Goal: Task Accomplishment & Management: Complete application form

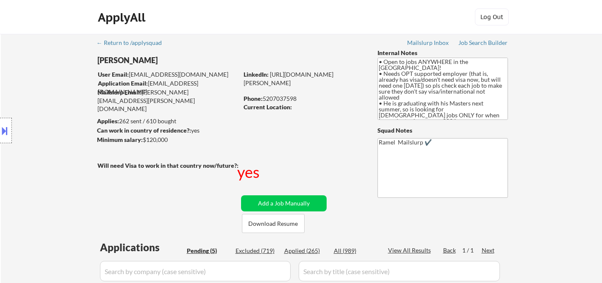
select select ""pending""
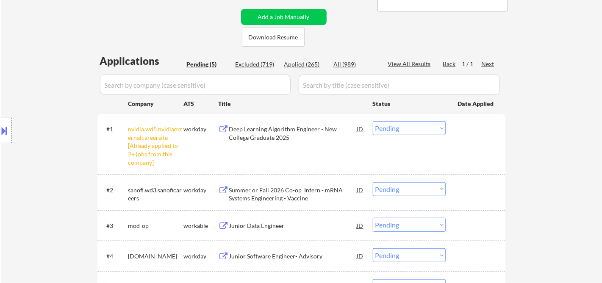
scroll to position [188, 0]
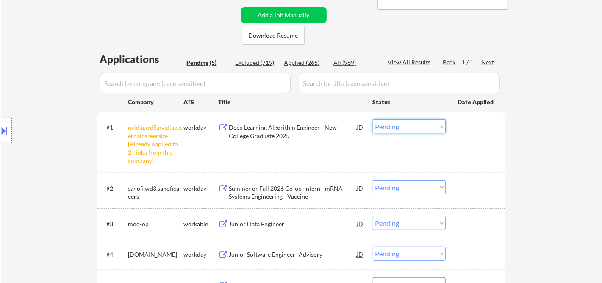
drag, startPoint x: 404, startPoint y: 124, endPoint x: 406, endPoint y: 131, distance: 7.5
click at [404, 124] on select "Choose an option... Pending Applied Excluded (Questions) Excluded (Expired) Exc…" at bounding box center [409, 126] width 73 height 14
click at [373, 119] on select "Choose an option... Pending Applied Excluded (Questions) Excluded (Expired) Exc…" at bounding box center [409, 126] width 73 height 14
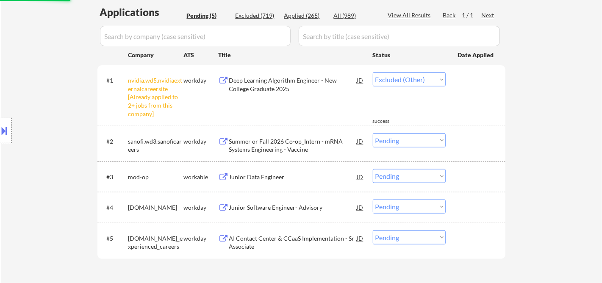
select select ""pending""
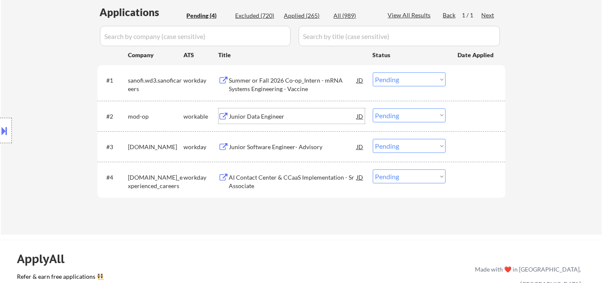
click at [261, 118] on div "Junior Data Engineer" at bounding box center [293, 116] width 128 height 8
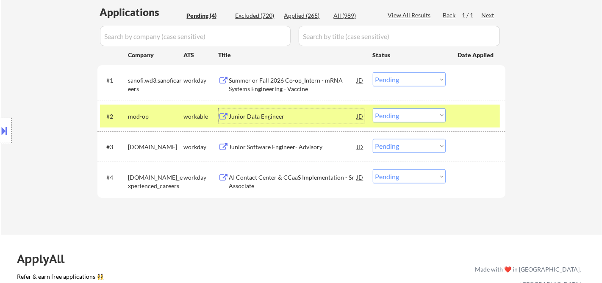
click at [413, 120] on select "Choose an option... Pending Applied Excluded (Questions) Excluded (Expired) Exc…" at bounding box center [409, 115] width 73 height 14
click at [373, 108] on select "Choose an option... Pending Applied Excluded (Questions) Excluded (Expired) Exc…" at bounding box center [409, 115] width 73 height 14
select select ""pending""
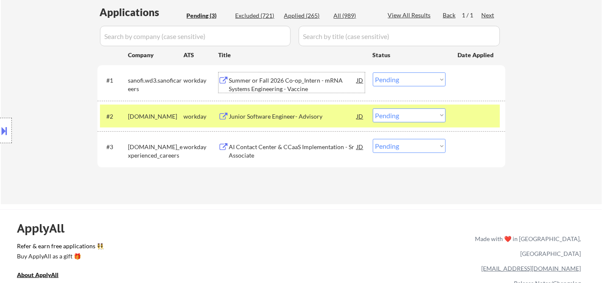
click at [304, 86] on div "Summer or Fall 2026 Co-op_Intern - mRNA Systems Engineering - Vaccine" at bounding box center [293, 84] width 128 height 17
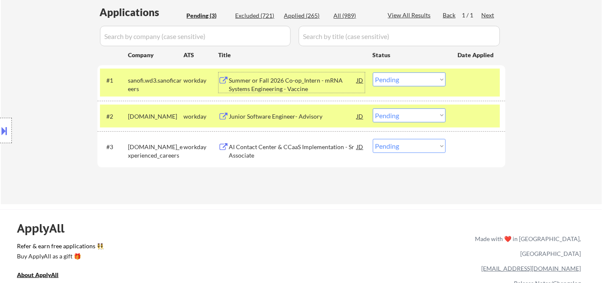
click at [430, 73] on select "Choose an option... Pending Applied Excluded (Questions) Excluded (Expired) Exc…" at bounding box center [409, 79] width 73 height 14
click at [373, 72] on select "Choose an option... Pending Applied Excluded (Questions) Excluded (Expired) Exc…" at bounding box center [409, 79] width 73 height 14
click at [270, 116] on div "Junior Software Engineer- Advisory" at bounding box center [293, 116] width 128 height 8
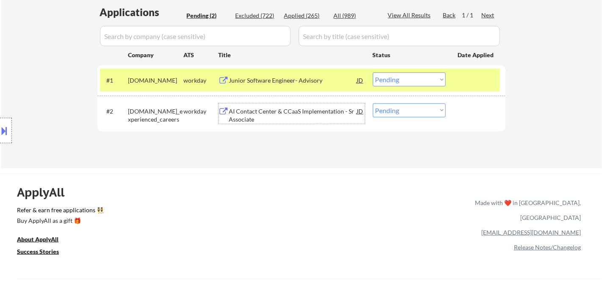
drag, startPoint x: 407, startPoint y: 79, endPoint x: 407, endPoint y: 84, distance: 5.1
click at [407, 79] on select "Choose an option... Pending Applied Excluded (Questions) Excluded (Expired) Exc…" at bounding box center [409, 79] width 73 height 14
click at [373, 72] on select "Choose an option... Pending Applied Excluded (Questions) Excluded (Expired) Exc…" at bounding box center [409, 79] width 73 height 14
click at [271, 118] on div "AI Contact Center & CCaaS Implementation - Sr Associate" at bounding box center [293, 115] width 128 height 17
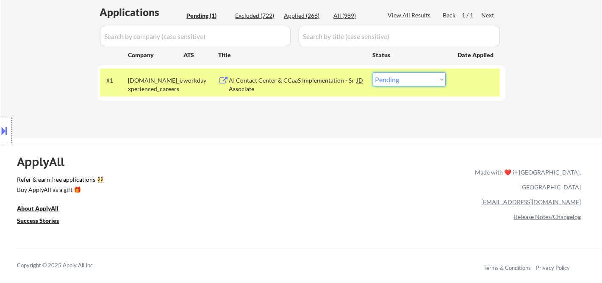
click at [424, 85] on select "Choose an option... Pending Applied Excluded (Questions) Excluded (Expired) Exc…" at bounding box center [409, 79] width 73 height 14
select select ""excluded__bad_match_""
click at [373, 72] on select "Choose an option... Pending Applied Excluded (Questions) Excluded (Expired) Exc…" at bounding box center [409, 79] width 73 height 14
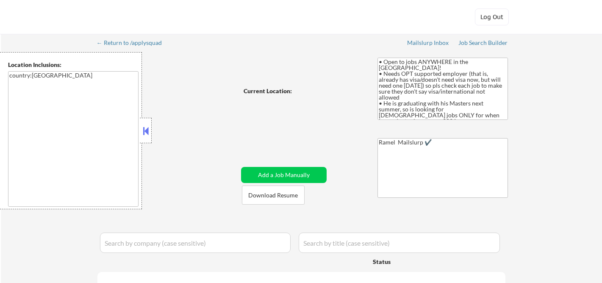
select select ""pending""
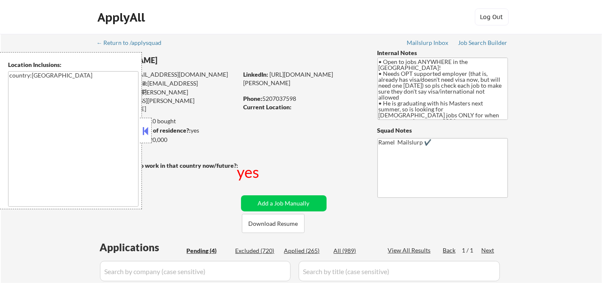
click at [147, 129] on button at bounding box center [145, 131] width 9 height 13
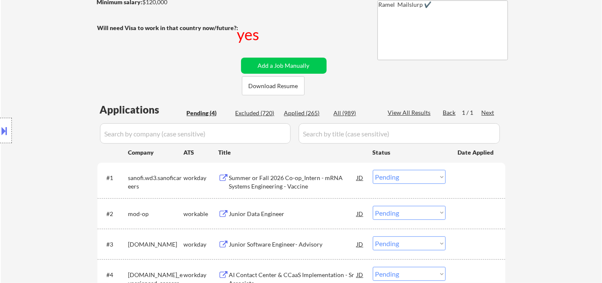
scroll to position [141, 0]
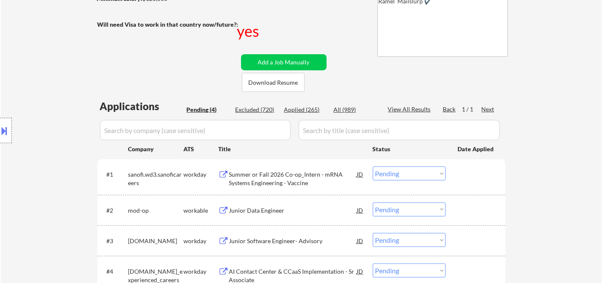
click at [302, 109] on div "Applied (265)" at bounding box center [305, 109] width 42 height 8
click at [424, 109] on div "View All Results" at bounding box center [410, 109] width 45 height 8
select select ""applied""
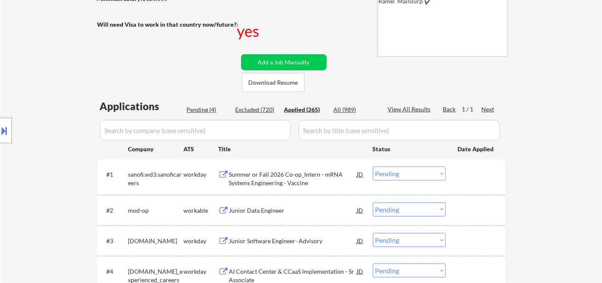
select select ""applied""
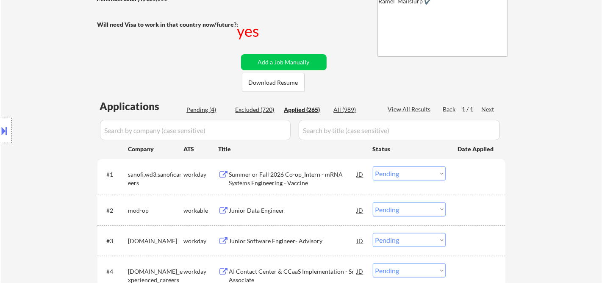
select select ""applied""
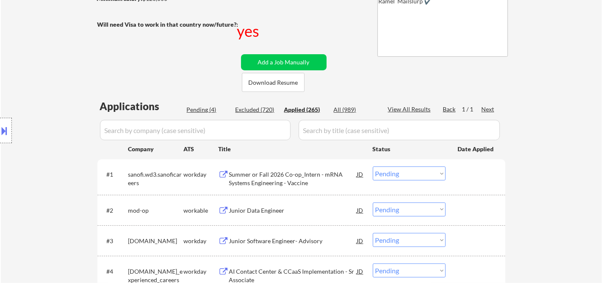
select select ""applied""
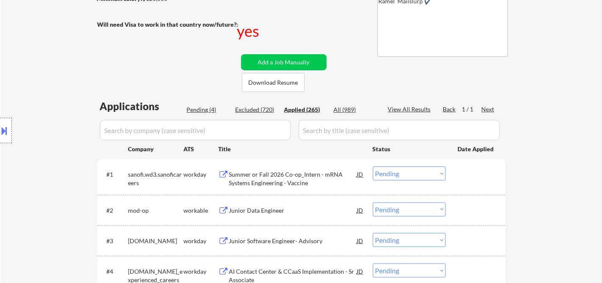
select select ""applied""
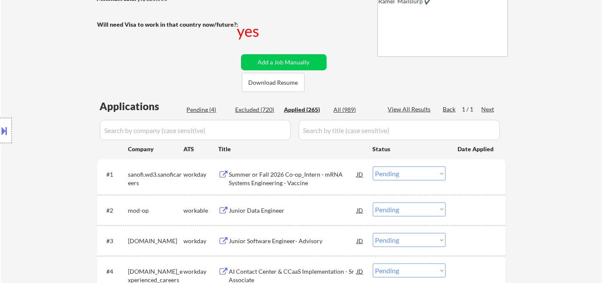
select select ""applied""
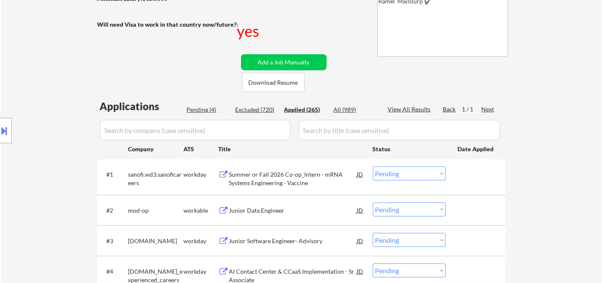
select select ""applied""
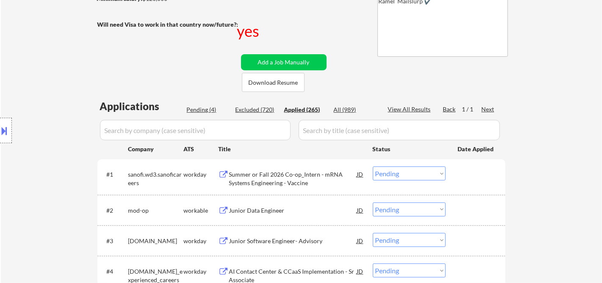
select select ""applied""
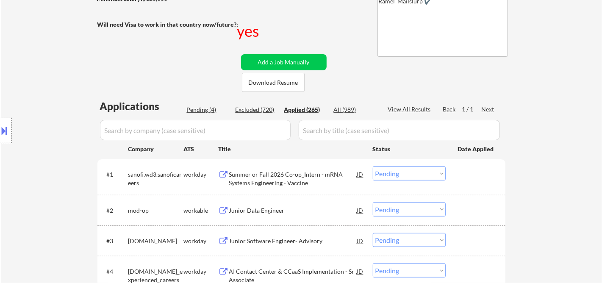
select select ""applied""
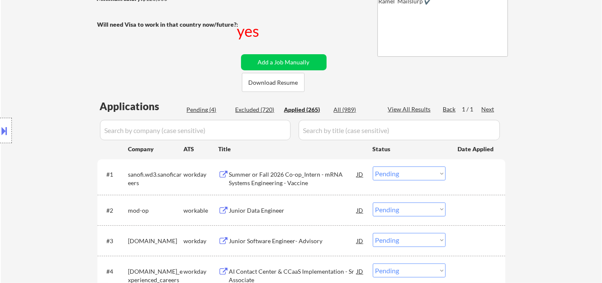
select select ""applied""
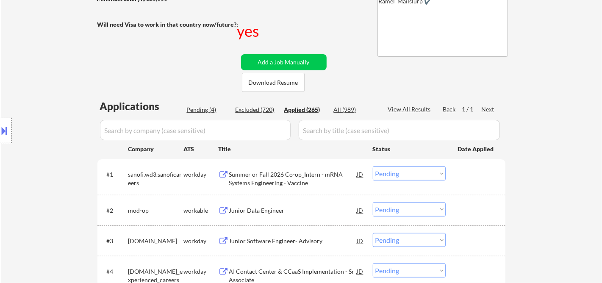
select select ""applied""
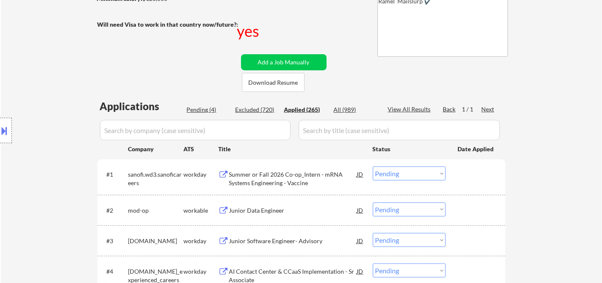
select select ""applied""
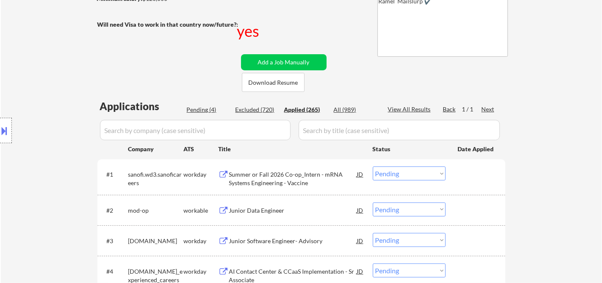
select select ""applied""
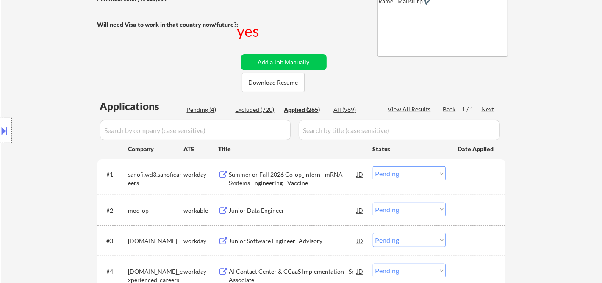
select select ""applied""
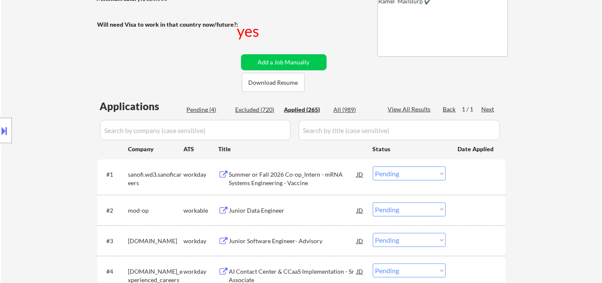
select select ""applied""
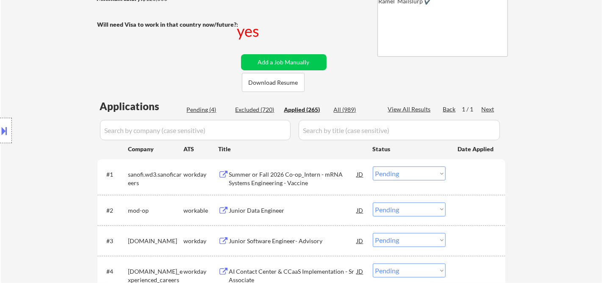
select select ""applied""
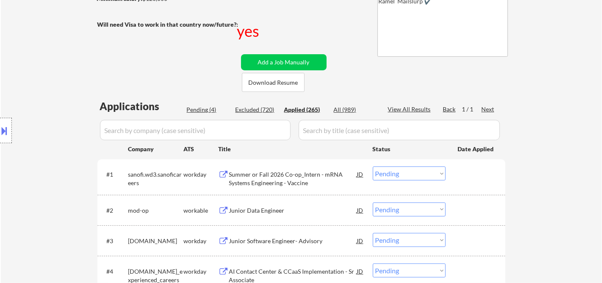
select select ""applied""
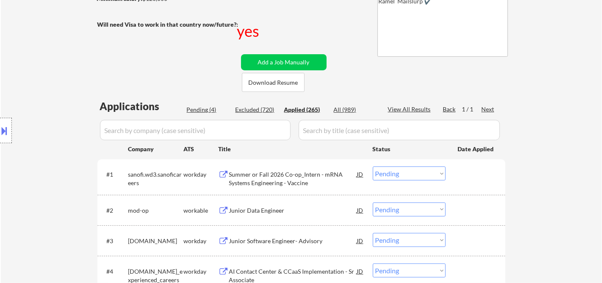
select select ""applied""
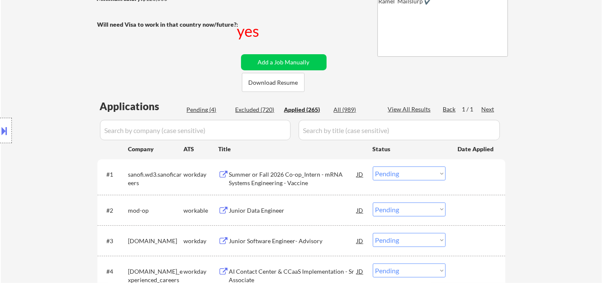
select select ""applied""
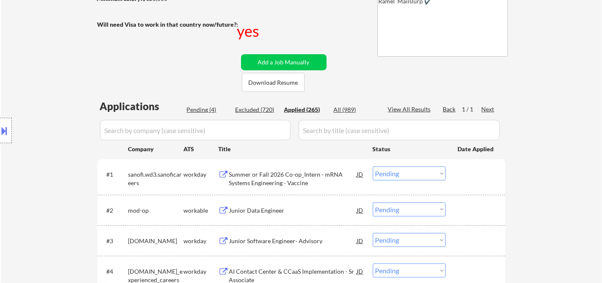
select select ""applied""
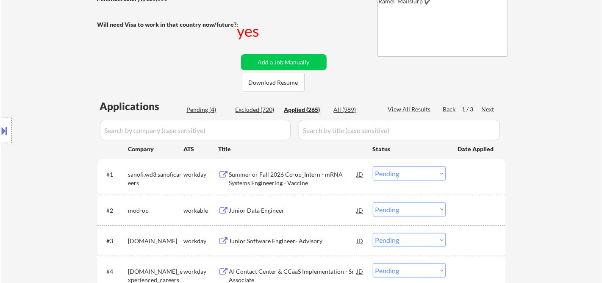
select select ""applied""
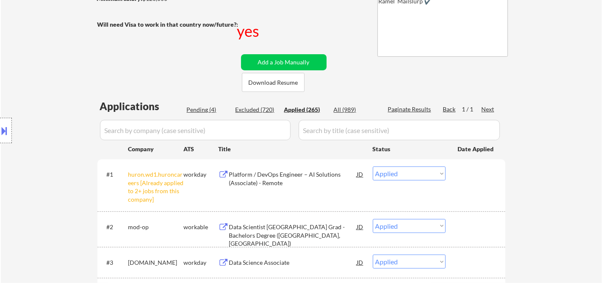
select select ""applied""
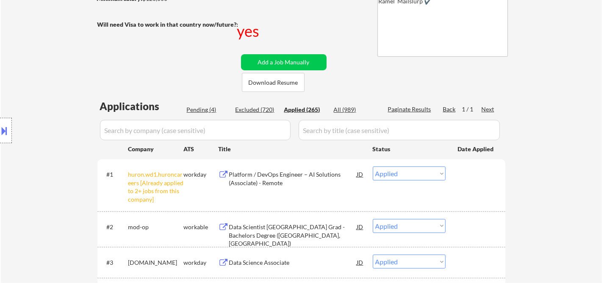
select select ""applied""
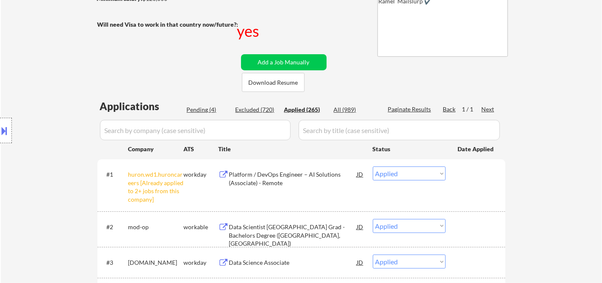
select select ""applied""
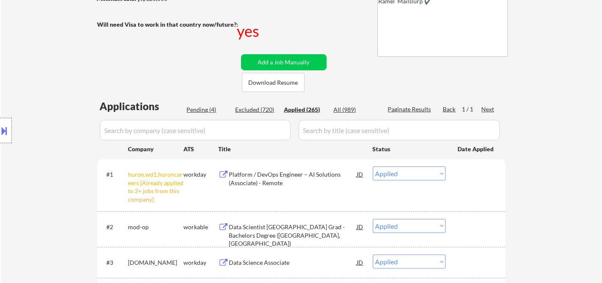
select select ""applied""
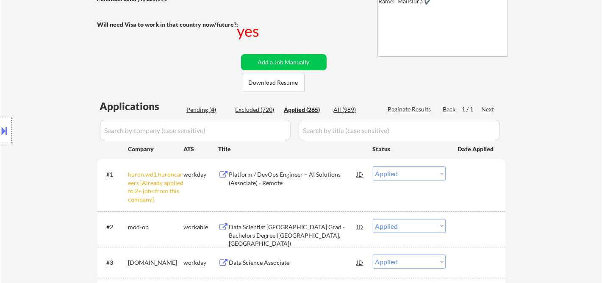
select select ""applied""
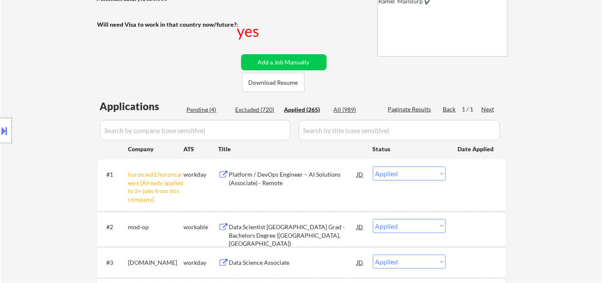
select select ""applied""
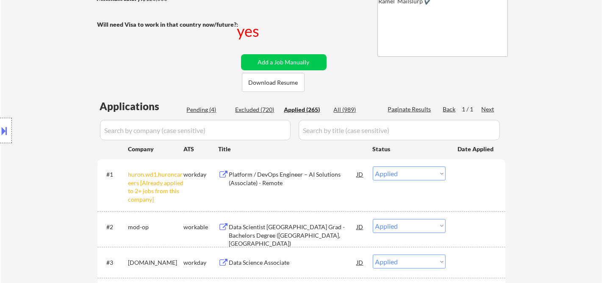
select select ""applied""
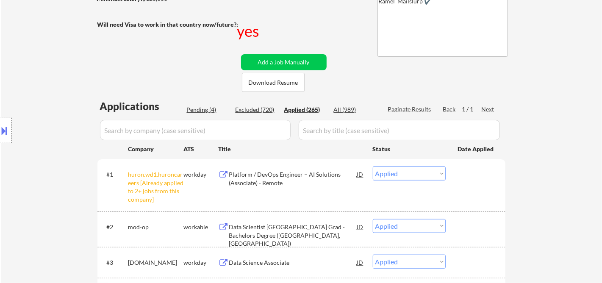
select select ""applied""
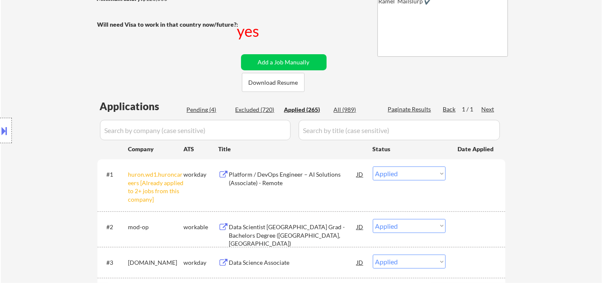
select select ""applied""
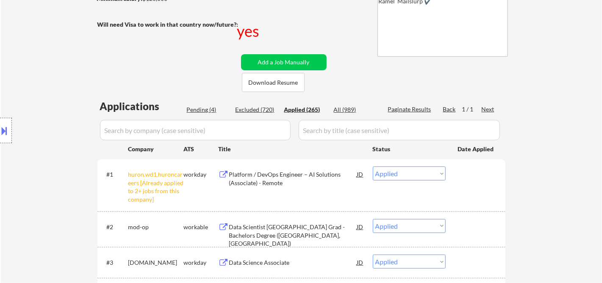
select select ""applied""
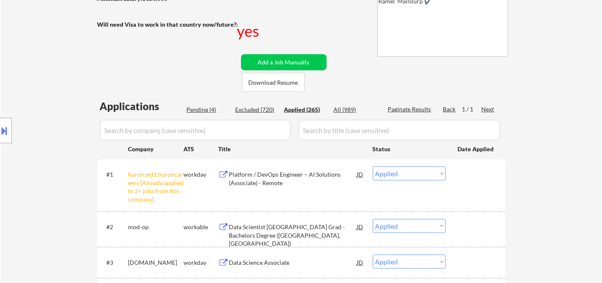
select select ""applied""
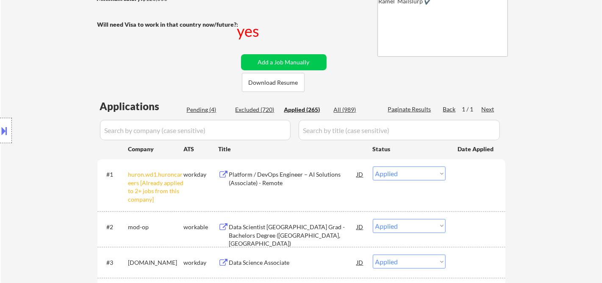
select select ""applied""
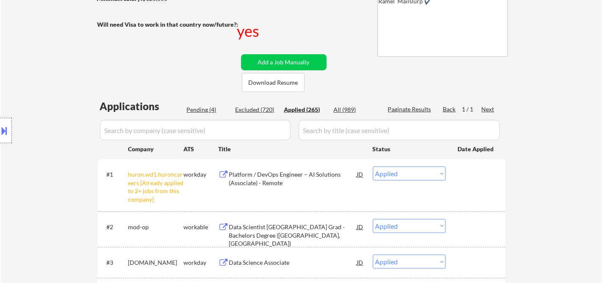
select select ""applied""
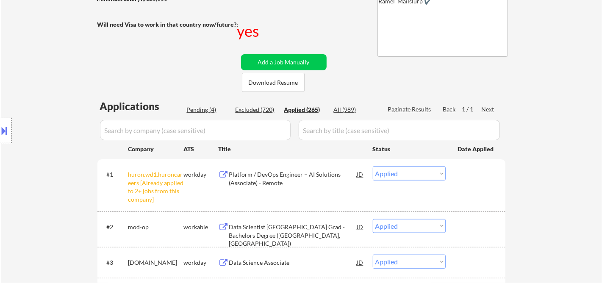
select select ""applied""
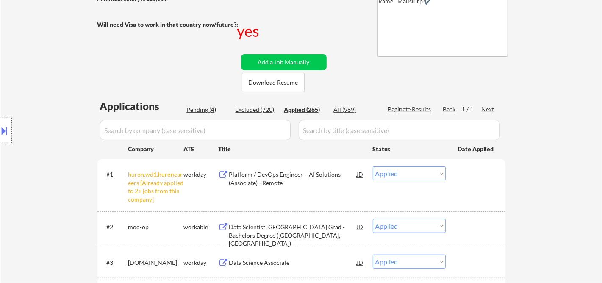
select select ""applied""
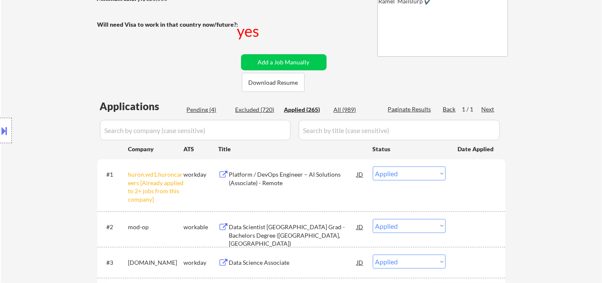
select select ""applied""
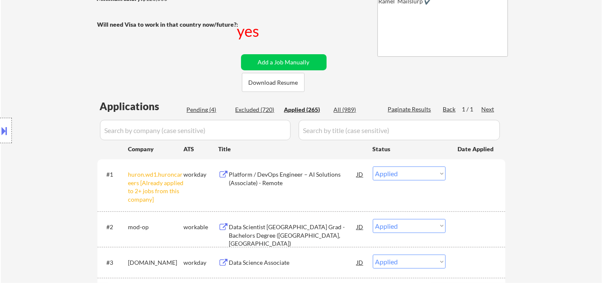
select select ""applied""
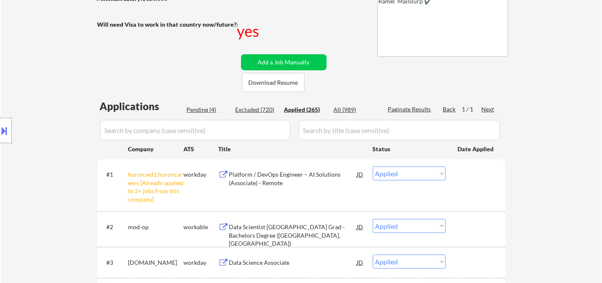
select select ""applied""
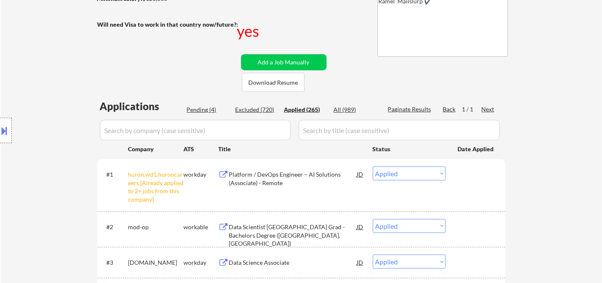
select select ""applied""
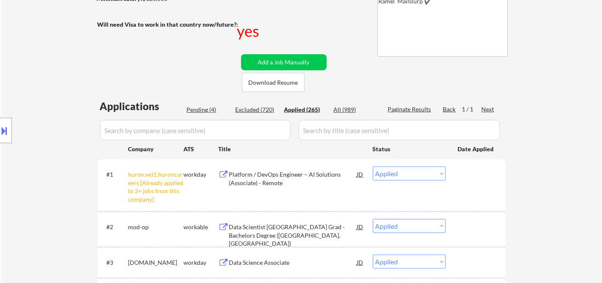
select select ""applied""
click at [315, 111] on div "Applied (265)" at bounding box center [305, 109] width 42 height 8
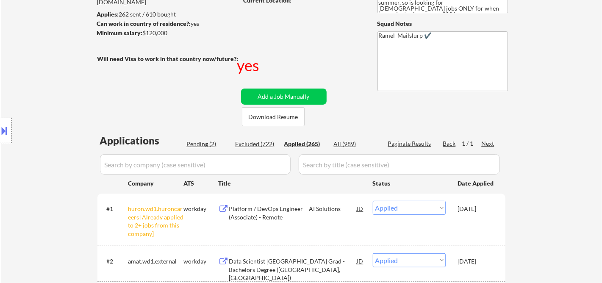
scroll to position [0, 0]
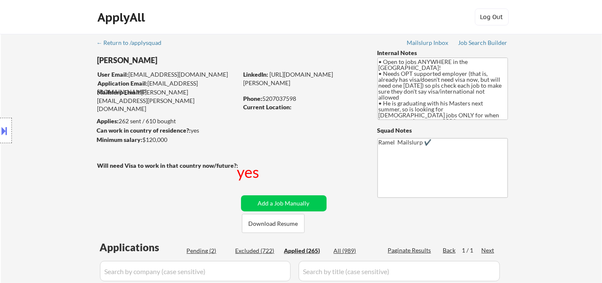
click at [284, 98] on div "Phone: 5207037598" at bounding box center [304, 98] width 120 height 8
click at [287, 98] on div "Phone: 5207037598" at bounding box center [304, 98] width 120 height 8
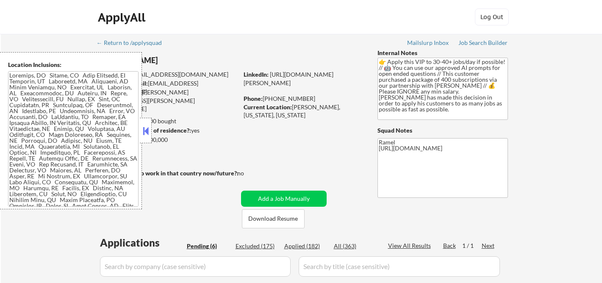
select select ""pending""
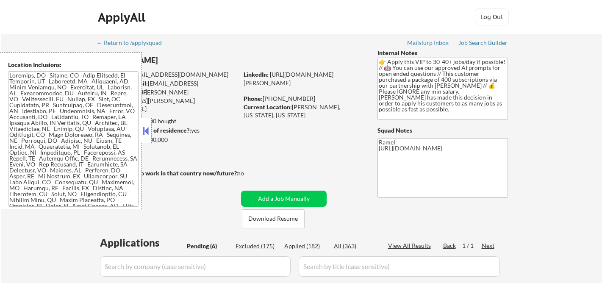
select select ""pending""
click at [144, 133] on button at bounding box center [145, 131] width 9 height 13
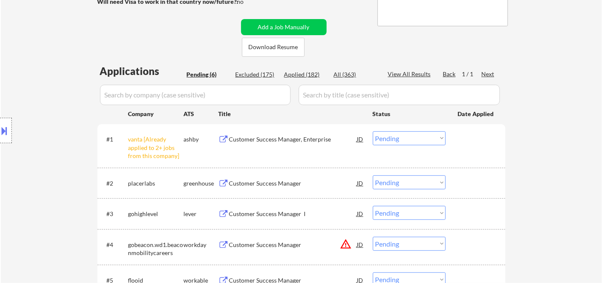
scroll to position [188, 0]
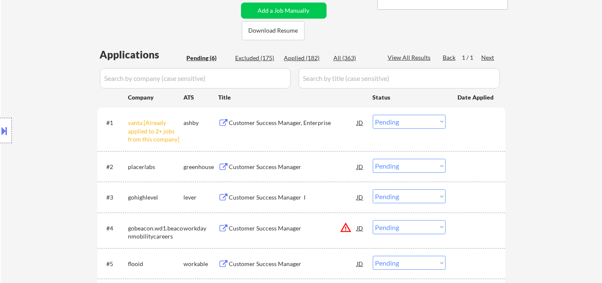
click at [410, 124] on select "Choose an option... Pending Applied Excluded (Questions) Excluded (Expired) Exc…" at bounding box center [409, 122] width 73 height 14
click at [373, 115] on select "Choose an option... Pending Applied Excluded (Questions) Excluded (Expired) Exc…" at bounding box center [409, 122] width 73 height 14
click at [242, 169] on div "Customer Success Manager" at bounding box center [293, 167] width 128 height 8
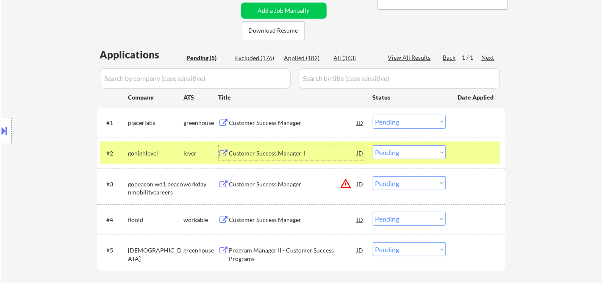
drag, startPoint x: 400, startPoint y: 120, endPoint x: 401, endPoint y: 126, distance: 5.6
click at [400, 120] on select "Choose an option... Pending Applied Excluded (Questions) Excluded (Expired) Exc…" at bounding box center [409, 122] width 73 height 14
click at [373, 115] on select "Choose an option... Pending Applied Excluded (Questions) Excluded (Expired) Exc…" at bounding box center [409, 122] width 73 height 14
click at [249, 153] on div "Customer Success Manager I" at bounding box center [293, 153] width 128 height 8
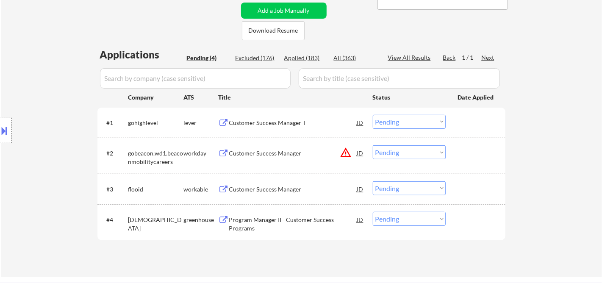
click at [29, 132] on div "Location Inclusions:" at bounding box center [76, 130] width 152 height 157
click at [402, 122] on select "Choose an option... Pending Applied Excluded (Questions) Excluded (Expired) Exc…" at bounding box center [409, 122] width 73 height 14
click at [373, 115] on select "Choose an option... Pending Applied Excluded (Questions) Excluded (Expired) Exc…" at bounding box center [409, 122] width 73 height 14
click at [272, 189] on div "Customer Success Manager" at bounding box center [293, 189] width 128 height 8
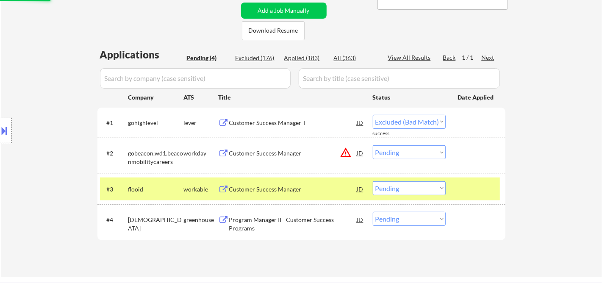
select select ""pending""
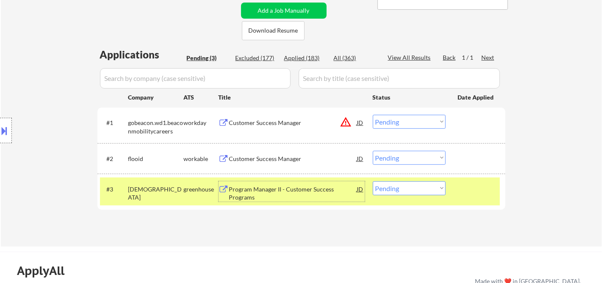
drag, startPoint x: 399, startPoint y: 158, endPoint x: 402, endPoint y: 163, distance: 5.1
click at [399, 158] on select "Choose an option... Pending Applied Excluded (Questions) Excluded (Expired) Exc…" at bounding box center [409, 158] width 73 height 14
click at [373, 151] on select "Choose an option... Pending Applied Excluded (Questions) Excluded (Expired) Exc…" at bounding box center [409, 158] width 73 height 14
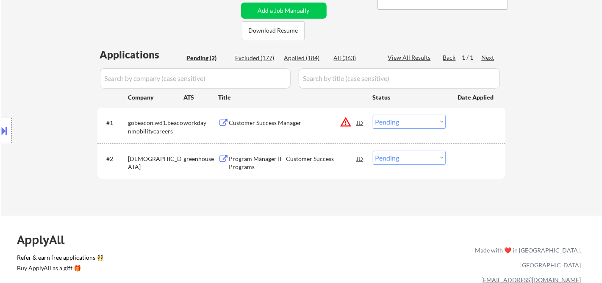
click at [321, 163] on div "Program Manager II - Customer Success Programs" at bounding box center [293, 163] width 128 height 17
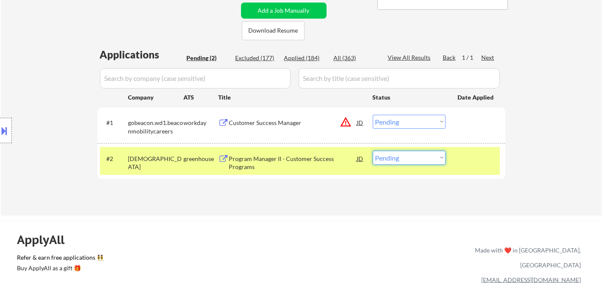
click at [430, 156] on select "Choose an option... Pending Applied Excluded (Questions) Excluded (Expired) Exc…" at bounding box center [409, 158] width 73 height 14
select select ""excluded__bad_match_""
click at [373, 151] on select "Choose an option... Pending Applied Excluded (Questions) Excluded (Expired) Exc…" at bounding box center [409, 158] width 73 height 14
click at [263, 121] on div "Customer Success Manager" at bounding box center [293, 123] width 128 height 8
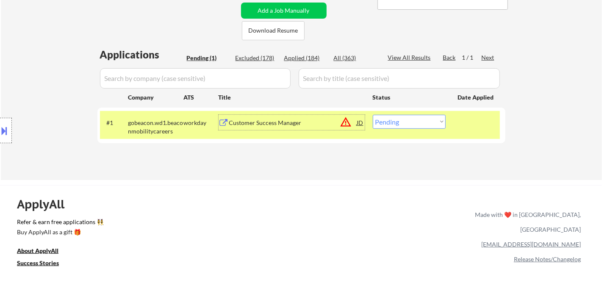
click at [422, 122] on select "Choose an option... Pending Applied Excluded (Questions) Excluded (Expired) Exc…" at bounding box center [409, 122] width 73 height 14
select select ""excluded__bad_match_""
click at [373, 115] on select "Choose an option... Pending Applied Excluded (Questions) Excluded (Expired) Exc…" at bounding box center [409, 122] width 73 height 14
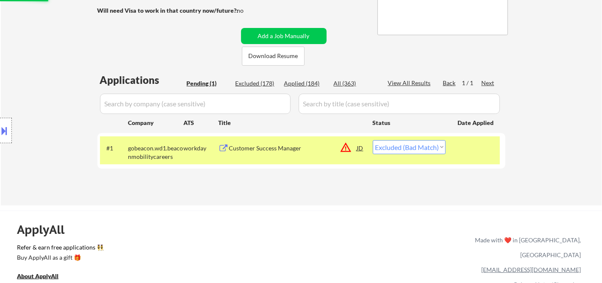
scroll to position [141, 0]
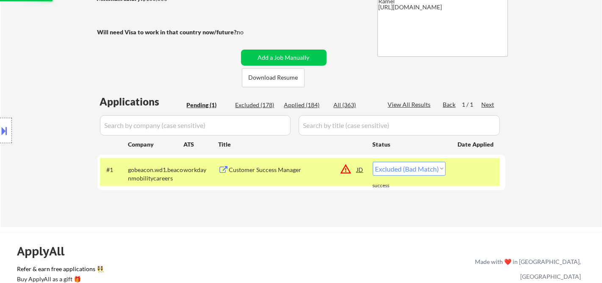
click at [407, 173] on select "Choose an option... Pending Applied Excluded (Questions) Excluded (Expired) Exc…" at bounding box center [409, 169] width 73 height 14
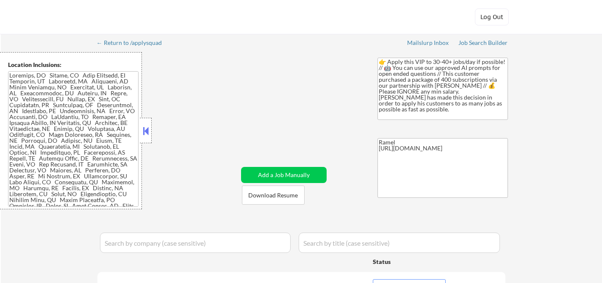
select select ""applied""
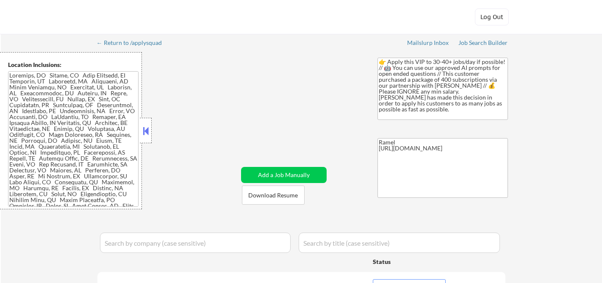
select select ""pending""
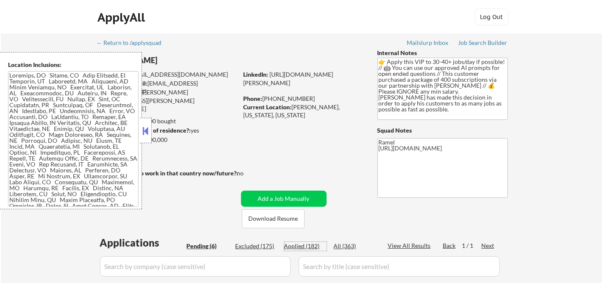
click at [313, 247] on div "Applied (182)" at bounding box center [305, 246] width 42 height 8
click at [406, 247] on div "View All Results" at bounding box center [410, 245] width 45 height 8
click at [149, 130] on button at bounding box center [145, 131] width 9 height 13
click at [147, 131] on button at bounding box center [145, 131] width 9 height 13
click at [268, 128] on div "← Return to /applysquad Mailslurp Inbox Job Search Builder Zachary Anderson Use…" at bounding box center [301, 261] width 423 height 455
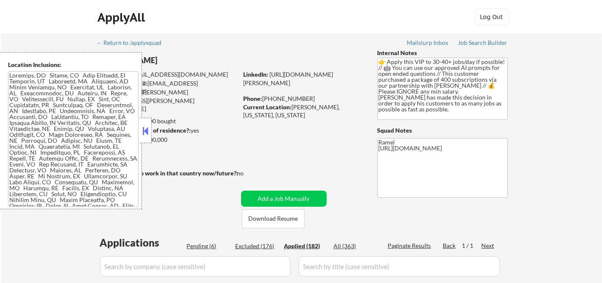
select select ""applied""
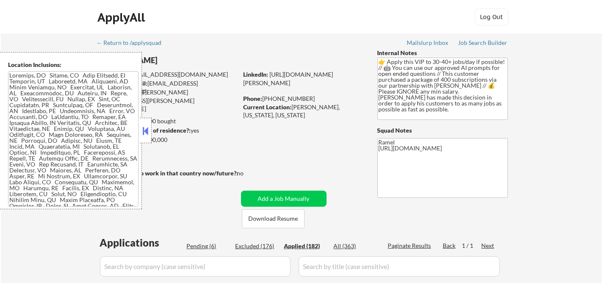
select select ""applied""
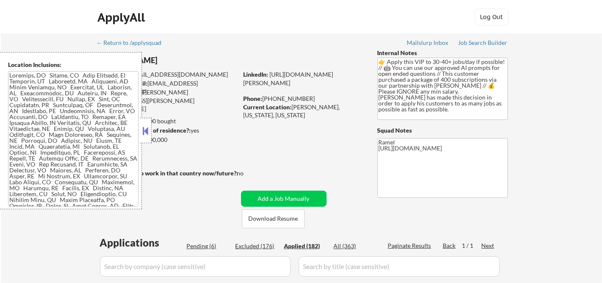
select select ""applied""
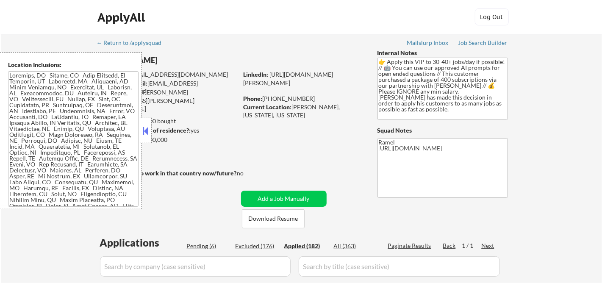
select select ""applied""
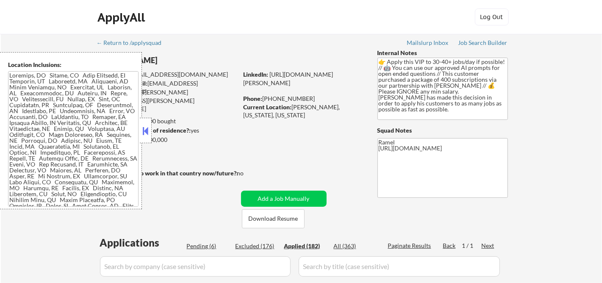
select select ""applied""
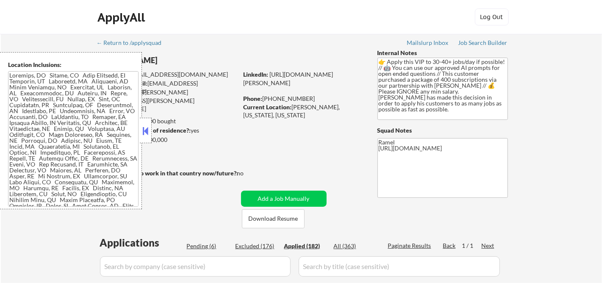
select select ""applied""
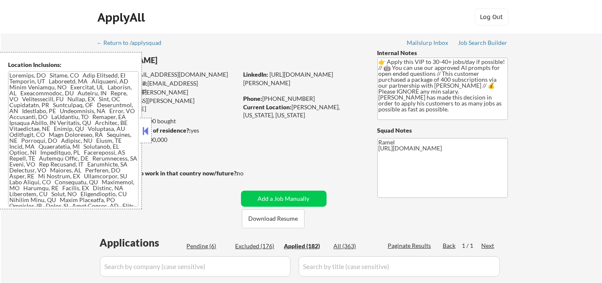
select select ""applied""
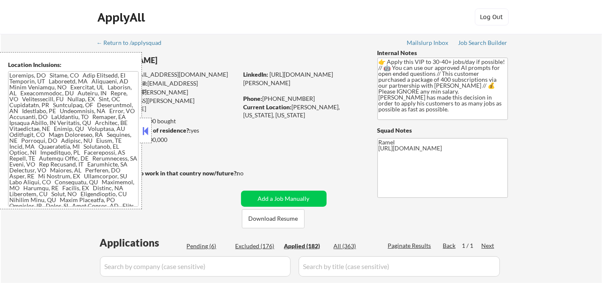
select select ""applied""
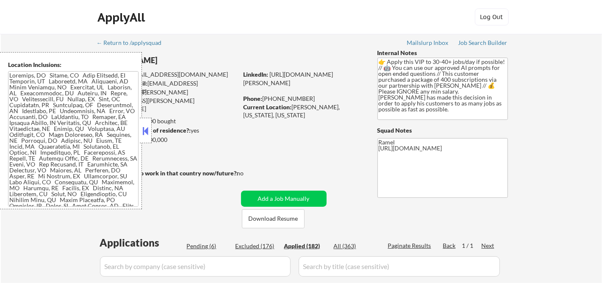
select select ""applied""
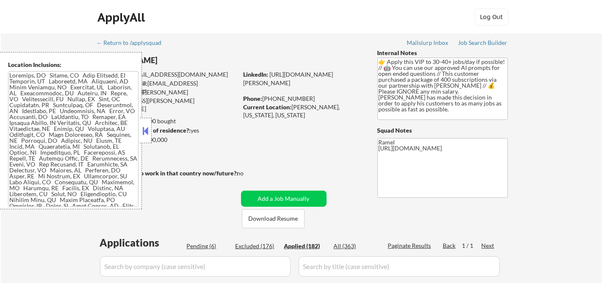
select select ""applied""
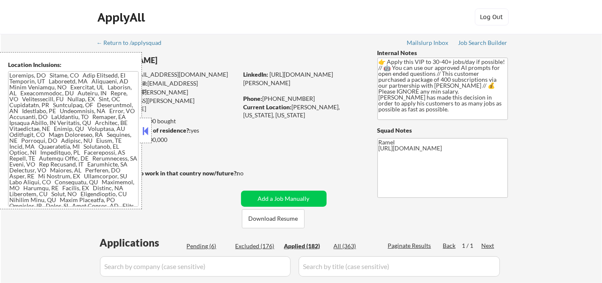
select select ""applied""
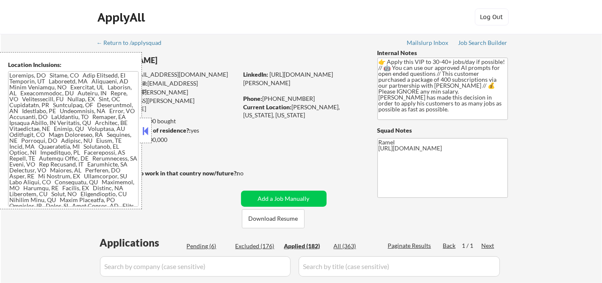
select select ""applied""
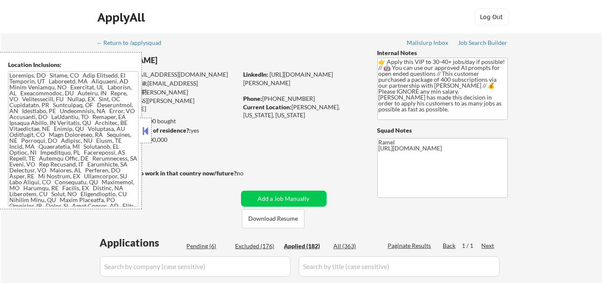
select select ""applied""
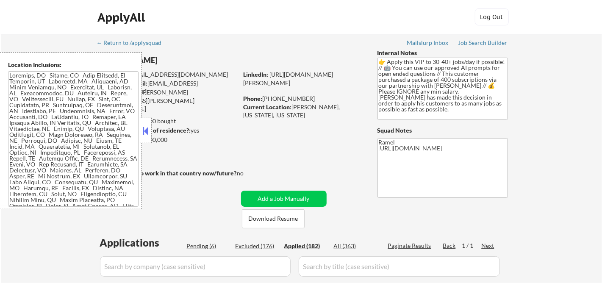
select select ""applied""
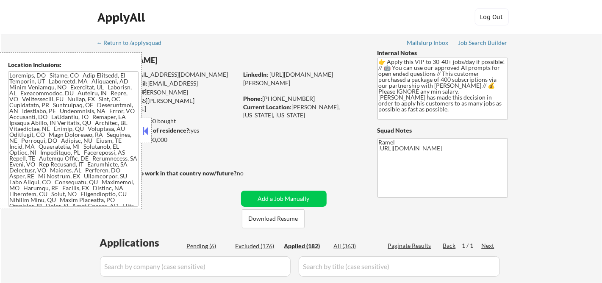
select select ""applied""
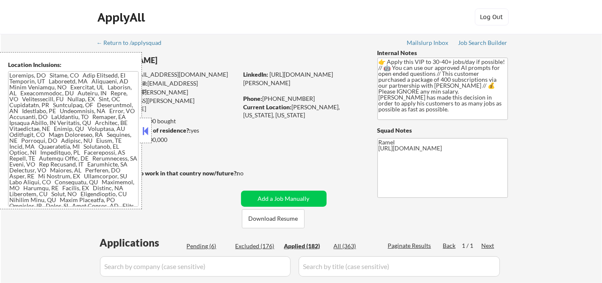
select select ""applied""
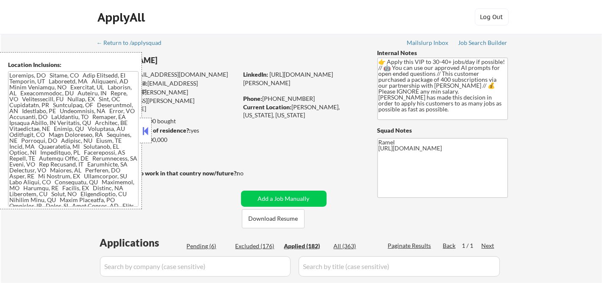
select select ""applied""
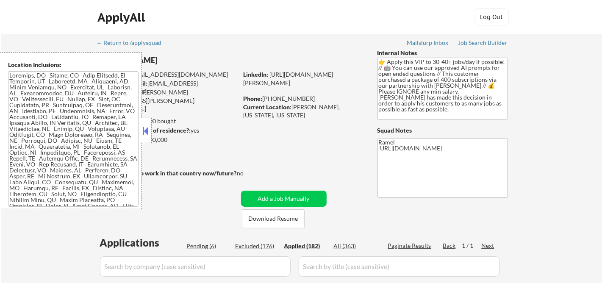
select select ""applied""
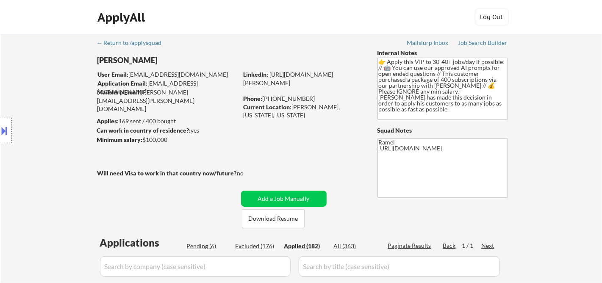
scroll to position [141, 0]
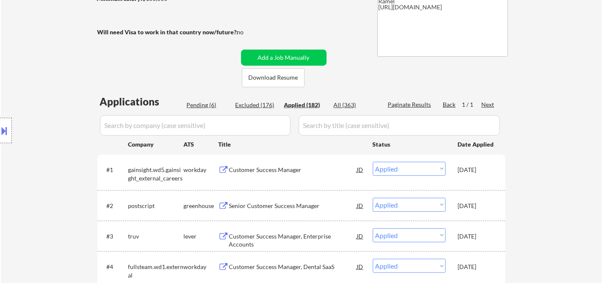
select select ""applied""
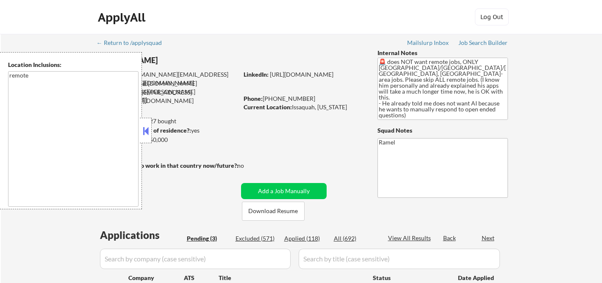
select select ""pending""
click at [146, 125] on button at bounding box center [145, 131] width 9 height 13
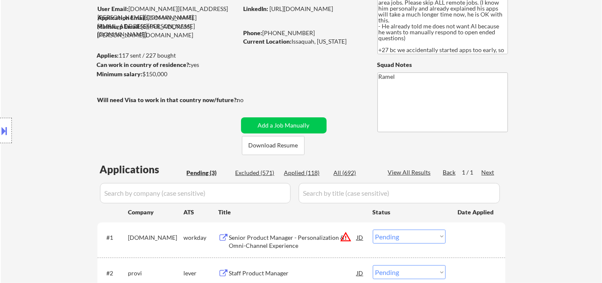
scroll to position [141, 0]
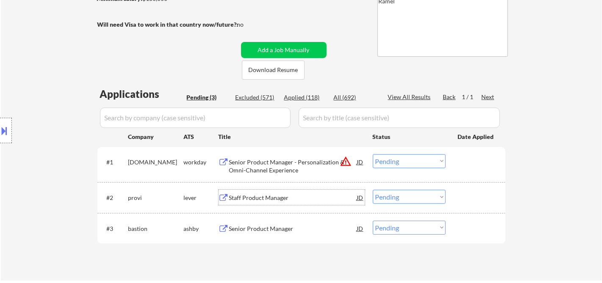
click at [264, 200] on div "Staff Product Manager" at bounding box center [293, 198] width 128 height 8
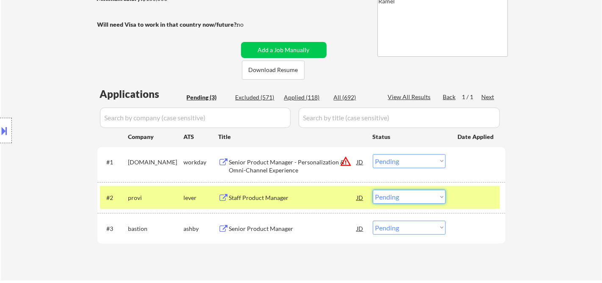
drag, startPoint x: 416, startPoint y: 197, endPoint x: 430, endPoint y: 215, distance: 22.9
click at [416, 197] on select "Choose an option... Pending Applied Excluded (Questions) Excluded (Expired) Exc…" at bounding box center [409, 197] width 73 height 14
click at [373, 190] on select "Choose an option... Pending Applied Excluded (Questions) Excluded (Expired) Exc…" at bounding box center [409, 197] width 73 height 14
click at [274, 227] on div "Senior Product Manager" at bounding box center [293, 229] width 128 height 8
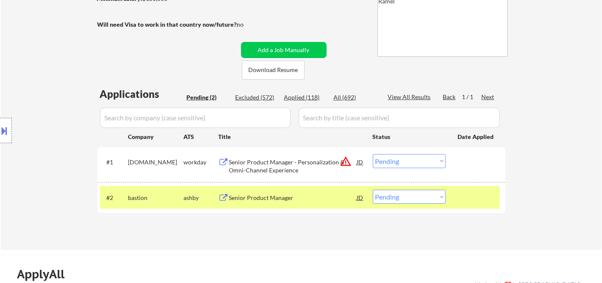
click at [10, 135] on div at bounding box center [6, 130] width 12 height 25
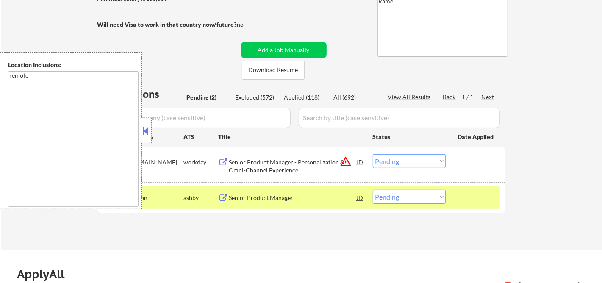
click at [148, 133] on button at bounding box center [145, 131] width 9 height 13
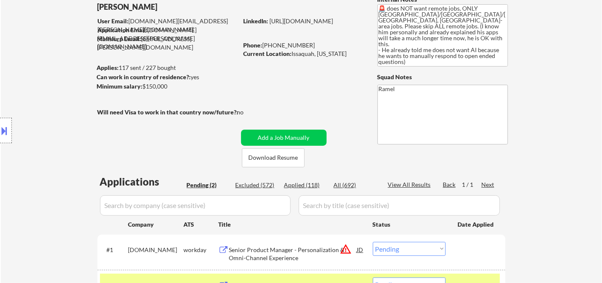
scroll to position [94, 0]
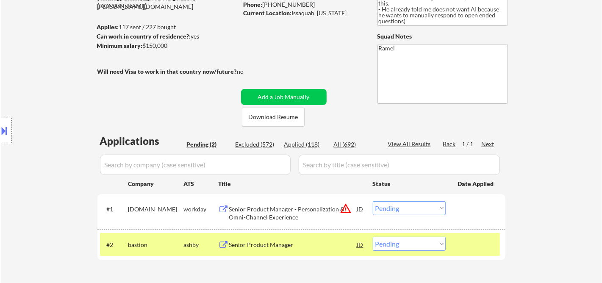
click at [418, 251] on div "#2 bastion [PERSON_NAME] Senior Product Manager JD Choose an option... Pending …" at bounding box center [300, 244] width 400 height 23
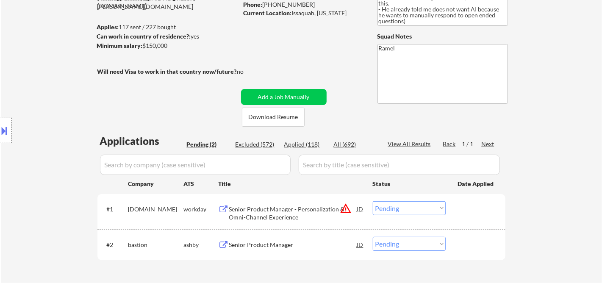
click at [422, 252] on div "#2 bastion [PERSON_NAME] Senior Product Manager JD Choose an option... Pending …" at bounding box center [300, 244] width 400 height 23
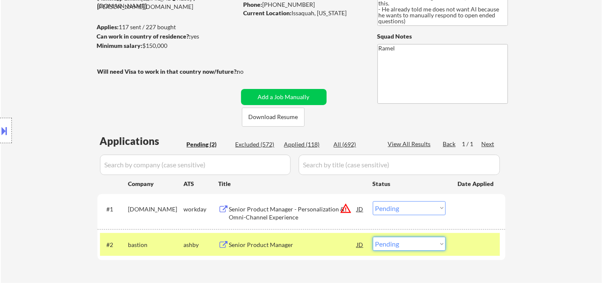
click at [424, 247] on select "Choose an option... Pending Applied Excluded (Questions) Excluded (Expired) Exc…" at bounding box center [409, 244] width 73 height 14
select select ""excluded__location_""
click at [373, 237] on select "Choose an option... Pending Applied Excluded (Questions) Excluded (Expired) Exc…" at bounding box center [409, 244] width 73 height 14
click at [299, 213] on div "Senior Product Manager - Personalization & Omni-Channel Experience" at bounding box center [293, 213] width 128 height 17
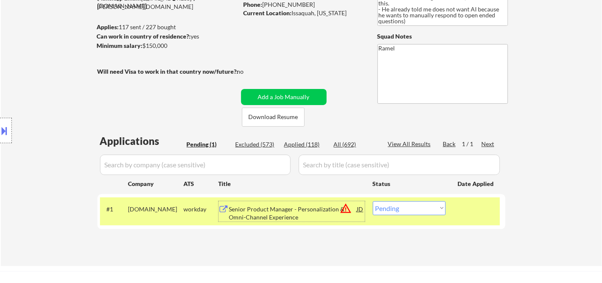
drag, startPoint x: 403, startPoint y: 211, endPoint x: 412, endPoint y: 217, distance: 10.6
click at [403, 211] on select "Choose an option... Pending Applied Excluded (Questions) Excluded (Expired) Exc…" at bounding box center [409, 208] width 73 height 14
select select ""excluded__bad_match_""
click at [373, 201] on select "Choose an option... Pending Applied Excluded (Questions) Excluded (Expired) Exc…" at bounding box center [409, 208] width 73 height 14
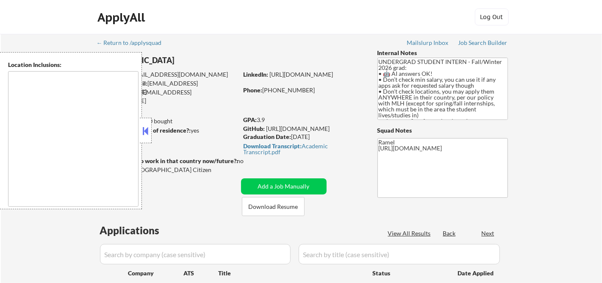
type textarea "country:[GEOGRAPHIC_DATA]"
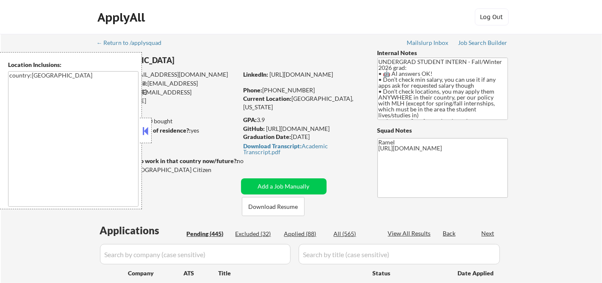
select select ""pending""
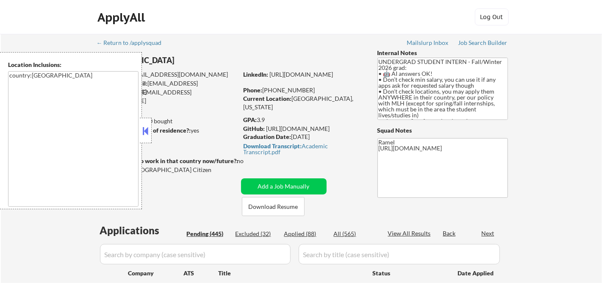
select select ""pending""
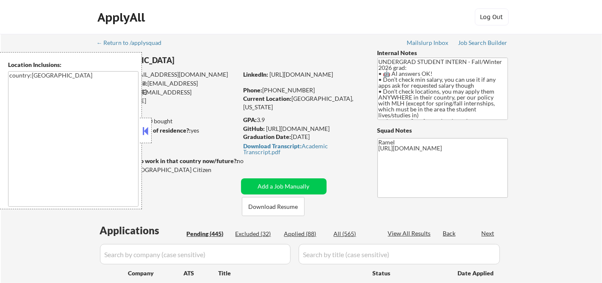
select select ""pending""
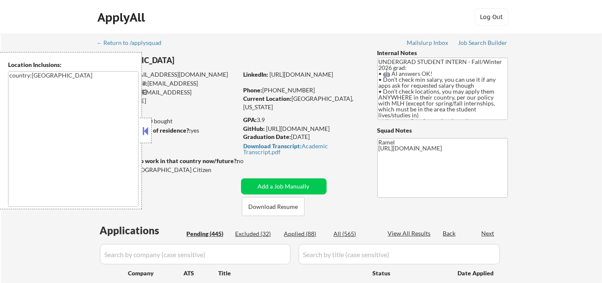
select select ""pending""
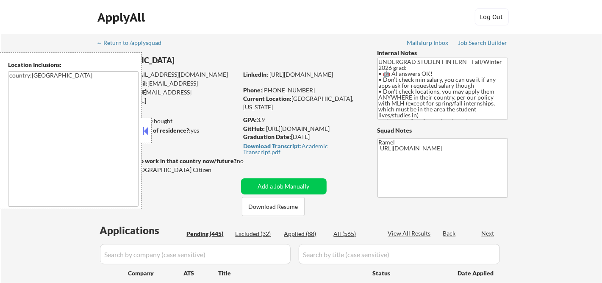
select select ""pending""
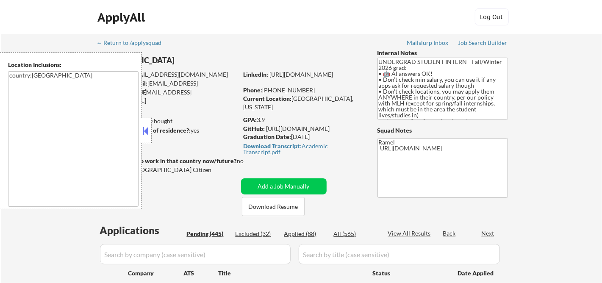
select select ""pending""
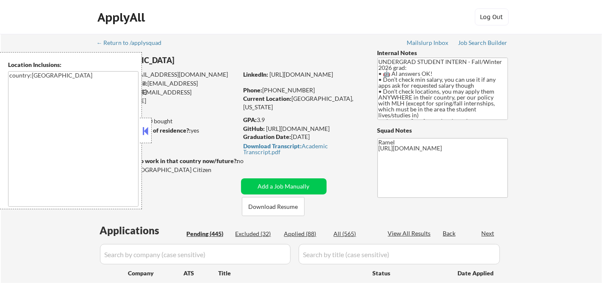
select select ""pending""
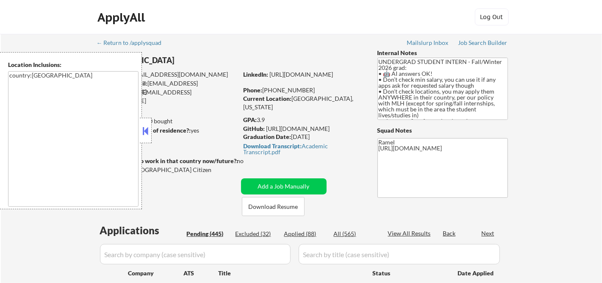
select select ""pending""
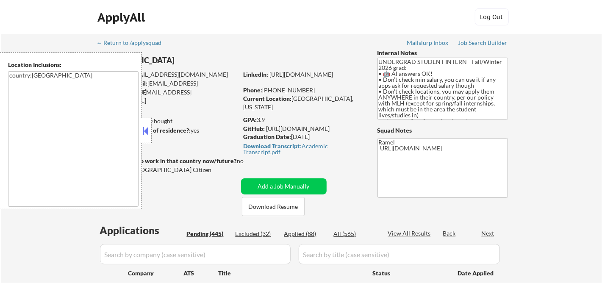
select select ""pending""
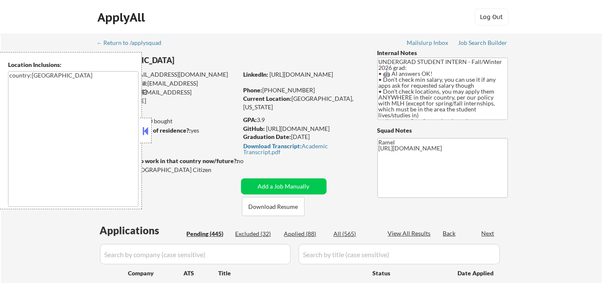
select select ""pending""
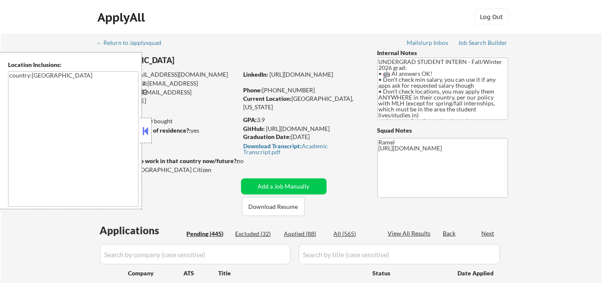
select select ""pending""
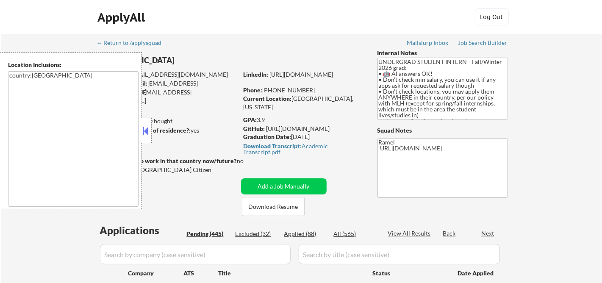
select select ""pending""
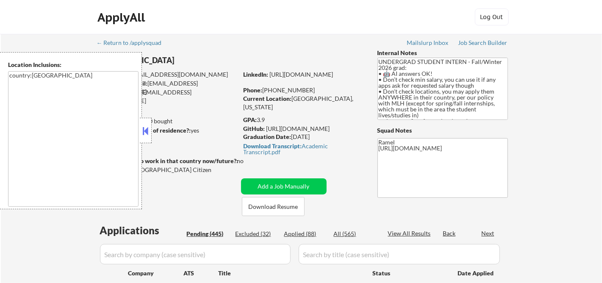
select select ""pending""
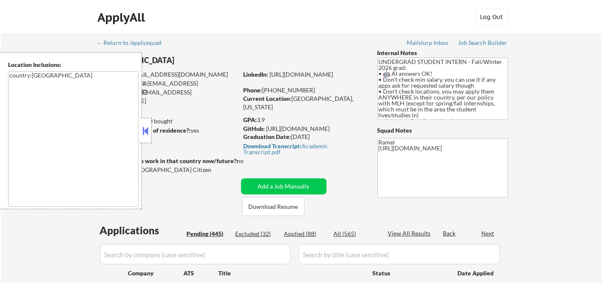
select select ""pending""
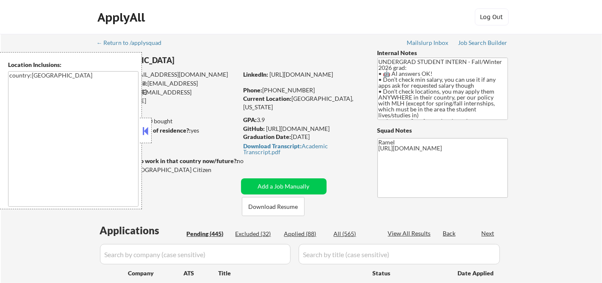
select select ""pending""
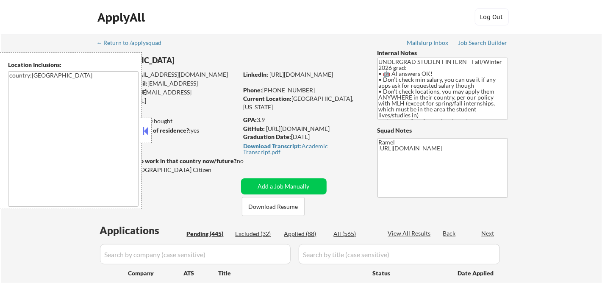
select select ""pending""
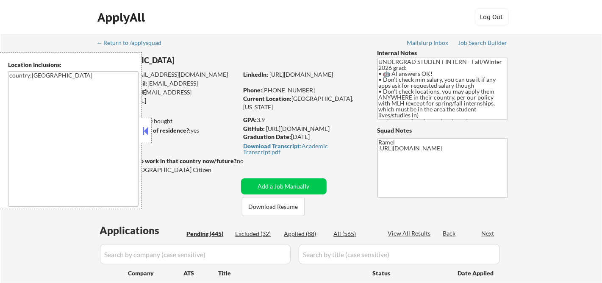
select select ""pending""
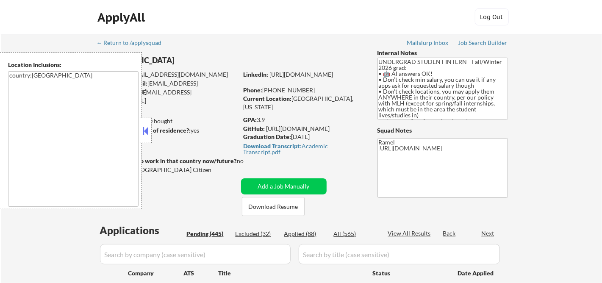
select select ""pending""
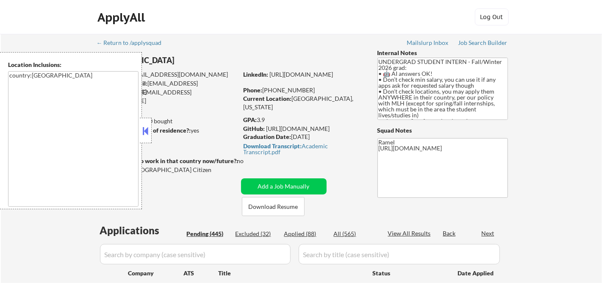
select select ""pending""
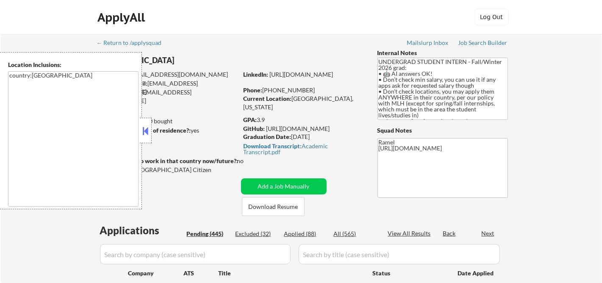
select select ""pending""
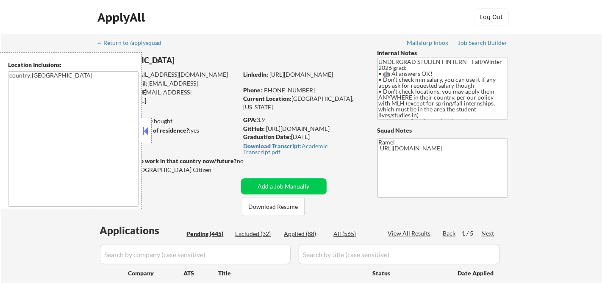
click at [146, 123] on div at bounding box center [146, 130] width 12 height 25
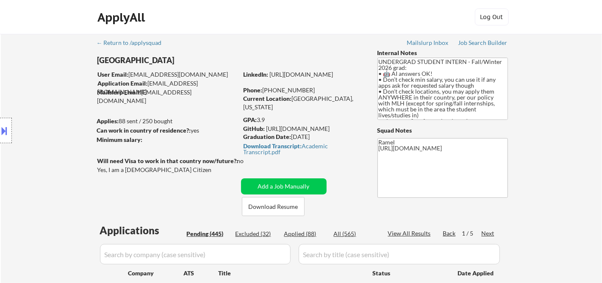
scroll to position [141, 0]
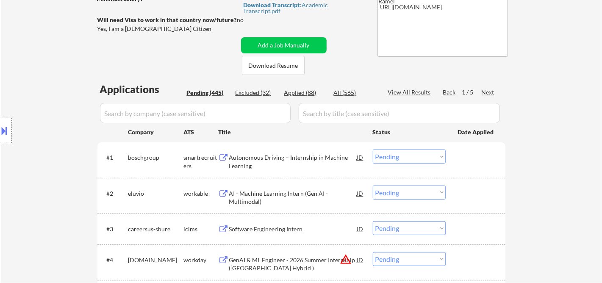
click at [270, 156] on div "Autonomous Driving – Internship in Machine Learning" at bounding box center [293, 161] width 128 height 17
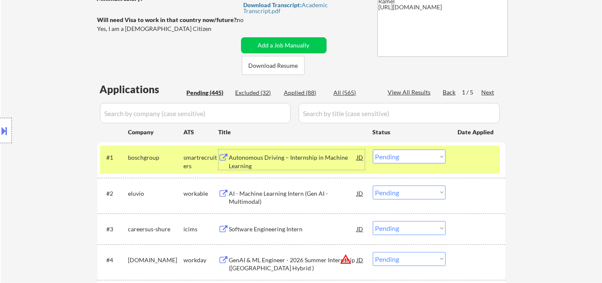
click at [401, 153] on select "Choose an option... Pending Applied Excluded (Questions) Excluded (Expired) Exc…" at bounding box center [409, 157] width 73 height 14
click at [373, 150] on select "Choose an option... Pending Applied Excluded (Questions) Excluded (Expired) Exc…" at bounding box center [409, 157] width 73 height 14
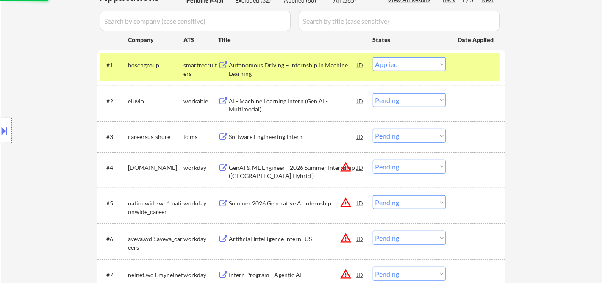
scroll to position [235, 0]
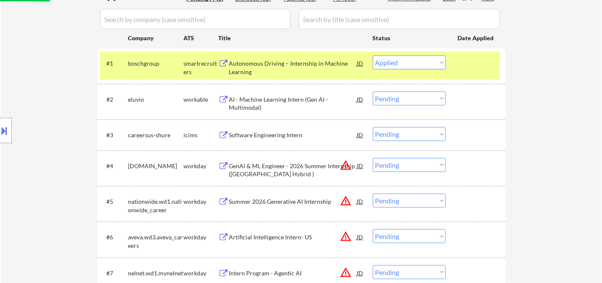
click at [278, 103] on div "AI - Machine Learning Intern (Gen AI - Multimodal)" at bounding box center [293, 103] width 128 height 17
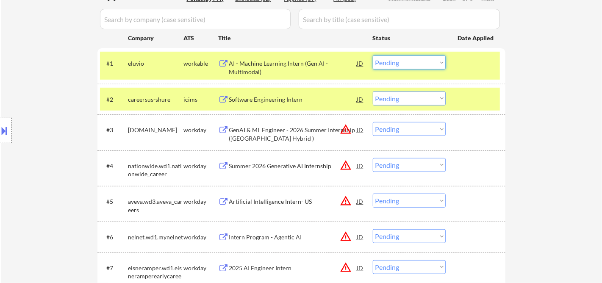
click at [416, 62] on select "Choose an option... Pending Applied Excluded (Questions) Excluded (Expired) Exc…" at bounding box center [409, 62] width 73 height 14
click at [373, 55] on select "Choose an option... Pending Applied Excluded (Questions) Excluded (Expired) Exc…" at bounding box center [409, 62] width 73 height 14
select select ""pending""
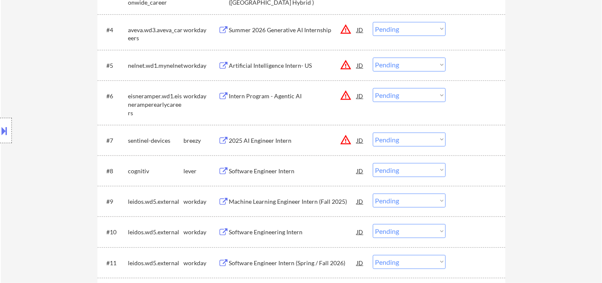
click at [269, 144] on div "2025 AI Engineer Intern" at bounding box center [293, 140] width 128 height 8
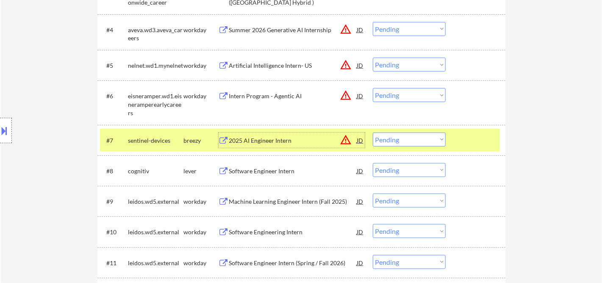
click at [397, 141] on select "Choose an option... Pending Applied Excluded (Questions) Excluded (Expired) Exc…" at bounding box center [409, 140] width 73 height 14
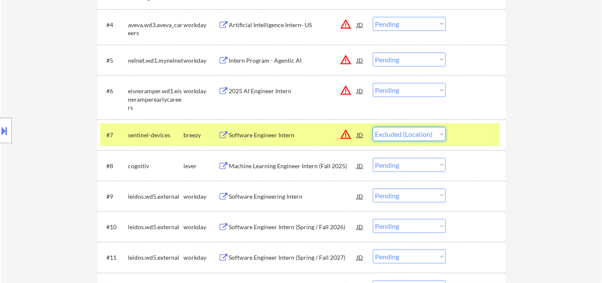
click at [373, 127] on select "Choose an option... Pending Applied Excluded (Questions) Excluded (Expired) Exc…" at bounding box center [409, 134] width 73 height 14
click at [419, 133] on select "Choose an option... Pending Applied Excluded (Questions) Excluded (Expired) Exc…" at bounding box center [409, 134] width 73 height 14
select select ""pending""
click at [373, 127] on select "Choose an option... Pending Applied Excluded (Questions) Excluded (Expired) Exc…" at bounding box center [409, 134] width 73 height 14
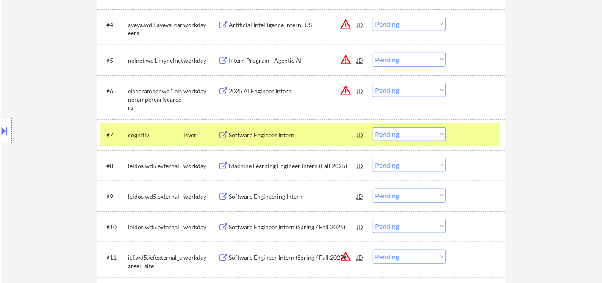
click at [271, 136] on div "Software Engineer Intern" at bounding box center [293, 135] width 128 height 8
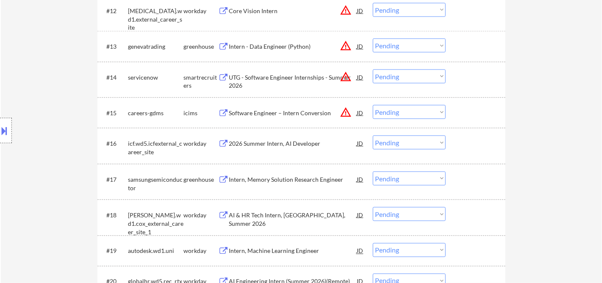
scroll to position [612, 0]
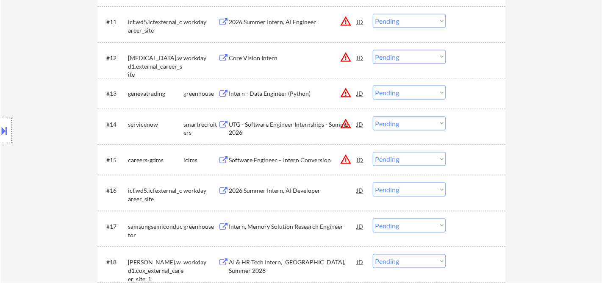
click at [291, 92] on div "Intern - Data Engineer (Python)" at bounding box center [293, 93] width 128 height 8
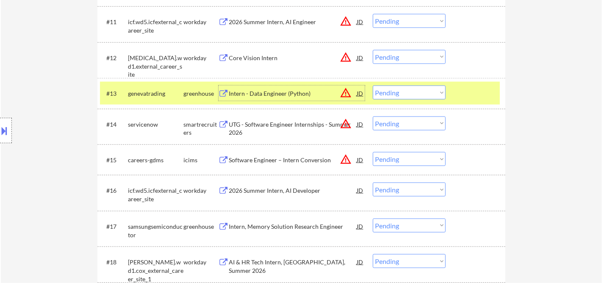
drag, startPoint x: 387, startPoint y: 92, endPoint x: 392, endPoint y: 97, distance: 7.5
click at [387, 92] on select "Choose an option... Pending Applied Excluded (Questions) Excluded (Expired) Exc…" at bounding box center [409, 93] width 73 height 14
click at [373, 86] on select "Choose an option... Pending Applied Excluded (Questions) Excluded (Expired) Exc…" at bounding box center [409, 93] width 73 height 14
click at [280, 125] on div "UTG - Software Engineer Internships - Summer 2026" at bounding box center [293, 128] width 128 height 17
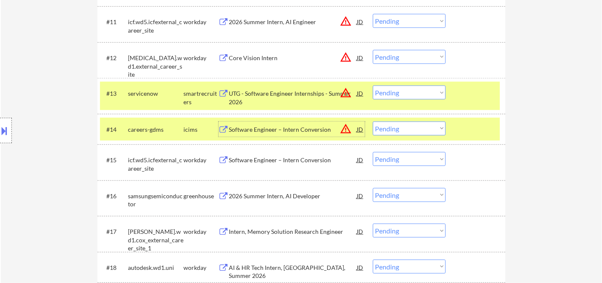
click at [413, 91] on select "Choose an option... Pending Applied Excluded (Questions) Excluded (Expired) Exc…" at bounding box center [409, 93] width 73 height 14
click at [373, 86] on select "Choose an option... Pending Applied Excluded (Questions) Excluded (Expired) Exc…" at bounding box center [409, 93] width 73 height 14
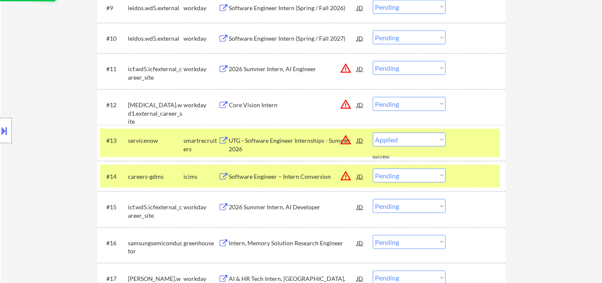
scroll to position [596, 0]
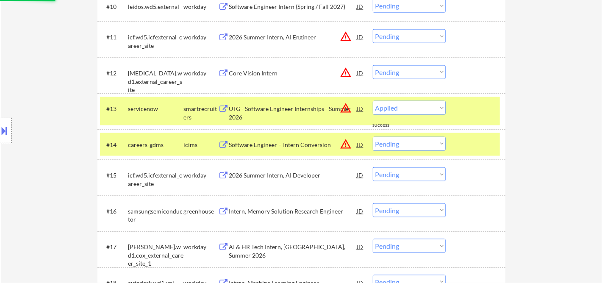
select select ""pending""
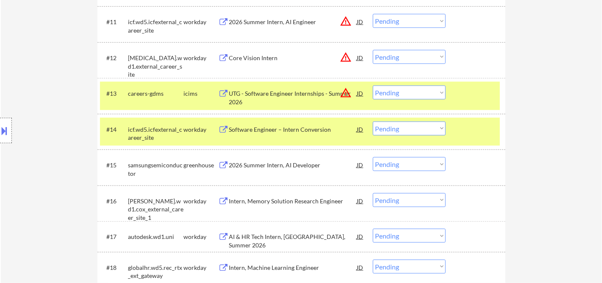
scroll to position [659, 0]
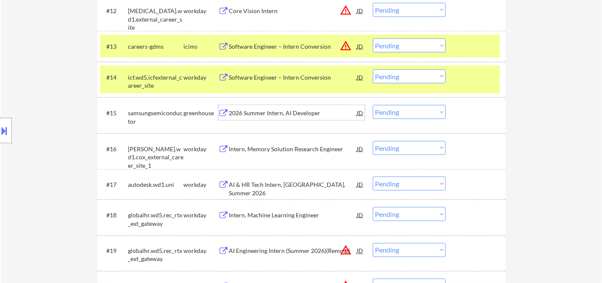
click at [249, 116] on div "2026 Summer Intern, AI Developer" at bounding box center [293, 113] width 128 height 8
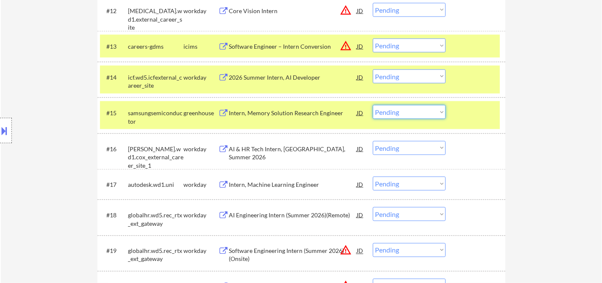
drag, startPoint x: 386, startPoint y: 112, endPoint x: 390, endPoint y: 118, distance: 6.7
click at [386, 112] on select "Choose an option... Pending Applied Excluded (Questions) Excluded (Expired) Exc…" at bounding box center [409, 112] width 73 height 14
click at [373, 105] on select "Choose an option... Pending Applied Excluded (Questions) Excluded (Expired) Exc…" at bounding box center [409, 112] width 73 height 14
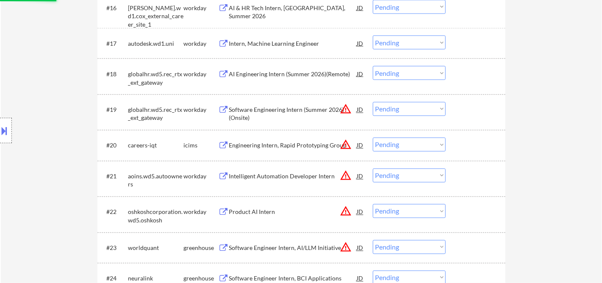
scroll to position [894, 0]
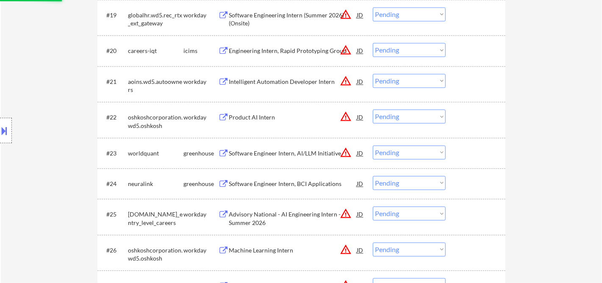
click at [275, 155] on div "Software Engineer Intern, AI/LLM Initiative" at bounding box center [293, 154] width 128 height 8
select select ""pending""
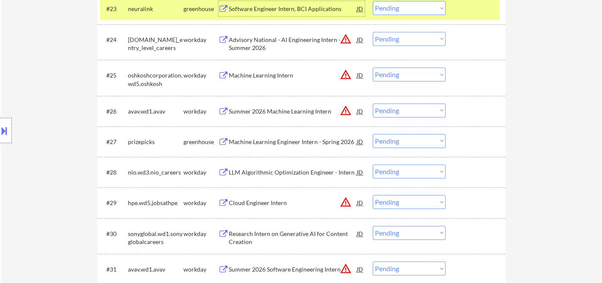
scroll to position [1035, 0]
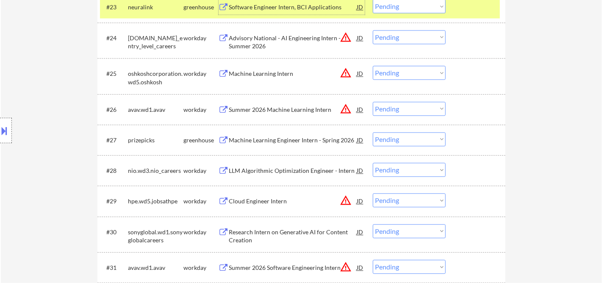
click at [281, 133] on div "Machine Learning Engineer Intern - Spring 2026" at bounding box center [293, 139] width 128 height 15
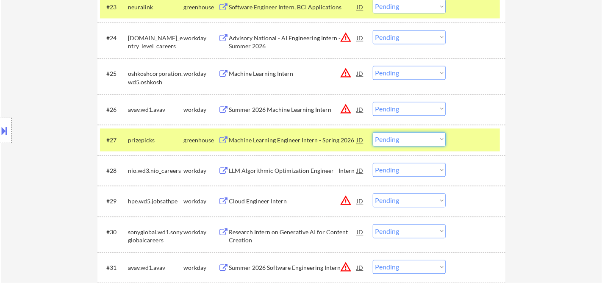
click at [408, 141] on select "Choose an option... Pending Applied Excluded (Questions) Excluded (Expired) Exc…" at bounding box center [409, 139] width 73 height 14
click at [373, 132] on select "Choose an option... Pending Applied Excluded (Questions) Excluded (Expired) Exc…" at bounding box center [409, 139] width 73 height 14
select select ""pending""
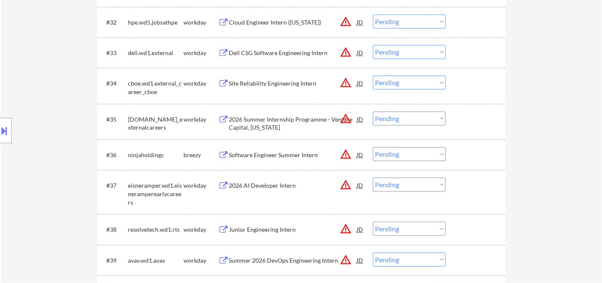
scroll to position [1318, 0]
click at [283, 152] on div "Software Engineer Summer Intern" at bounding box center [293, 154] width 128 height 8
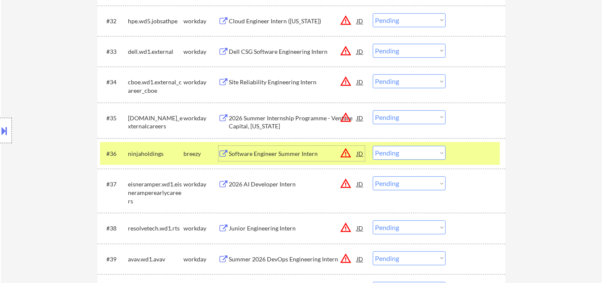
click at [257, 153] on div "Software Engineer Summer Intern" at bounding box center [293, 154] width 128 height 8
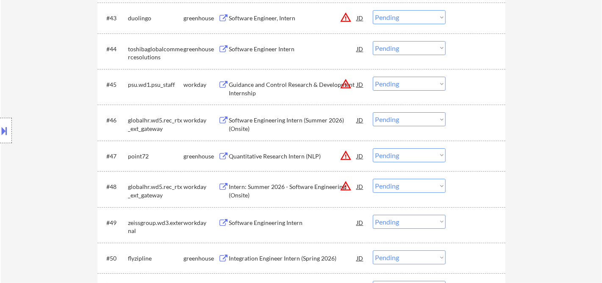
scroll to position [1600, 0]
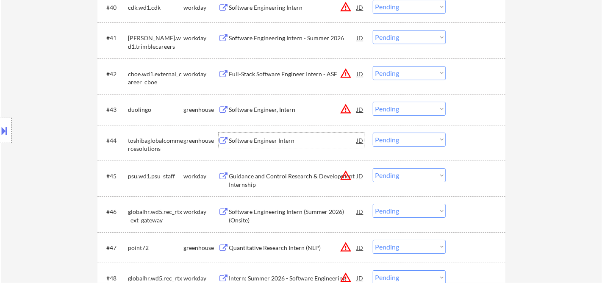
click at [268, 144] on div "Software Engineer Intern" at bounding box center [293, 140] width 128 height 8
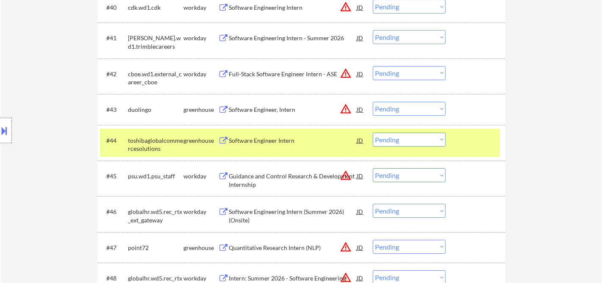
click at [7, 126] on button at bounding box center [4, 131] width 9 height 14
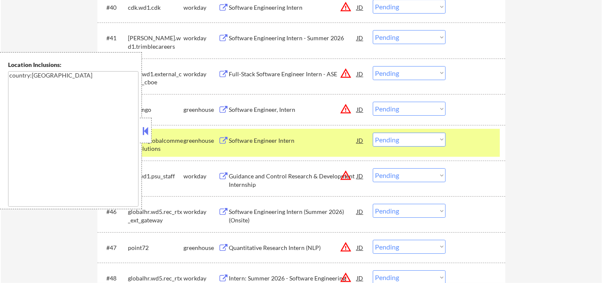
click at [146, 130] on button at bounding box center [145, 131] width 9 height 13
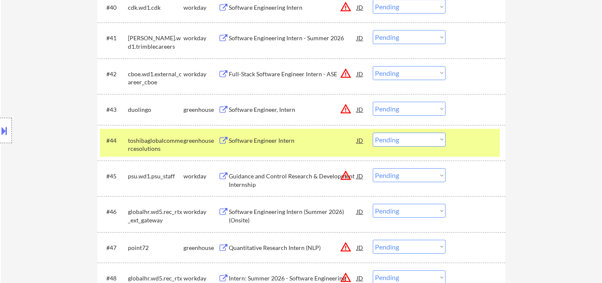
click at [379, 140] on select "Choose an option... Pending Applied Excluded (Questions) Excluded (Expired) Exc…" at bounding box center [409, 140] width 73 height 14
click at [373, 133] on select "Choose an option... Pending Applied Excluded (Questions) Excluded (Expired) Exc…" at bounding box center [409, 140] width 73 height 14
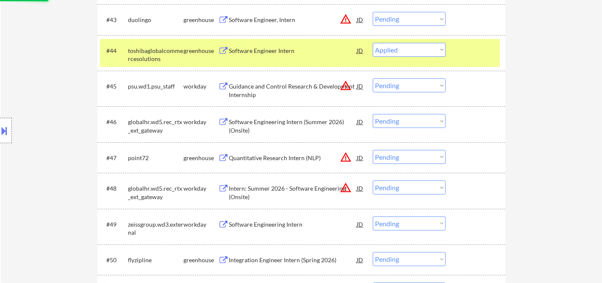
scroll to position [1694, 0]
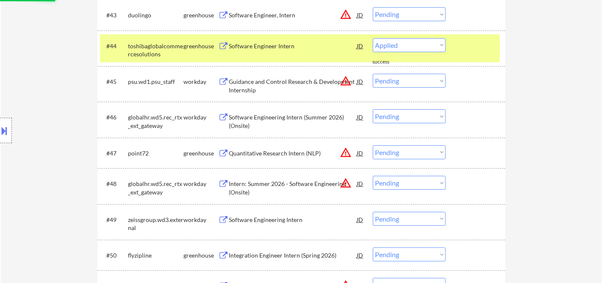
click at [248, 151] on div "Quantitative Research Intern (NLP)" at bounding box center [293, 153] width 128 height 8
select select ""pending""
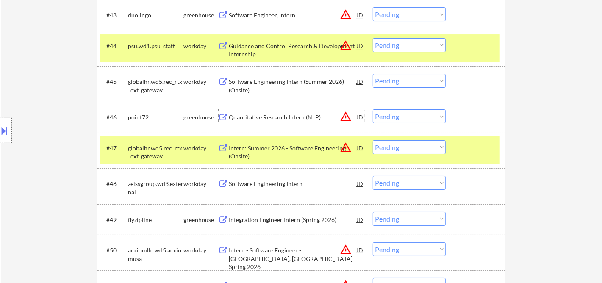
click at [270, 118] on div "Quantitative Research Intern (NLP)" at bounding box center [293, 117] width 128 height 8
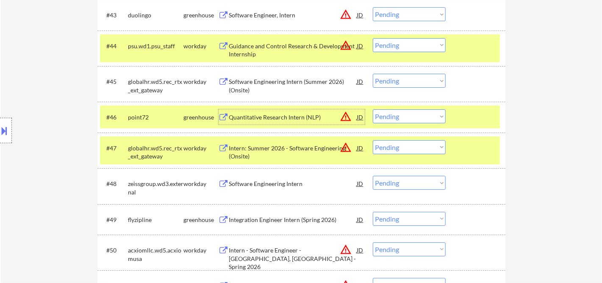
click at [397, 113] on select "Choose an option... Pending Applied Excluded (Questions) Excluded (Expired) Exc…" at bounding box center [409, 116] width 73 height 14
click at [373, 109] on select "Choose an option... Pending Applied Excluded (Questions) Excluded (Expired) Exc…" at bounding box center [409, 116] width 73 height 14
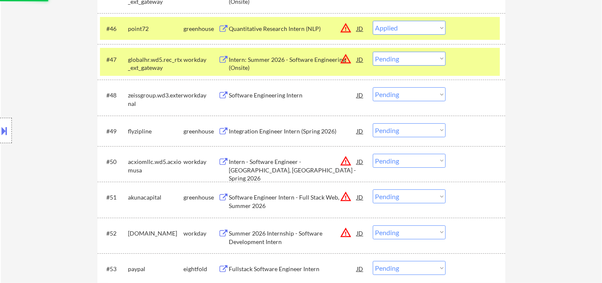
scroll to position [1789, 0]
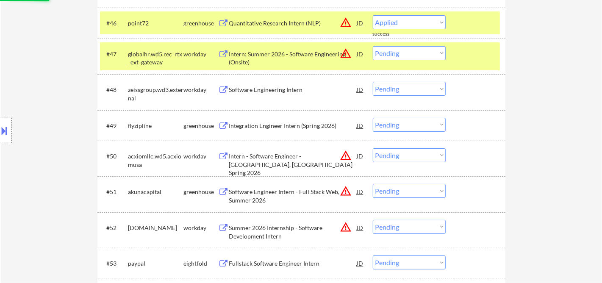
click at [282, 125] on div "Integration Engineer Intern (Spring 2026)" at bounding box center [293, 126] width 128 height 8
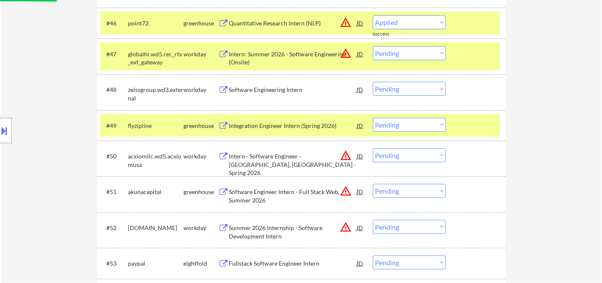
select select ""pending""
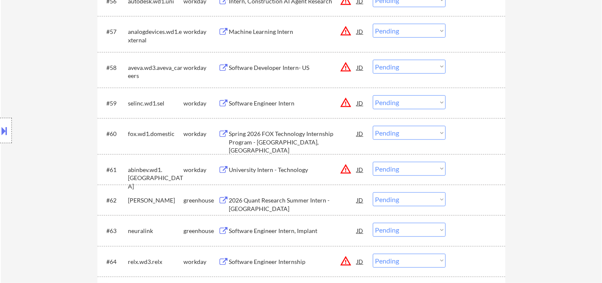
scroll to position [2165, 0]
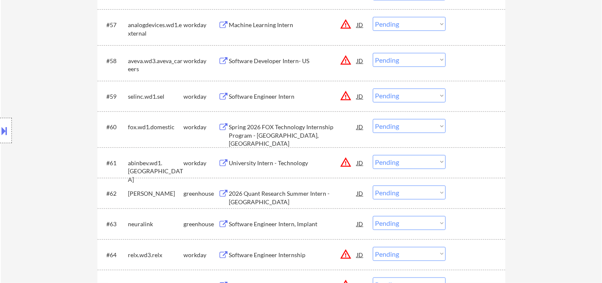
click at [299, 199] on div "2026 Quant Research Summer Intern - Austin" at bounding box center [293, 193] width 128 height 15
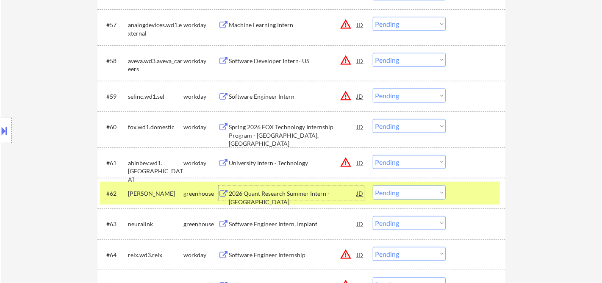
click at [414, 194] on select "Choose an option... Pending Applied Excluded (Questions) Excluded (Expired) Exc…" at bounding box center [409, 193] width 73 height 14
click at [373, 186] on select "Choose an option... Pending Applied Excluded (Questions) Excluded (Expired) Exc…" at bounding box center [409, 193] width 73 height 14
select select ""pending""
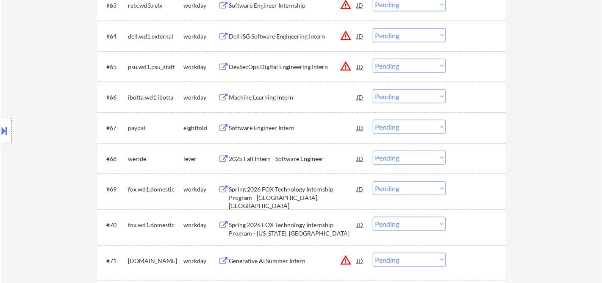
scroll to position [2400, 0]
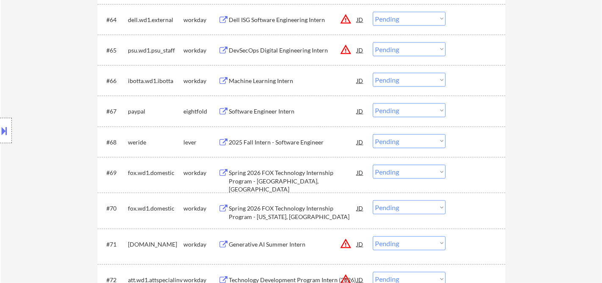
click at [269, 139] on div "2025 Fall Intern - Software Engineer" at bounding box center [293, 142] width 128 height 8
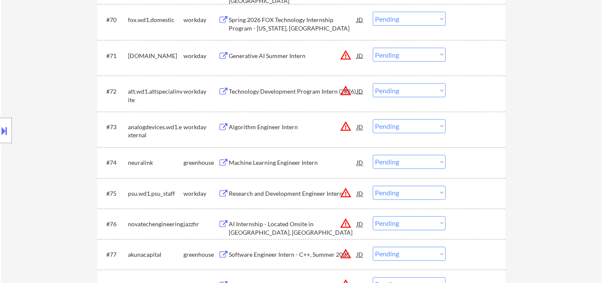
scroll to position [2636, 0]
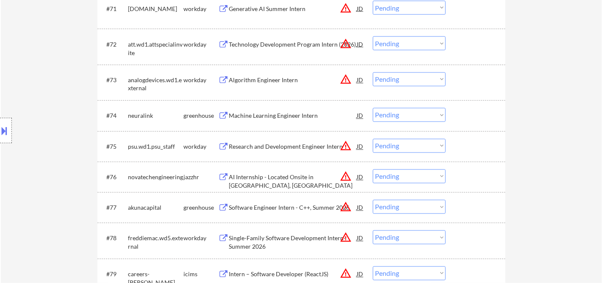
click at [266, 118] on div "Machine Learning Engineer Intern" at bounding box center [293, 116] width 128 height 8
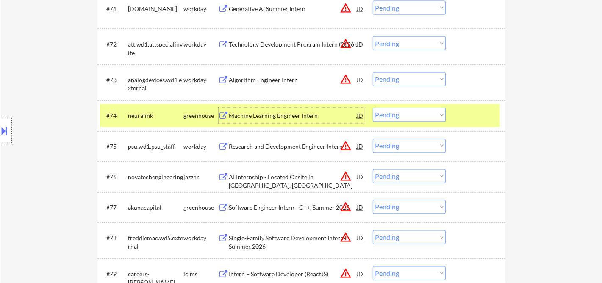
drag, startPoint x: 397, startPoint y: 114, endPoint x: 399, endPoint y: 120, distance: 6.3
click at [397, 114] on select "Choose an option... Pending Applied Excluded (Questions) Excluded (Expired) Exc…" at bounding box center [409, 115] width 73 height 14
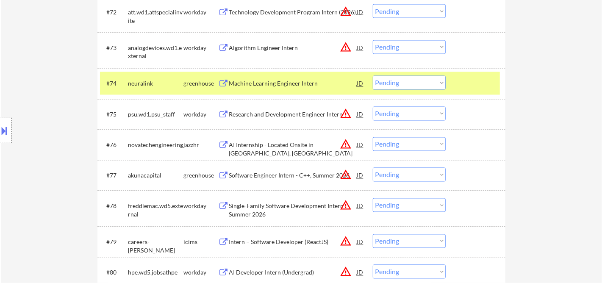
scroll to position [2683, 0]
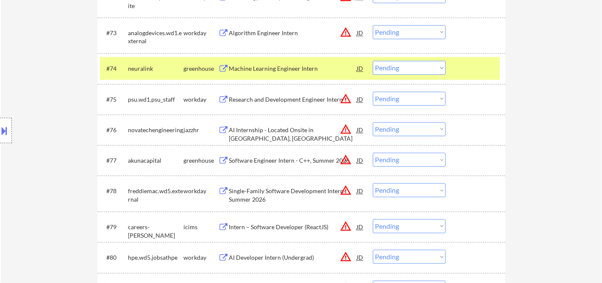
click at [269, 132] on div "AI Internship - Located Onsite in Willmar, MN" at bounding box center [293, 134] width 128 height 17
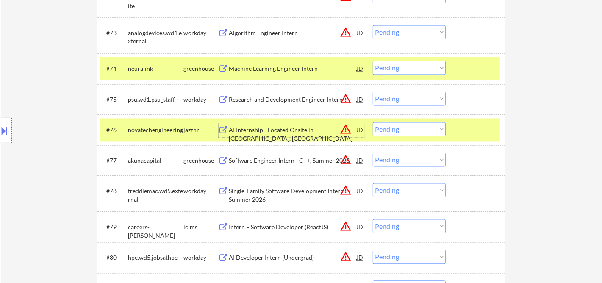
click at [425, 126] on select "Choose an option... Pending Applied Excluded (Questions) Excluded (Expired) Exc…" at bounding box center [409, 129] width 73 height 14
click at [373, 122] on select "Choose an option... Pending Applied Excluded (Questions) Excluded (Expired) Exc…" at bounding box center [409, 129] width 73 height 14
select select ""pending""
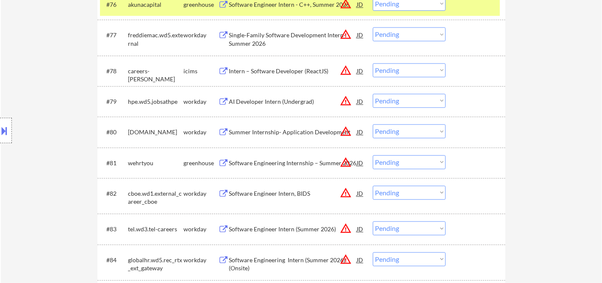
scroll to position [2824, 0]
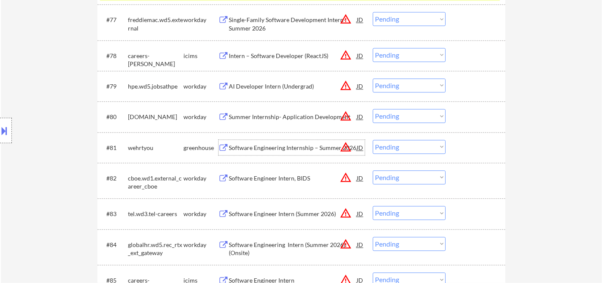
click at [271, 149] on div "Software Engineering Internship – Summer 2026" at bounding box center [293, 148] width 128 height 8
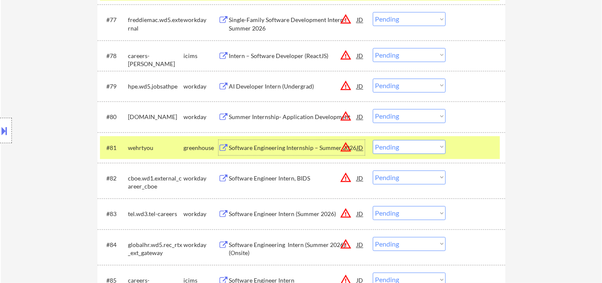
click at [263, 146] on div "Software Engineering Internship – Summer 2026" at bounding box center [293, 148] width 128 height 8
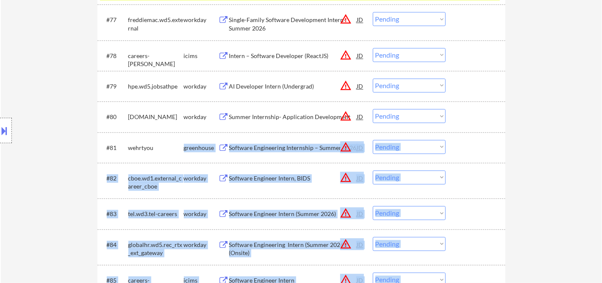
drag, startPoint x: 125, startPoint y: 151, endPoint x: 155, endPoint y: 150, distance: 29.7
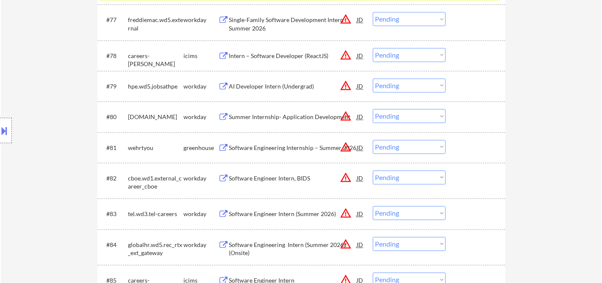
drag, startPoint x: 394, startPoint y: 148, endPoint x: 398, endPoint y: 152, distance: 4.8
click at [394, 148] on select "Choose an option... Pending Applied Excluded (Questions) Excluded (Expired) Exc…" at bounding box center [409, 147] width 73 height 14
click at [373, 140] on select "Choose an option... Pending Applied Excluded (Questions) Excluded (Expired) Exc…" at bounding box center [409, 147] width 73 height 14
select select ""pending""
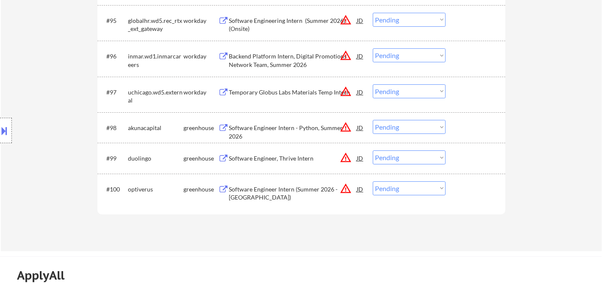
scroll to position [3483, 0]
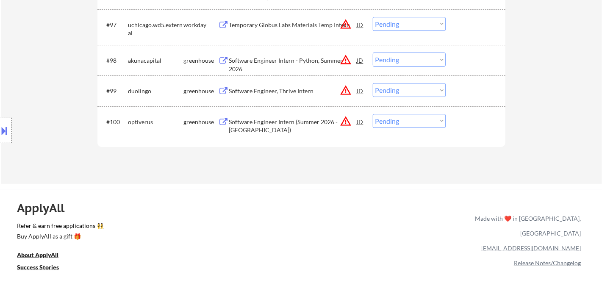
click at [281, 125] on div "Software Engineer Intern (Summer 2026 - Chicago)" at bounding box center [293, 126] width 128 height 17
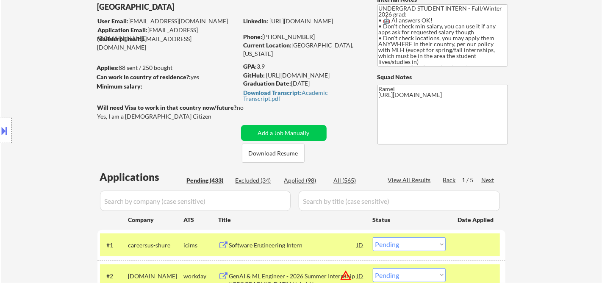
scroll to position [141, 0]
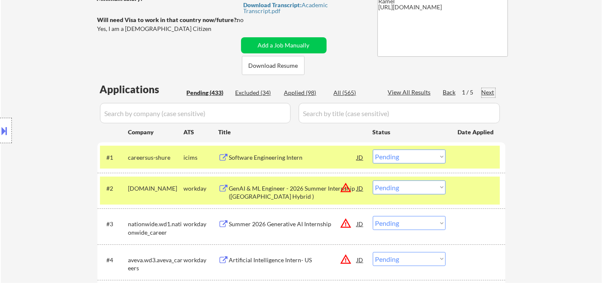
click at [487, 90] on div "Next" at bounding box center [489, 92] width 14 height 8
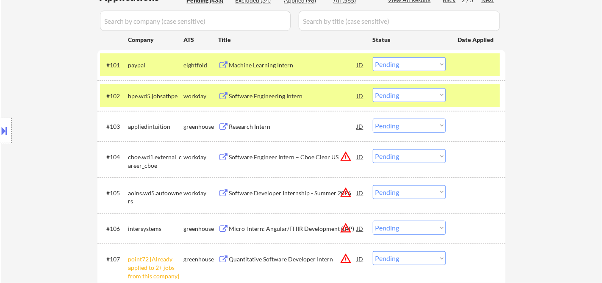
scroll to position [235, 0]
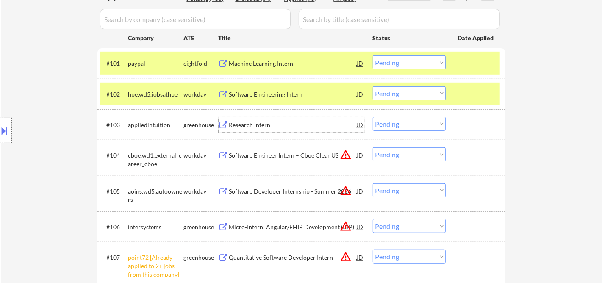
click at [256, 123] on div "Research Intern" at bounding box center [293, 125] width 128 height 8
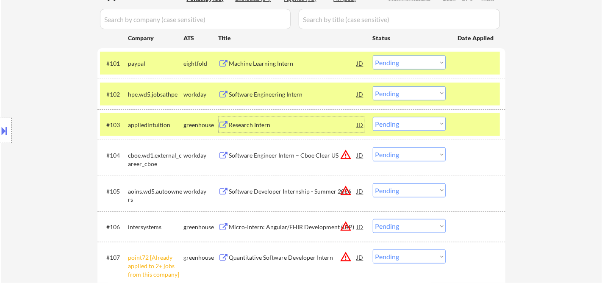
drag, startPoint x: 398, startPoint y: 123, endPoint x: 400, endPoint y: 129, distance: 6.8
click at [398, 123] on select "Choose an option... Pending Applied Excluded (Questions) Excluded (Expired) Exc…" at bounding box center [409, 124] width 73 height 14
click at [373, 117] on select "Choose an option... Pending Applied Excluded (Questions) Excluded (Expired) Exc…" at bounding box center [409, 124] width 73 height 14
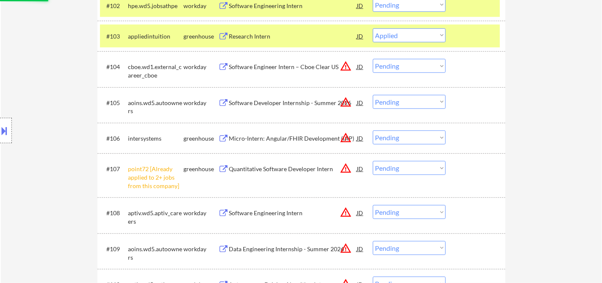
scroll to position [329, 0]
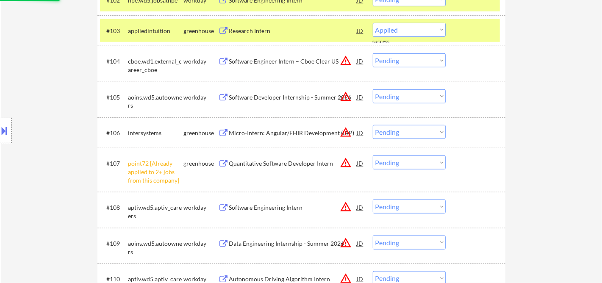
select select ""pending""
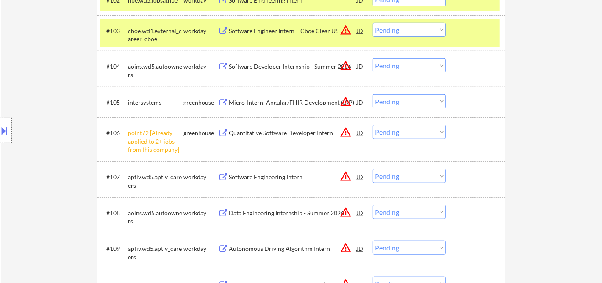
click at [398, 130] on select "Choose an option... Pending Applied Excluded (Questions) Excluded (Expired) Exc…" at bounding box center [409, 132] width 73 height 14
click at [373, 125] on select "Choose an option... Pending Applied Excluded (Questions) Excluded (Expired) Exc…" at bounding box center [409, 132] width 73 height 14
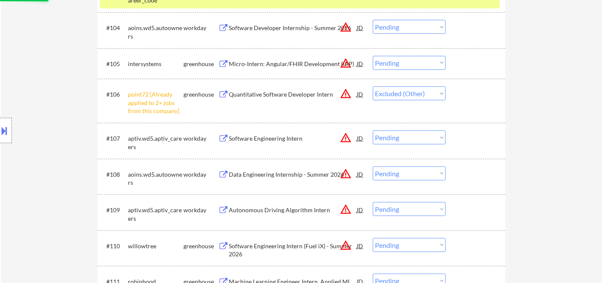
scroll to position [424, 0]
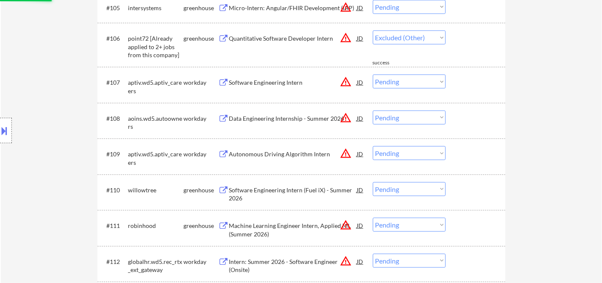
select select ""pending""
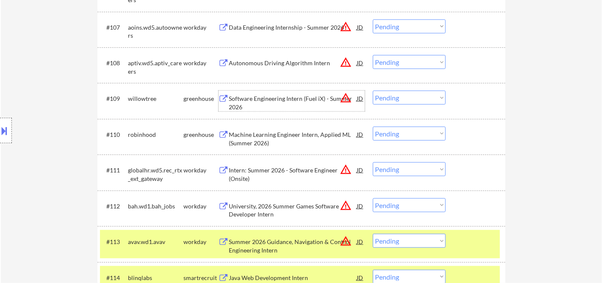
click at [282, 100] on div "Software Engineering Intern (Fuel iX) - Summer 2026" at bounding box center [293, 102] width 128 height 17
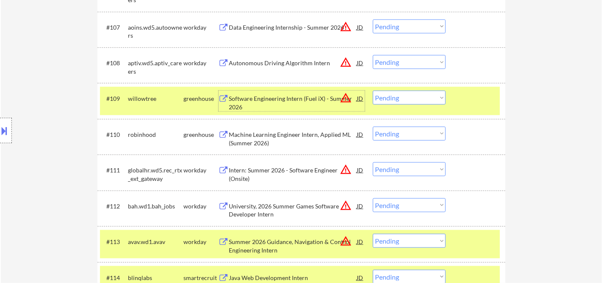
click at [410, 100] on select "Choose an option... Pending Applied Excluded (Questions) Excluded (Expired) Exc…" at bounding box center [409, 98] width 73 height 14
click at [373, 91] on select "Choose an option... Pending Applied Excluded (Questions) Excluded (Expired) Exc…" at bounding box center [409, 98] width 73 height 14
click at [285, 137] on div "Machine Learning Engineer Intern, Applied ML (Summer 2026)" at bounding box center [293, 138] width 128 height 17
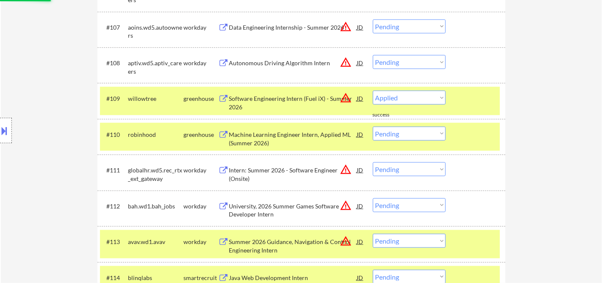
select select ""pending""
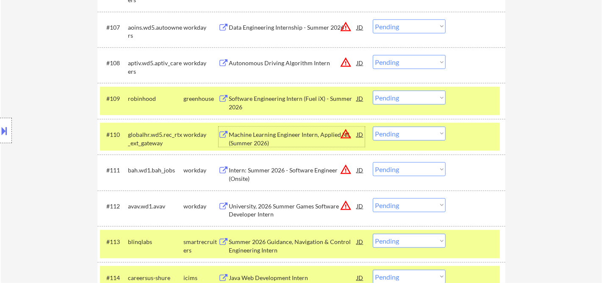
scroll to position [565, 0]
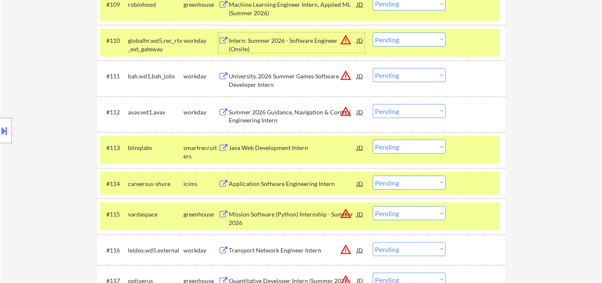
click at [271, 146] on div "Java Web Development Intern" at bounding box center [293, 148] width 128 height 8
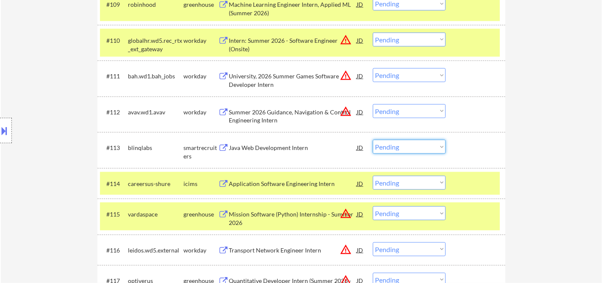
click at [414, 150] on select "Choose an option... Pending Applied Excluded (Questions) Excluded (Expired) Exc…" at bounding box center [409, 147] width 73 height 14
click at [373, 140] on select "Choose an option... Pending Applied Excluded (Questions) Excluded (Expired) Exc…" at bounding box center [409, 147] width 73 height 14
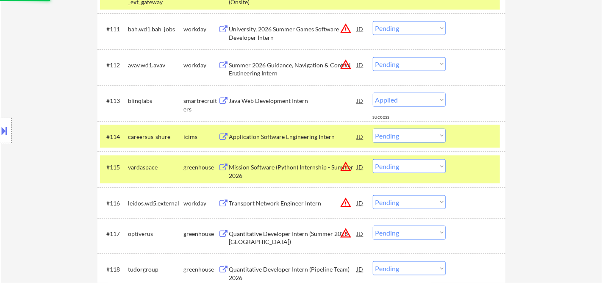
select select ""pending""
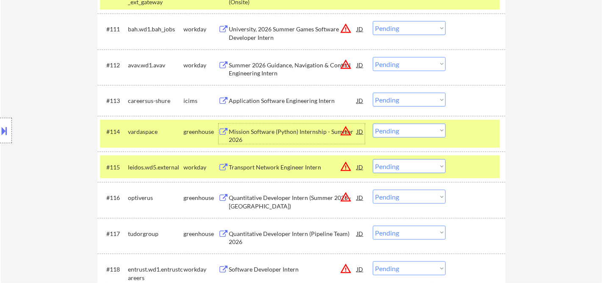
click at [273, 134] on div "Mission Software (Python) Internship - Summer 2026" at bounding box center [293, 136] width 128 height 17
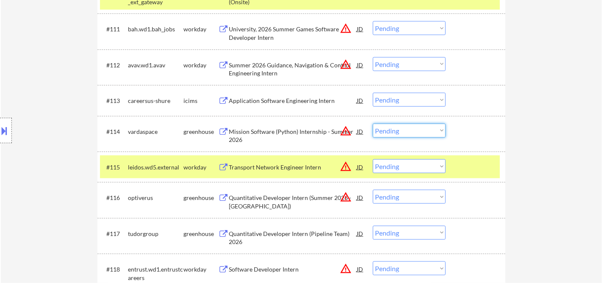
drag, startPoint x: 427, startPoint y: 132, endPoint x: 424, endPoint y: 136, distance: 5.3
click at [427, 132] on select "Choose an option... Pending Applied Excluded (Questions) Excluded (Expired) Exc…" at bounding box center [409, 131] width 73 height 14
click at [373, 124] on select "Choose an option... Pending Applied Excluded (Questions) Excluded (Expired) Exc…" at bounding box center [409, 131] width 73 height 14
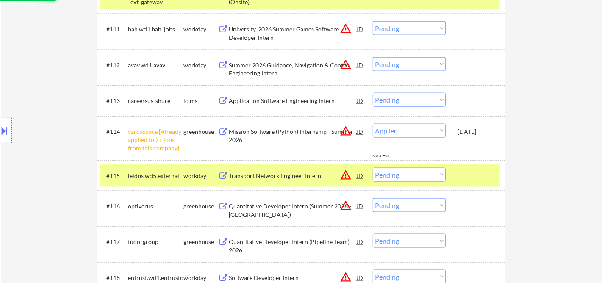
select select ""pending""
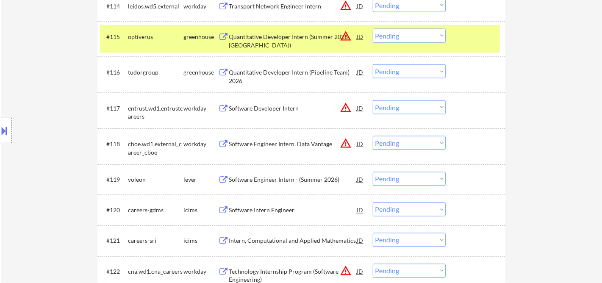
scroll to position [753, 0]
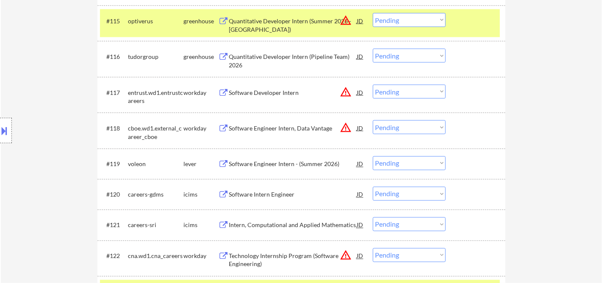
click at [276, 169] on div "Software Engineer Intern - (Summer 2026)" at bounding box center [293, 163] width 128 height 15
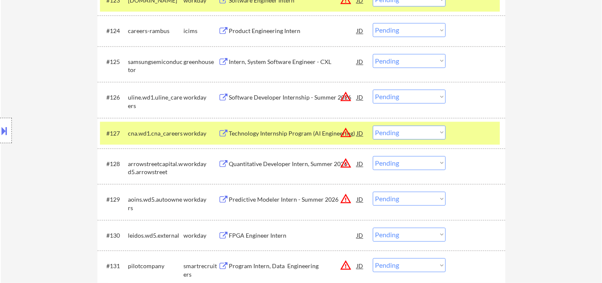
scroll to position [1129, 0]
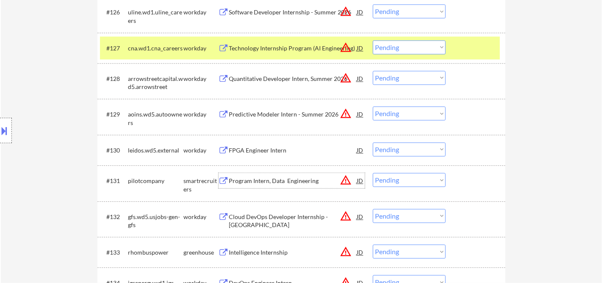
click at [273, 182] on div "Program Intern, Data Engineering" at bounding box center [293, 181] width 128 height 8
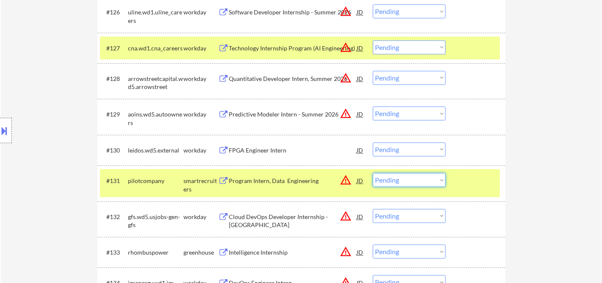
drag, startPoint x: 397, startPoint y: 180, endPoint x: 400, endPoint y: 191, distance: 11.9
click at [397, 180] on select "Choose an option... Pending Applied Excluded (Questions) Excluded (Expired) Exc…" at bounding box center [409, 180] width 73 height 14
click at [373, 173] on select "Choose an option... Pending Applied Excluded (Questions) Excluded (Expired) Exc…" at bounding box center [409, 180] width 73 height 14
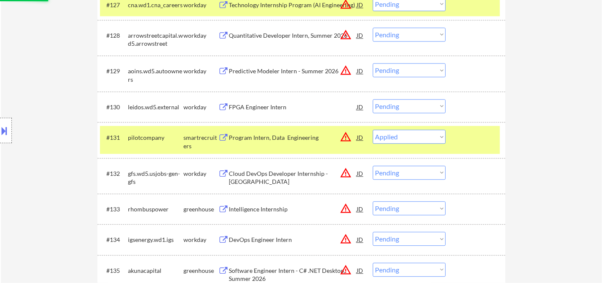
scroll to position [1223, 0]
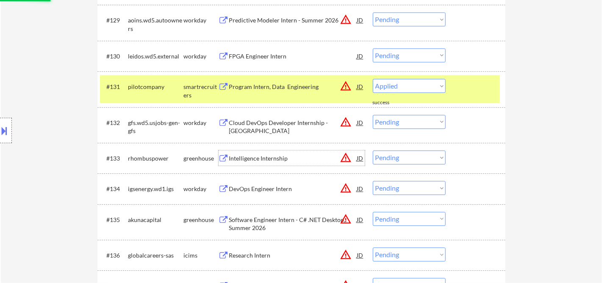
click at [256, 161] on div "Intelligence Internship" at bounding box center [293, 158] width 128 height 8
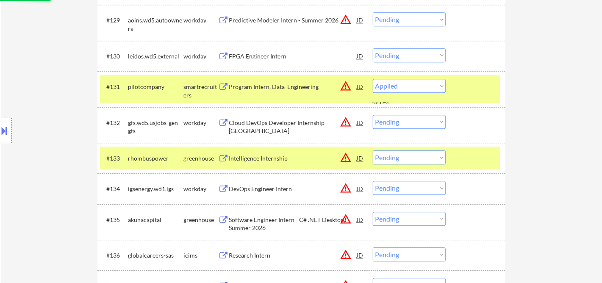
select select ""pending""
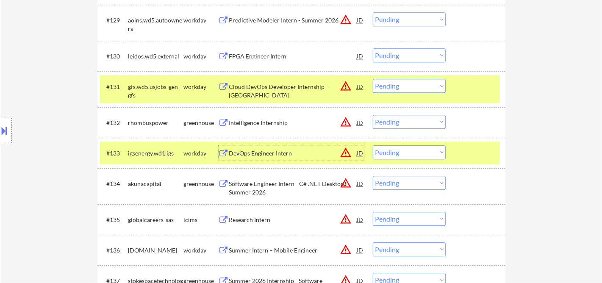
click at [403, 118] on select "Choose an option... Pending Applied Excluded (Questions) Excluded (Expired) Exc…" at bounding box center [409, 122] width 73 height 14
click at [373, 115] on select "Choose an option... Pending Applied Excluded (Questions) Excluded (Expired) Exc…" at bounding box center [409, 122] width 73 height 14
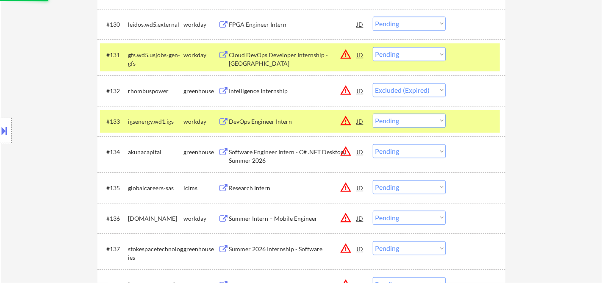
scroll to position [1271, 0]
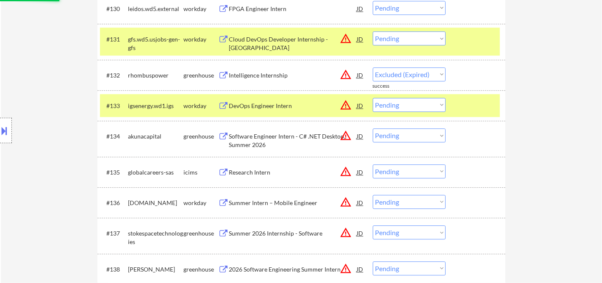
select select ""pending""
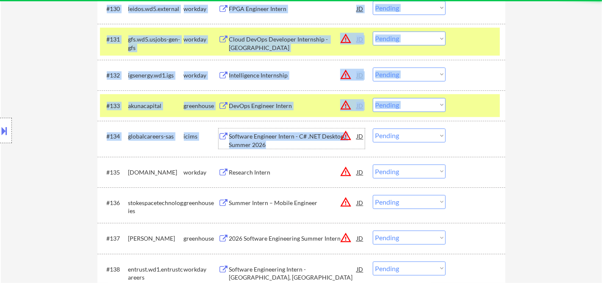
drag, startPoint x: 277, startPoint y: 144, endPoint x: 535, endPoint y: 138, distance: 258.5
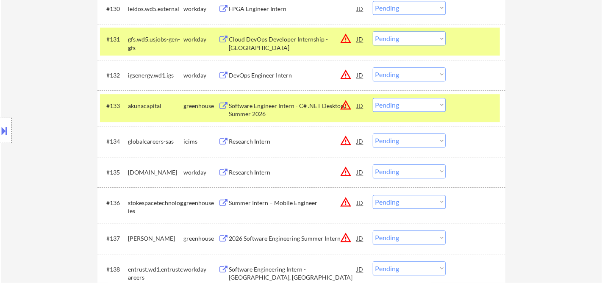
scroll to position [1318, 0]
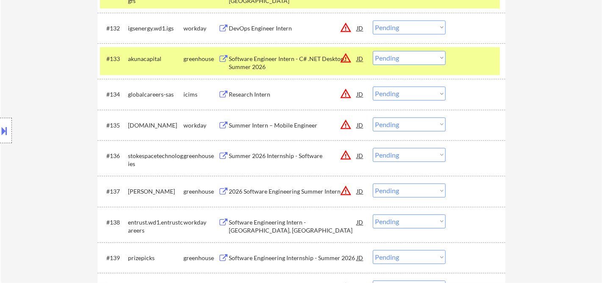
click at [272, 156] on div "Summer 2026 Internship - Software" at bounding box center [293, 156] width 128 height 8
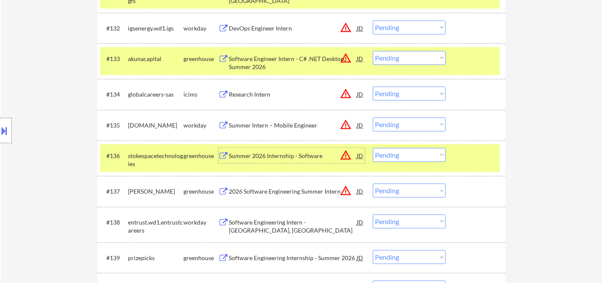
click at [381, 156] on select "Choose an option... Pending Applied Excluded (Questions) Excluded (Expired) Exc…" at bounding box center [409, 155] width 73 height 14
click at [373, 148] on select "Choose an option... Pending Applied Excluded (Questions) Excluded (Expired) Exc…" at bounding box center [409, 155] width 73 height 14
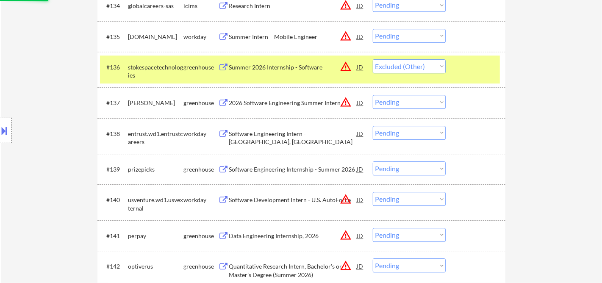
scroll to position [1412, 0]
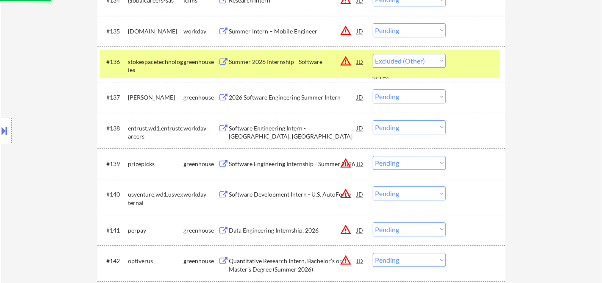
select select ""pending""
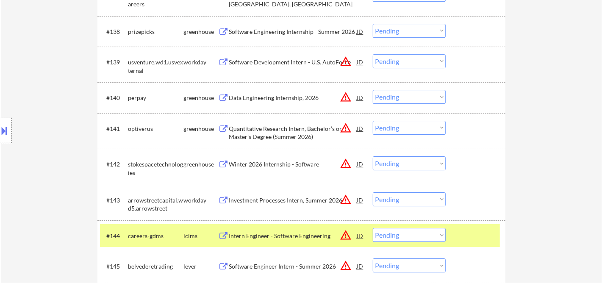
scroll to position [1600, 0]
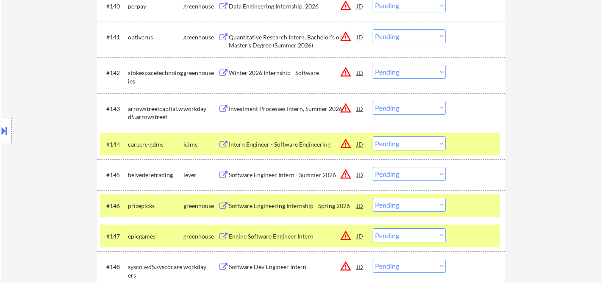
click at [295, 179] on div "Software Engineer Intern - Summer 2026" at bounding box center [293, 175] width 128 height 8
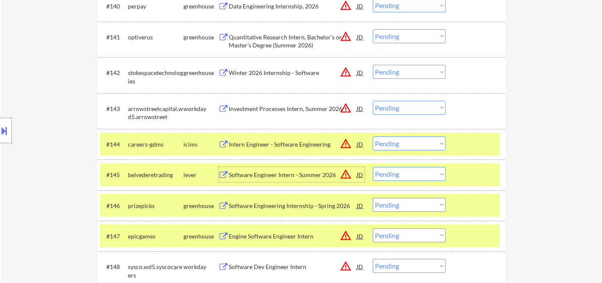
click at [277, 176] on div "Software Engineer Intern - Summer 2026" at bounding box center [293, 175] width 128 height 8
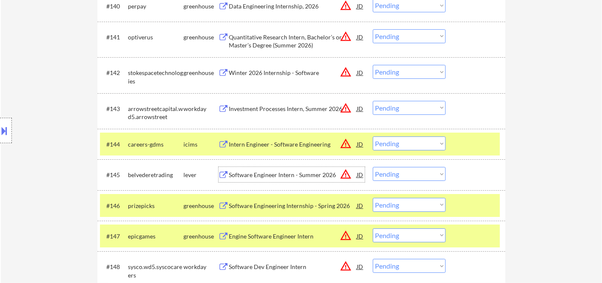
click at [407, 177] on select "Choose an option... Pending Applied Excluded (Questions) Excluded (Expired) Exc…" at bounding box center [409, 174] width 73 height 14
click at [373, 167] on select "Choose an option... Pending Applied Excluded (Questions) Excluded (Expired) Exc…" at bounding box center [409, 174] width 73 height 14
select select ""pending""
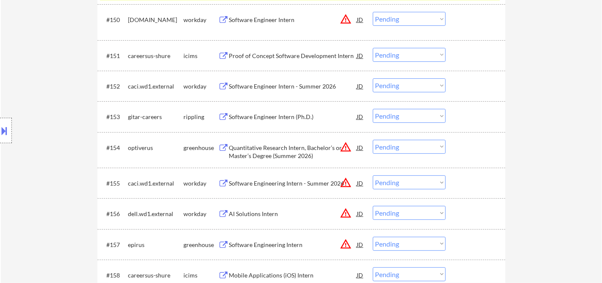
scroll to position [1930, 0]
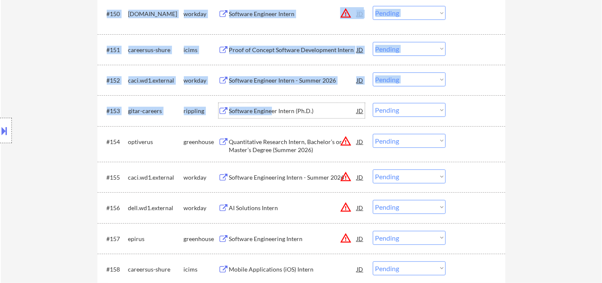
drag, startPoint x: 272, startPoint y: 114, endPoint x: 586, endPoint y: 116, distance: 314.8
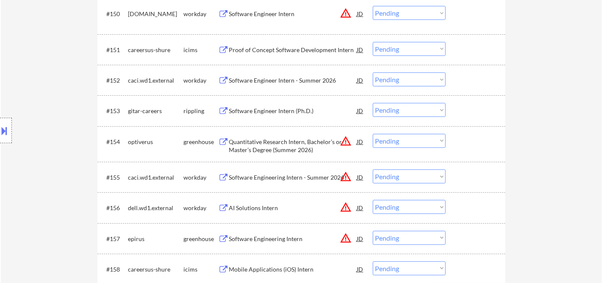
click at [421, 115] on select "Choose an option... Pending Applied Excluded (Questions) Excluded (Expired) Exc…" at bounding box center [409, 110] width 73 height 14
click at [373, 103] on select "Choose an option... Pending Applied Excluded (Questions) Excluded (Expired) Exc…" at bounding box center [409, 110] width 73 height 14
select select ""pending""
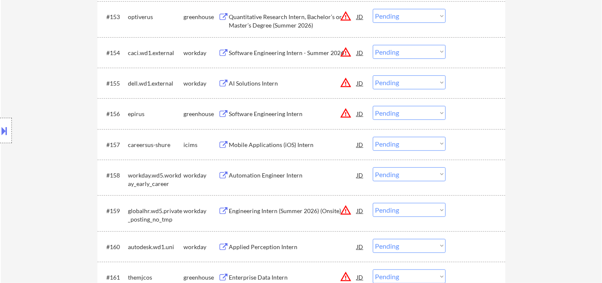
click at [269, 114] on div "Software Engineering Intern" at bounding box center [293, 114] width 128 height 8
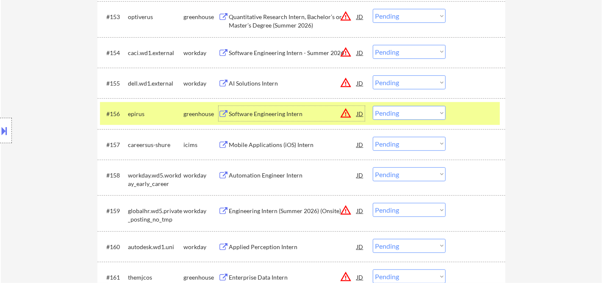
drag, startPoint x: 391, startPoint y: 114, endPoint x: 396, endPoint y: 118, distance: 6.0
click at [391, 114] on select "Choose an option... Pending Applied Excluded (Questions) Excluded (Expired) Exc…" at bounding box center [409, 113] width 73 height 14
click at [373, 106] on select "Choose an option... Pending Applied Excluded (Questions) Excluded (Expired) Exc…" at bounding box center [409, 113] width 73 height 14
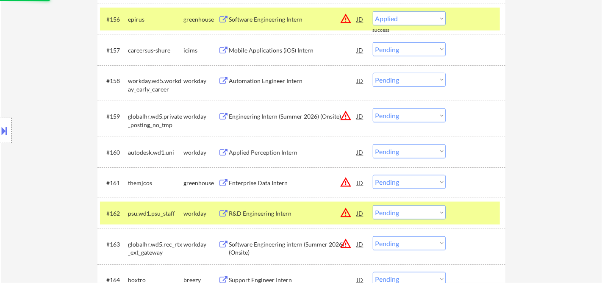
scroll to position [2212, 0]
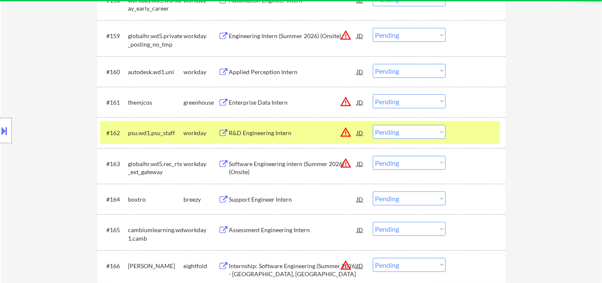
select select ""pending""
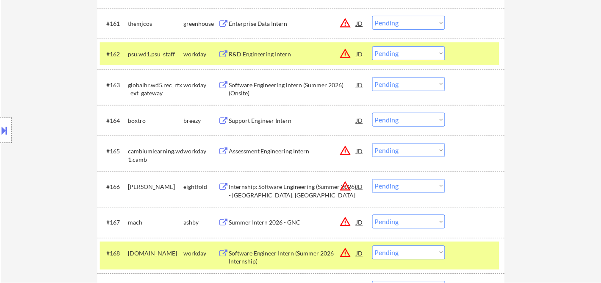
scroll to position [2306, 0]
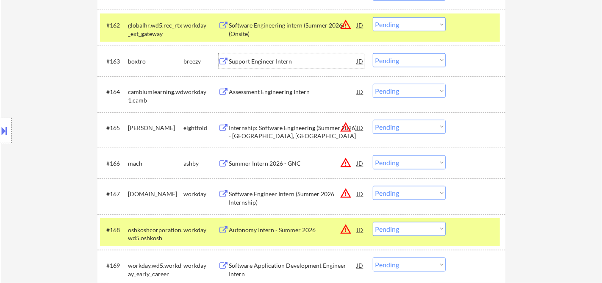
click at [267, 61] on div "Support Engineer Intern" at bounding box center [293, 61] width 128 height 8
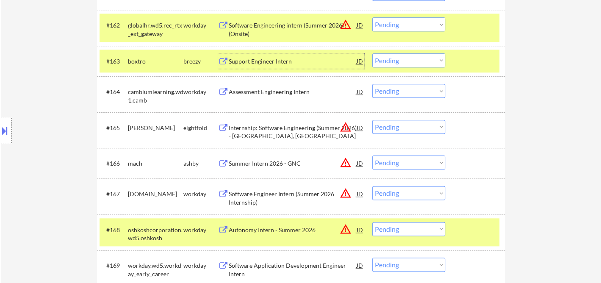
click at [403, 58] on select "Choose an option... Pending Applied Excluded (Questions) Excluded (Expired) Exc…" at bounding box center [408, 60] width 73 height 14
click at [372, 53] on select "Choose an option... Pending Applied Excluded (Questions) Excluded (Expired) Exc…" at bounding box center [408, 60] width 73 height 14
select select ""pending""
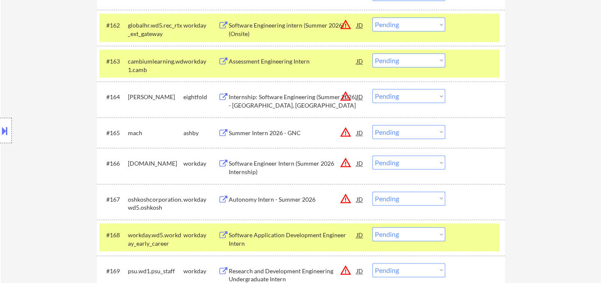
click at [281, 134] on div "Summer Intern 2026 - GNC" at bounding box center [293, 133] width 128 height 8
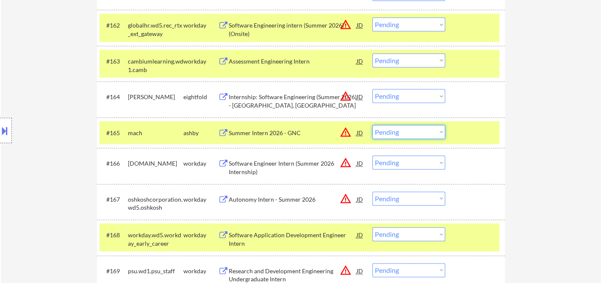
click at [407, 135] on select "Choose an option... Pending Applied Excluded (Questions) Excluded (Expired) Exc…" at bounding box center [408, 132] width 73 height 14
click at [372, 125] on select "Choose an option... Pending Applied Excluded (Questions) Excluded (Expired) Exc…" at bounding box center [408, 132] width 73 height 14
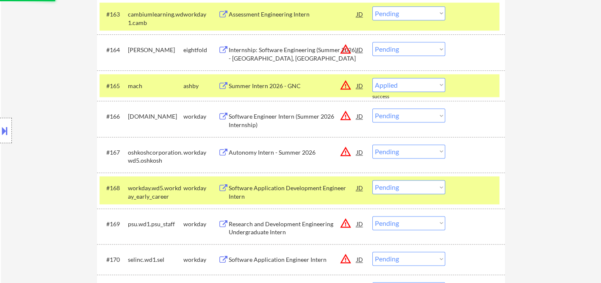
select select ""pending""
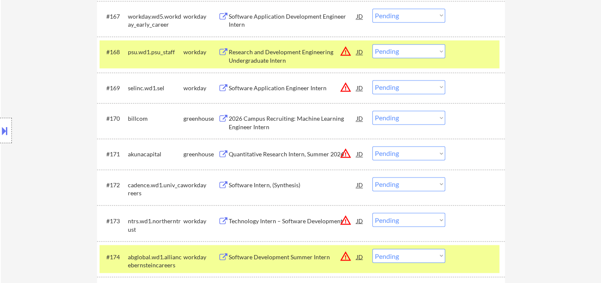
scroll to position [2542, 0]
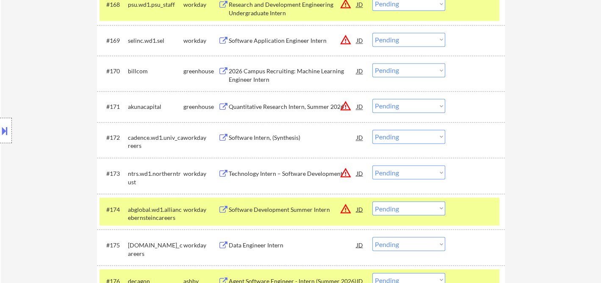
click at [281, 73] on div "2026 Campus Recruiting: Machine Learning Engineer Intern" at bounding box center [293, 75] width 128 height 17
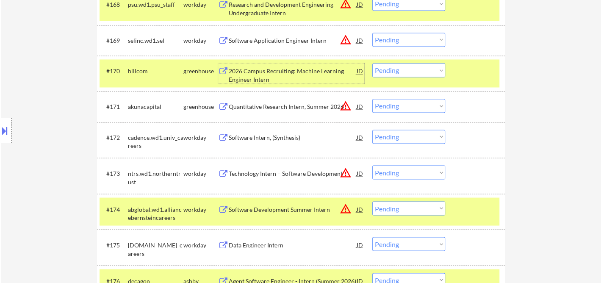
click at [393, 72] on select "Choose an option... Pending Applied Excluded (Questions) Excluded (Expired) Exc…" at bounding box center [408, 70] width 73 height 14
click at [372, 63] on select "Choose an option... Pending Applied Excluded (Questions) Excluded (Expired) Exc…" at bounding box center [408, 70] width 73 height 14
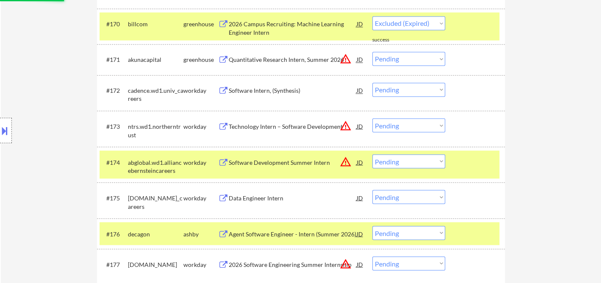
select select ""pending""
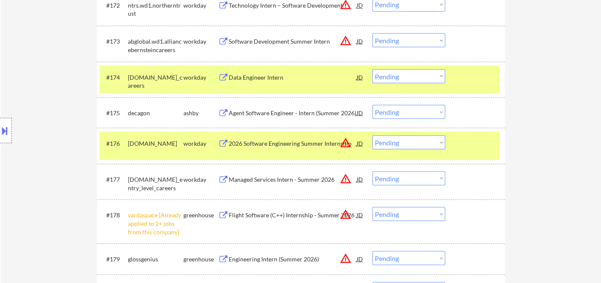
scroll to position [2683, 0]
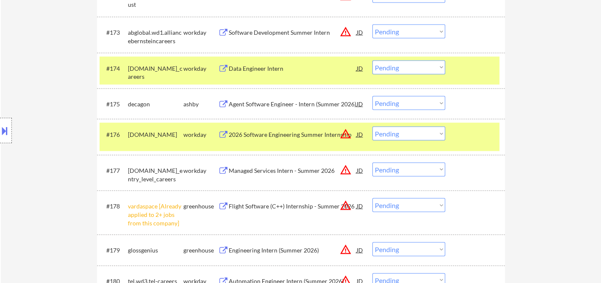
click at [280, 103] on div "Agent Software Engineer - Intern (Summer 2026)" at bounding box center [293, 104] width 128 height 8
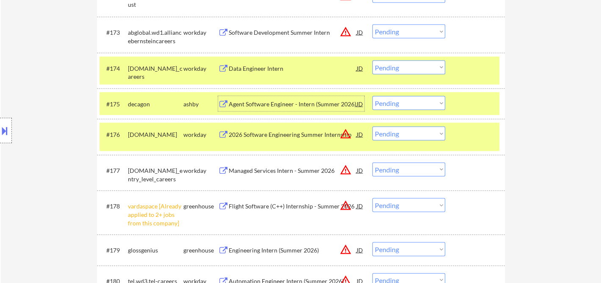
click at [418, 105] on select "Choose an option... Pending Applied Excluded (Questions) Excluded (Expired) Exc…" at bounding box center [408, 103] width 73 height 14
click at [372, 96] on select "Choose an option... Pending Applied Excluded (Questions) Excluded (Expired) Exc…" at bounding box center [408, 103] width 73 height 14
select select ""pending""
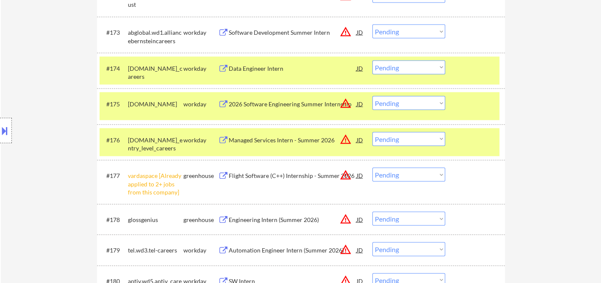
scroll to position [2730, 0]
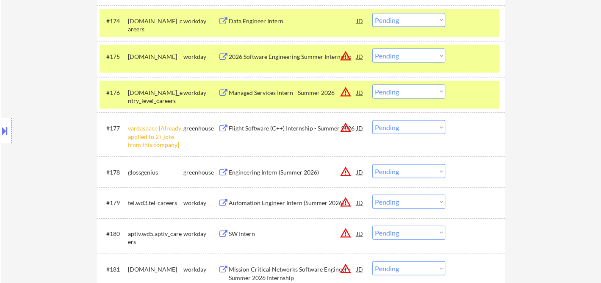
drag, startPoint x: 395, startPoint y: 128, endPoint x: 397, endPoint y: 133, distance: 5.0
click at [395, 128] on select "Choose an option... Pending Applied Excluded (Questions) Excluded (Expired) Exc…" at bounding box center [408, 127] width 73 height 14
click at [372, 120] on select "Choose an option... Pending Applied Excluded (Questions) Excluded (Expired) Exc…" at bounding box center [408, 127] width 73 height 14
click at [271, 169] on div "Engineering Intern (Summer 2026)" at bounding box center [293, 172] width 128 height 8
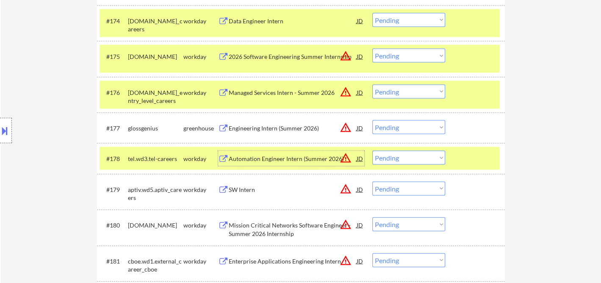
drag, startPoint x: 402, startPoint y: 127, endPoint x: 409, endPoint y: 132, distance: 8.4
click at [402, 127] on select "Choose an option... Pending Applied Excluded (Questions) Excluded (Expired) Exc…" at bounding box center [408, 127] width 73 height 14
click at [372, 120] on select "Choose an option... Pending Applied Excluded (Questions) Excluded (Expired) Exc…" at bounding box center [408, 127] width 73 height 14
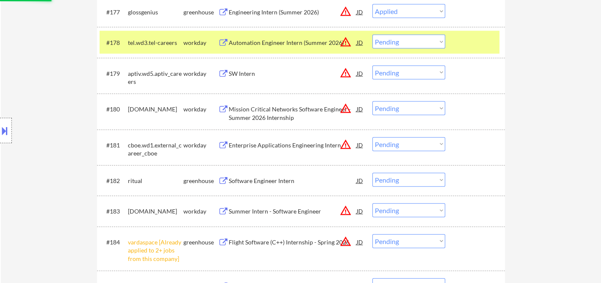
scroll to position [2871, 0]
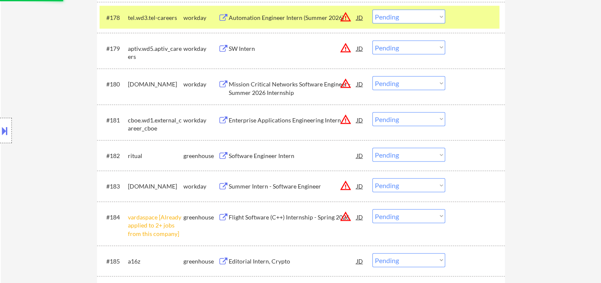
click at [268, 158] on div "Software Engineer Intern" at bounding box center [293, 156] width 128 height 8
select select ""pending""
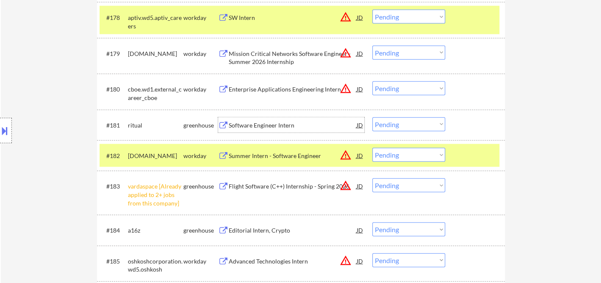
click at [259, 125] on div "Software Engineer Intern" at bounding box center [293, 125] width 128 height 8
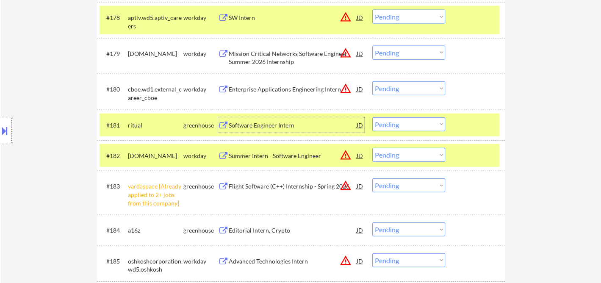
drag, startPoint x: 395, startPoint y: 125, endPoint x: 399, endPoint y: 128, distance: 5.4
click at [395, 125] on select "Choose an option... Pending Applied Excluded (Questions) Excluded (Expired) Exc…" at bounding box center [408, 124] width 73 height 14
click at [372, 117] on select "Choose an option... Pending Applied Excluded (Questions) Excluded (Expired) Exc…" at bounding box center [408, 124] width 73 height 14
select select ""pending""
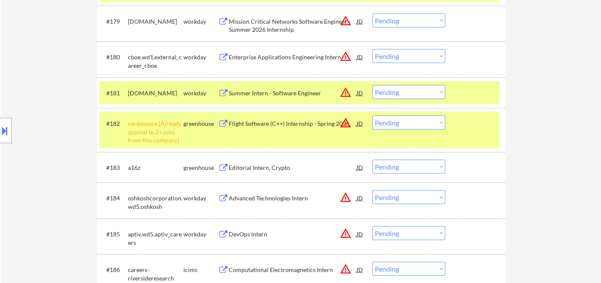
scroll to position [2918, 0]
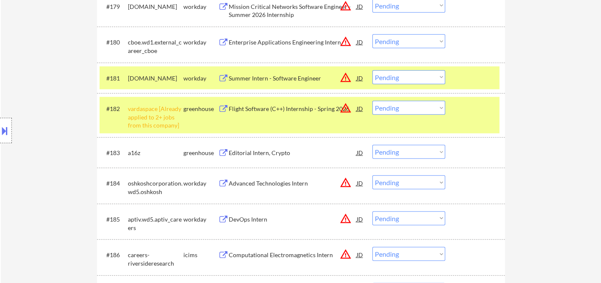
click at [390, 110] on select "Choose an option... Pending Applied Excluded (Questions) Excluded (Expired) Exc…" at bounding box center [408, 108] width 73 height 14
click at [372, 101] on select "Choose an option... Pending Applied Excluded (Questions) Excluded (Expired) Exc…" at bounding box center [408, 108] width 73 height 14
select select ""pending""
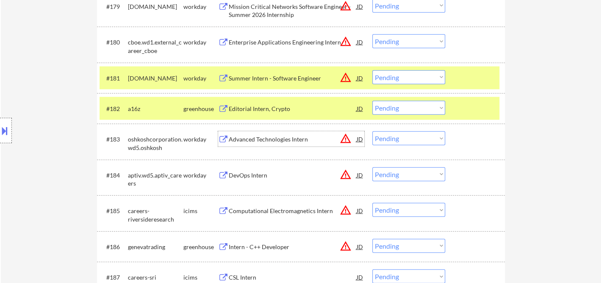
click at [258, 156] on div "#183 oshkoshcorporation.wd5.oshkosh workday Advanced Technologies Intern JD war…" at bounding box center [301, 142] width 408 height 36
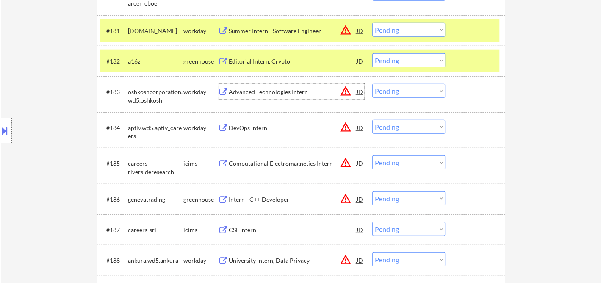
scroll to position [3012, 0]
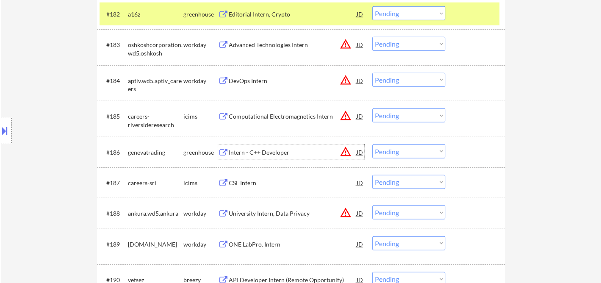
click at [256, 155] on div "Intern - C++ Developer" at bounding box center [293, 152] width 128 height 8
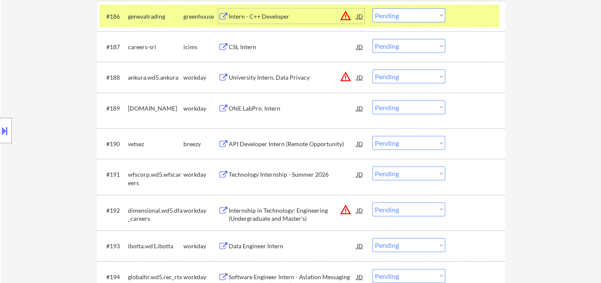
scroll to position [3153, 0]
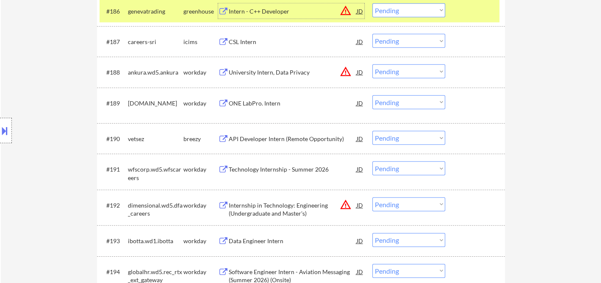
click at [265, 140] on div "API Developer Intern (Remote Opportunity)" at bounding box center [293, 139] width 128 height 8
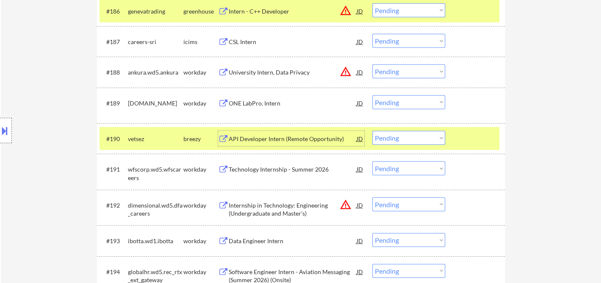
click at [389, 140] on select "Choose an option... Pending Applied Excluded (Questions) Excluded (Expired) Exc…" at bounding box center [408, 138] width 73 height 14
click at [372, 131] on select "Choose an option... Pending Applied Excluded (Questions) Excluded (Expired) Exc…" at bounding box center [408, 138] width 73 height 14
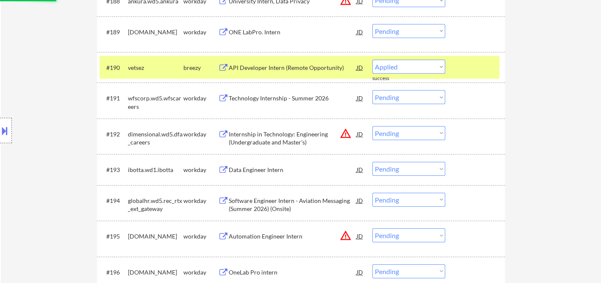
scroll to position [3247, 0]
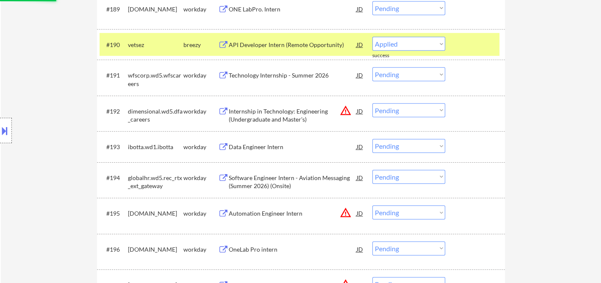
select select ""pending""
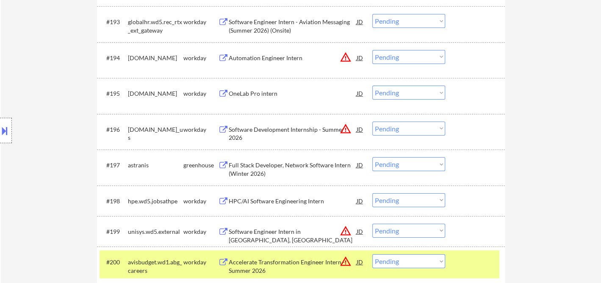
scroll to position [3389, 0]
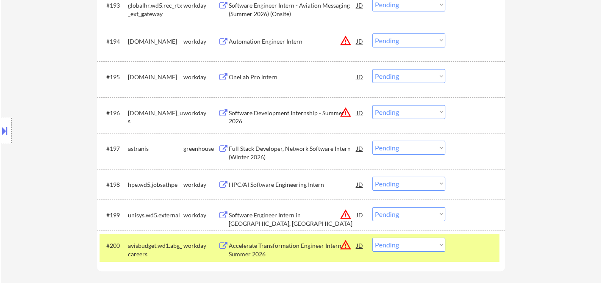
click at [287, 151] on div "Full Stack Developer, Network Software Intern (Winter 2026)" at bounding box center [293, 152] width 128 height 17
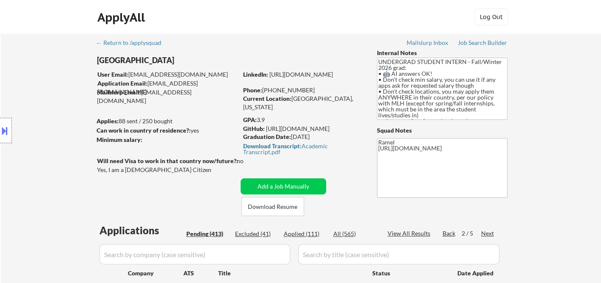
scroll to position [124, 0]
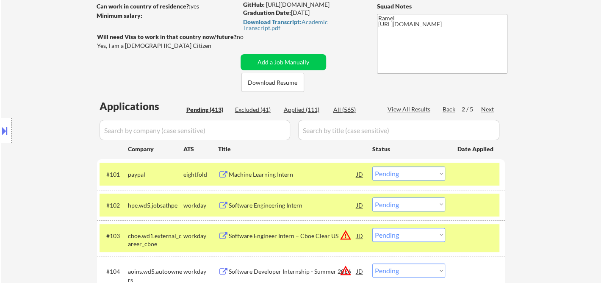
drag, startPoint x: 485, startPoint y: 110, endPoint x: 490, endPoint y: 110, distance: 4.7
click at [485, 109] on div "Next" at bounding box center [488, 109] width 14 height 8
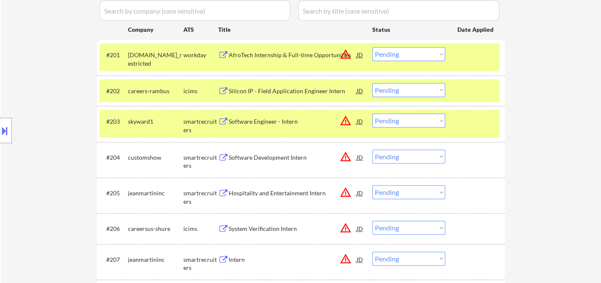
scroll to position [265, 0]
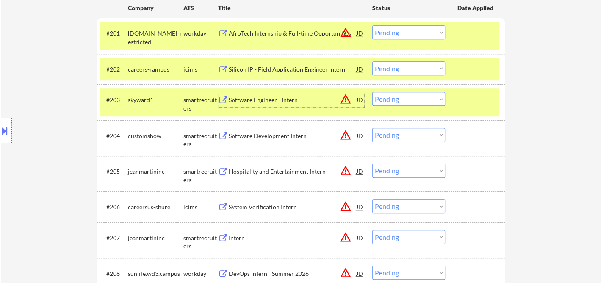
click at [266, 98] on div "Software Engineer - Intern" at bounding box center [293, 100] width 128 height 8
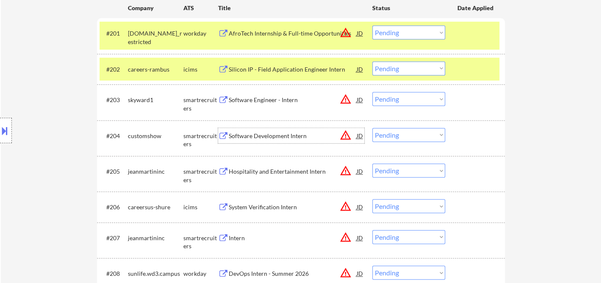
click at [272, 139] on div "Software Development Intern" at bounding box center [293, 135] width 128 height 15
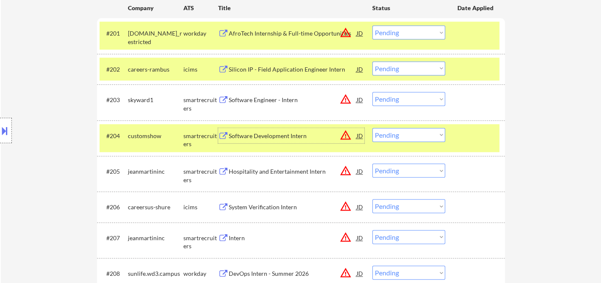
drag, startPoint x: 405, startPoint y: 134, endPoint x: 407, endPoint y: 139, distance: 5.7
click at [405, 134] on select "Choose an option... Pending Applied Excluded (Questions) Excluded (Expired) Exc…" at bounding box center [408, 135] width 73 height 14
click at [372, 128] on select "Choose an option... Pending Applied Excluded (Questions) Excluded (Expired) Exc…" at bounding box center [408, 135] width 73 height 14
click at [291, 173] on div "Hospitality and Entertainment Intern" at bounding box center [293, 171] width 128 height 8
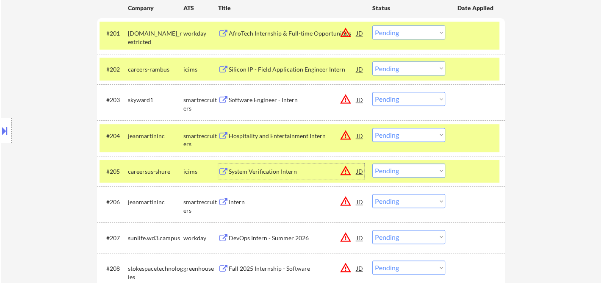
click at [402, 136] on select "Choose an option... Pending Applied Excluded (Questions) Excluded (Expired) Exc…" at bounding box center [408, 135] width 73 height 14
click at [372, 128] on select "Choose an option... Pending Applied Excluded (Questions) Excluded (Expired) Exc…" at bounding box center [408, 135] width 73 height 14
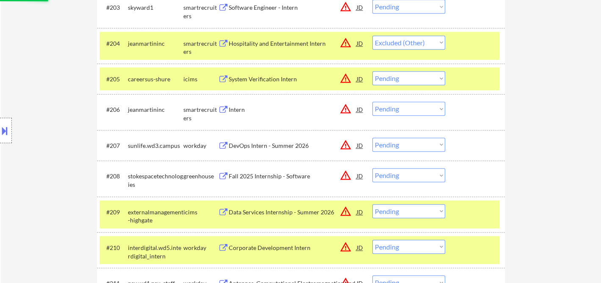
scroll to position [359, 0]
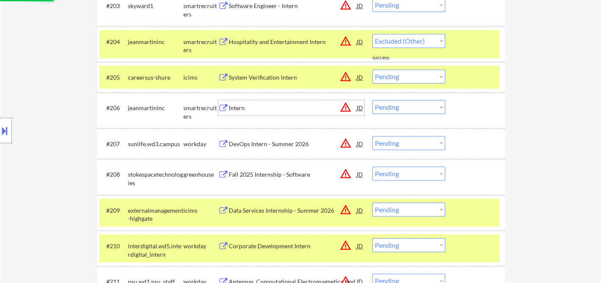
click at [231, 109] on div "Intern" at bounding box center [293, 108] width 128 height 8
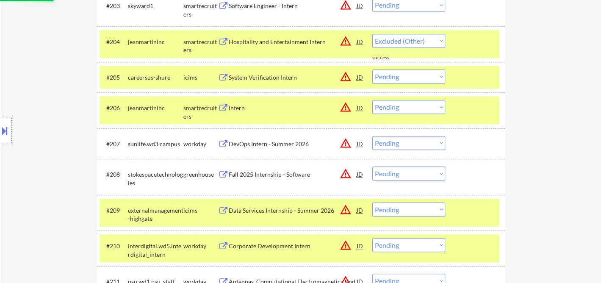
select select ""pending""
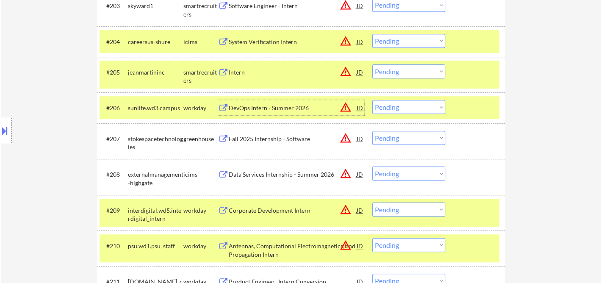
click at [401, 71] on select "Choose an option... Pending Applied Excluded (Questions) Excluded (Expired) Exc…" at bounding box center [408, 71] width 73 height 14
click at [372, 64] on select "Choose an option... Pending Applied Excluded (Questions) Excluded (Expired) Exc…" at bounding box center [408, 71] width 73 height 14
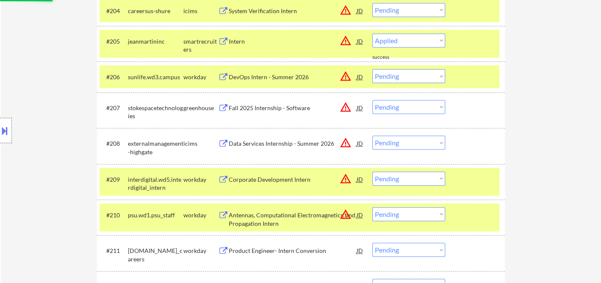
scroll to position [407, 0]
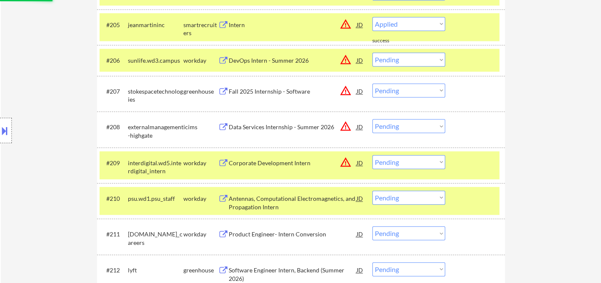
select select ""pending""
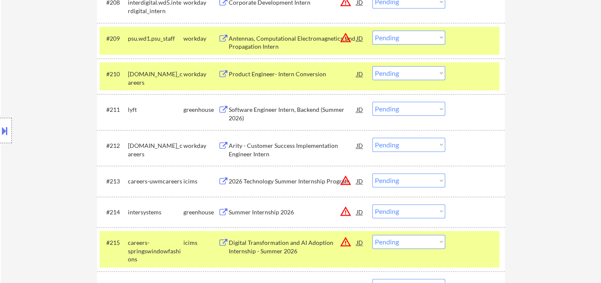
scroll to position [548, 0]
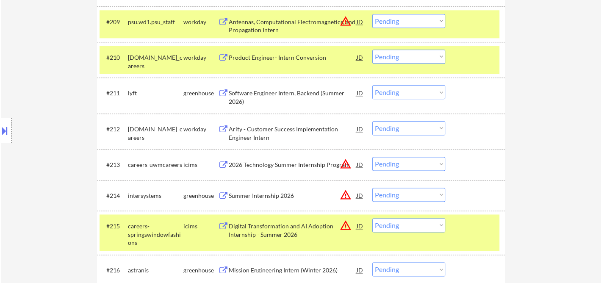
click at [272, 197] on div "Summer Internship 2026" at bounding box center [293, 195] width 128 height 8
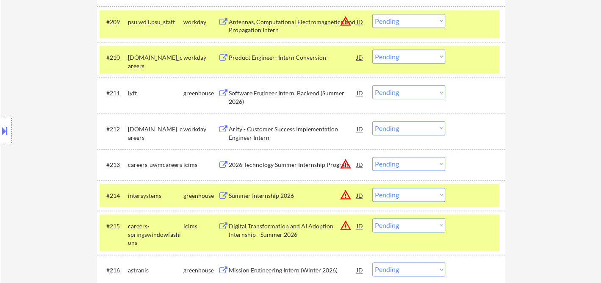
click at [405, 194] on select "Choose an option... Pending Applied Excluded (Questions) Excluded (Expired) Exc…" at bounding box center [408, 195] width 73 height 14
click at [372, 188] on select "Choose an option... Pending Applied Excluded (Questions) Excluded (Expired) Exc…" at bounding box center [408, 195] width 73 height 14
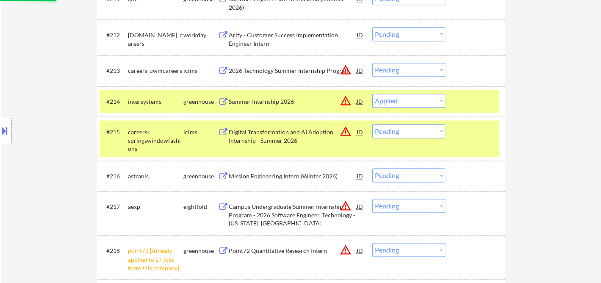
scroll to position [689, 0]
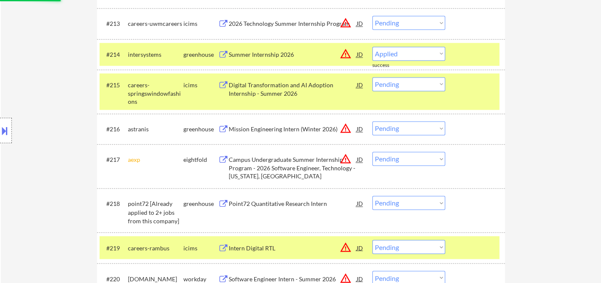
select select ""pending""
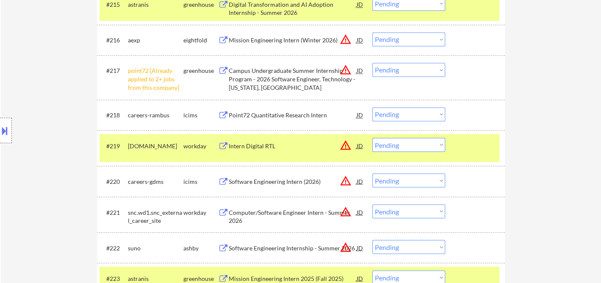
click at [399, 74] on select "Choose an option... Pending Applied Excluded (Questions) Excluded (Expired) Exc…" at bounding box center [408, 70] width 73 height 14
click at [372, 63] on select "Choose an option... Pending Applied Excluded (Questions) Excluded (Expired) Exc…" at bounding box center [408, 70] width 73 height 14
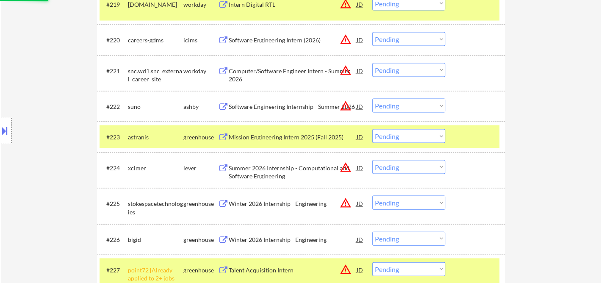
scroll to position [924, 0]
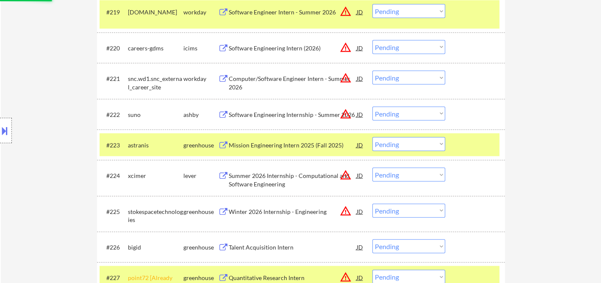
select select ""pending""
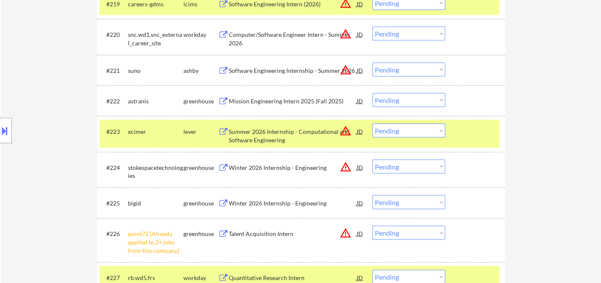
click at [272, 70] on div "Software Engineering Internship - Summer 2026" at bounding box center [293, 71] width 128 height 8
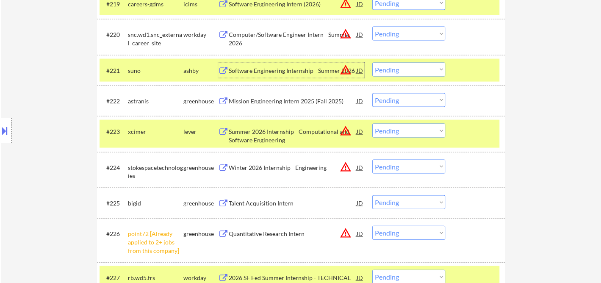
click at [412, 67] on select "Choose an option... Pending Applied Excluded (Questions) Excluded (Expired) Exc…" at bounding box center [408, 70] width 73 height 14
click at [372, 63] on select "Choose an option... Pending Applied Excluded (Questions) Excluded (Expired) Exc…" at bounding box center [408, 70] width 73 height 14
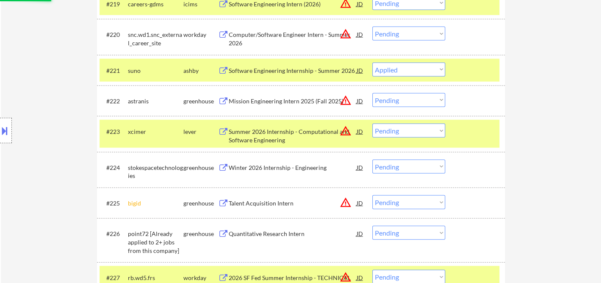
select select ""pending""
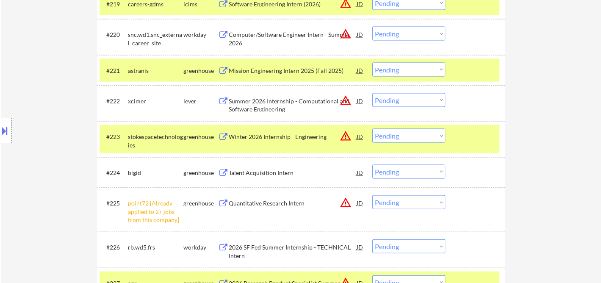
scroll to position [971, 0]
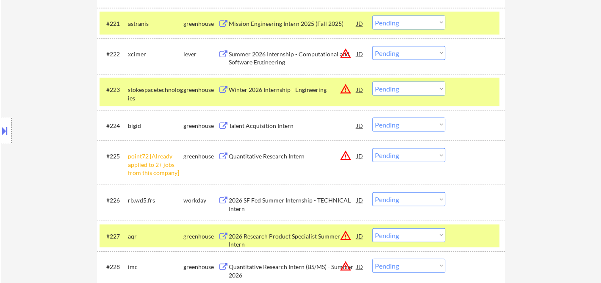
click at [33, 143] on div "Location Inclusions: country:US" at bounding box center [76, 130] width 152 height 157
click at [256, 126] on div "Talent Acquisition Intern" at bounding box center [293, 126] width 128 height 8
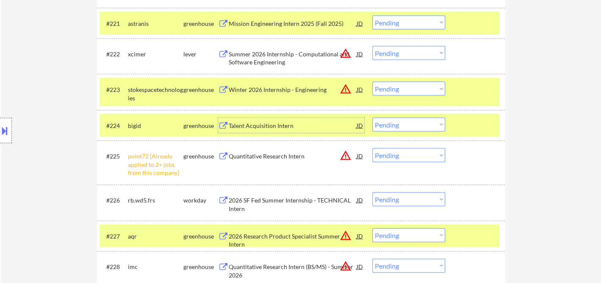
click at [403, 126] on select "Choose an option... Pending Applied Excluded (Questions) Excluded (Expired) Exc…" at bounding box center [408, 125] width 73 height 14
click at [372, 118] on select "Choose an option... Pending Applied Excluded (Questions) Excluded (Expired) Exc…" at bounding box center [408, 125] width 73 height 14
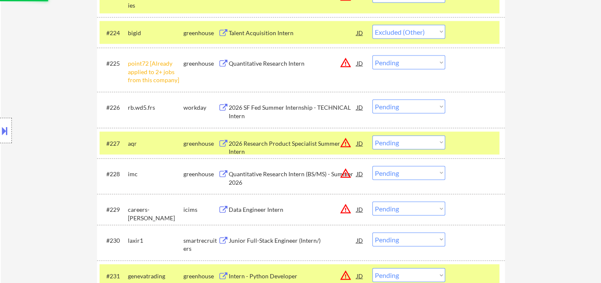
scroll to position [1065, 0]
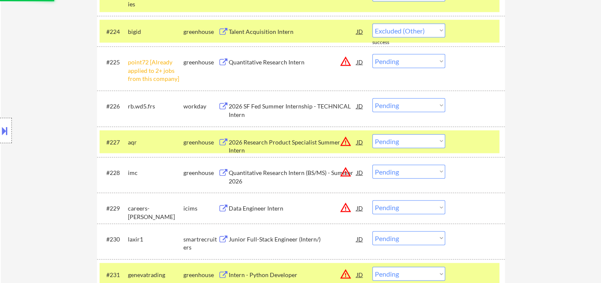
select select ""pending""
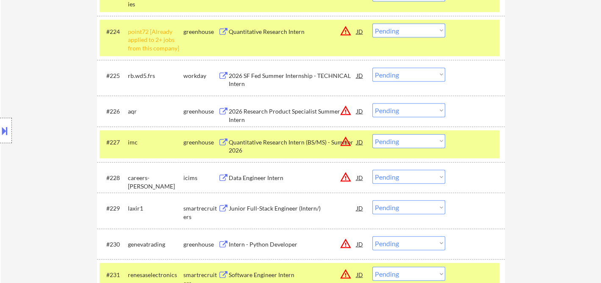
click at [272, 114] on div "2026 Research Product Specialist Summer Intern" at bounding box center [293, 115] width 128 height 17
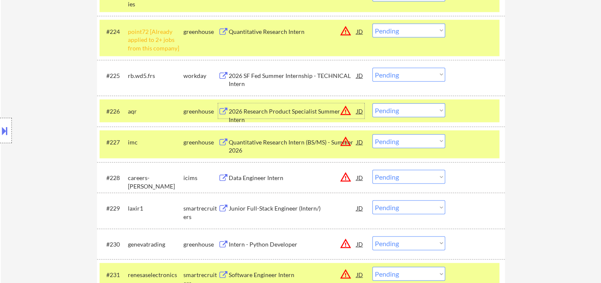
click at [402, 112] on select "Choose an option... Pending Applied Excluded (Questions) Excluded (Expired) Exc…" at bounding box center [408, 110] width 73 height 14
click at [372, 103] on select "Choose an option... Pending Applied Excluded (Questions) Excluded (Expired) Exc…" at bounding box center [408, 110] width 73 height 14
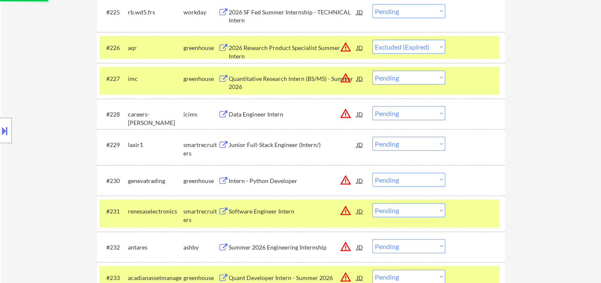
scroll to position [1159, 0]
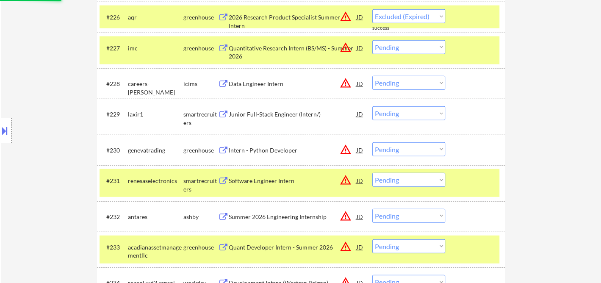
click at [278, 118] on div "Junior Full-Stack Engineer (Intern/)" at bounding box center [293, 114] width 128 height 8
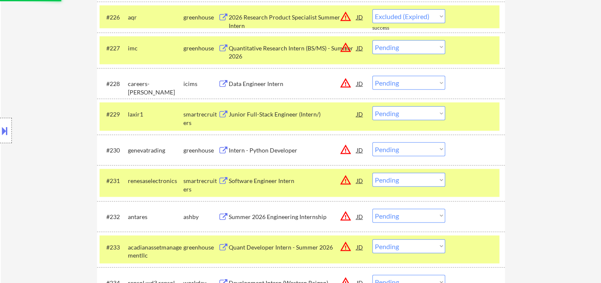
select select ""pending""
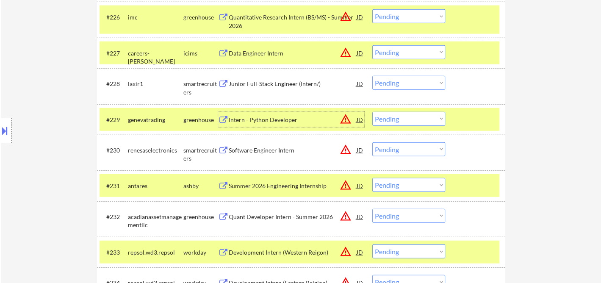
click at [396, 82] on select "Choose an option... Pending Applied Excluded (Questions) Excluded (Expired) Exc…" at bounding box center [408, 83] width 73 height 14
click at [372, 76] on select "Choose an option... Pending Applied Excluded (Questions) Excluded (Expired) Exc…" at bounding box center [408, 83] width 73 height 14
click at [264, 118] on div "Intern - Python Developer" at bounding box center [293, 120] width 128 height 8
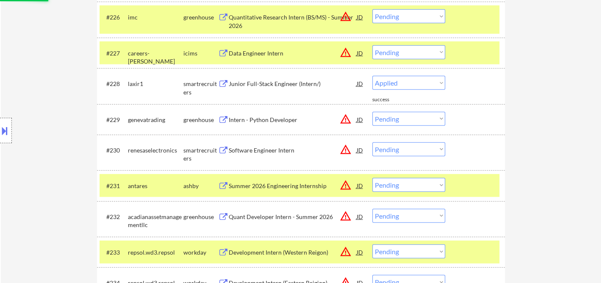
select select ""pending""
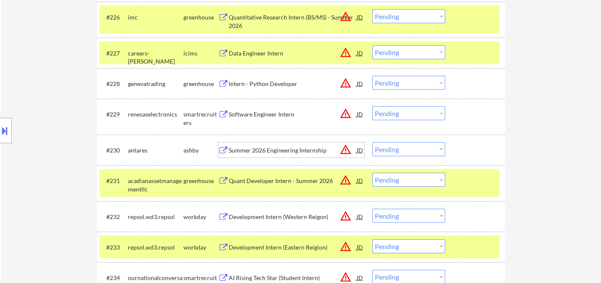
click at [298, 152] on div "Summer 2026 Engineering Internship" at bounding box center [293, 150] width 128 height 8
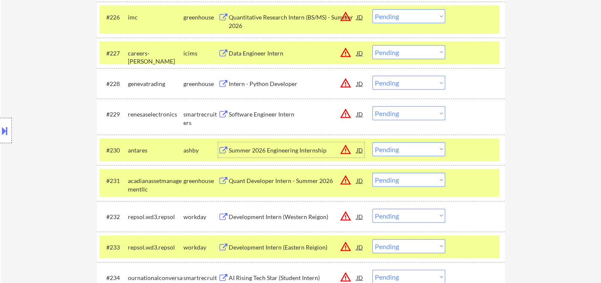
click at [412, 150] on select "Choose an option... Pending Applied Excluded (Questions) Excluded (Expired) Exc…" at bounding box center [408, 149] width 73 height 14
click at [372, 142] on select "Choose an option... Pending Applied Excluded (Questions) Excluded (Expired) Exc…" at bounding box center [408, 149] width 73 height 14
select select ""pending""
click at [269, 117] on div "Software Engineer Intern" at bounding box center [293, 114] width 128 height 8
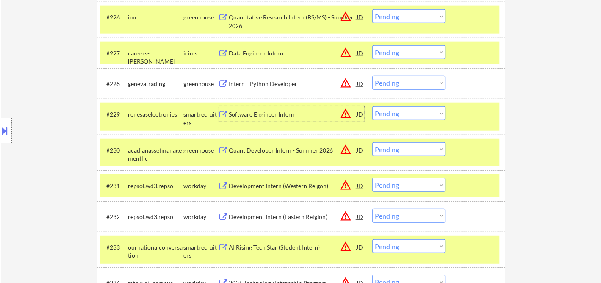
click at [413, 111] on select "Choose an option... Pending Applied Excluded (Questions) Excluded (Expired) Exc…" at bounding box center [408, 113] width 73 height 14
click at [372, 106] on select "Choose an option... Pending Applied Excluded (Questions) Excluded (Expired) Exc…" at bounding box center [408, 113] width 73 height 14
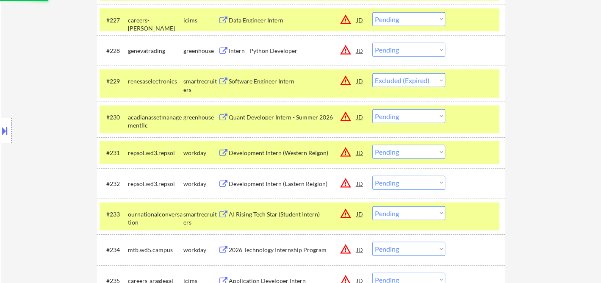
scroll to position [1206, 0]
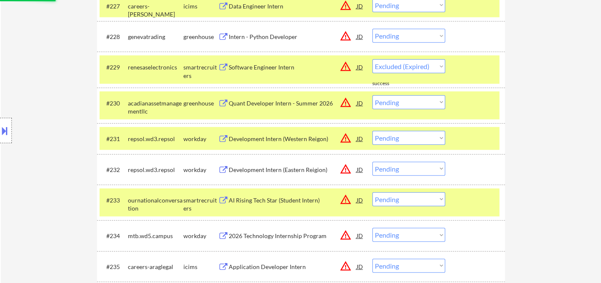
select select ""pending""
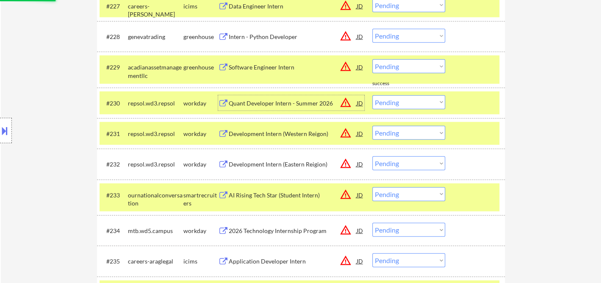
click at [278, 105] on div "Quant Developer Intern - Summer 2026" at bounding box center [293, 103] width 128 height 8
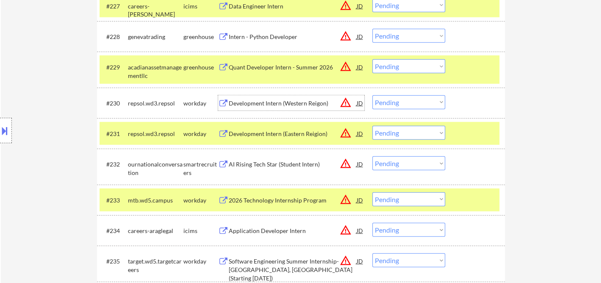
scroll to position [1254, 0]
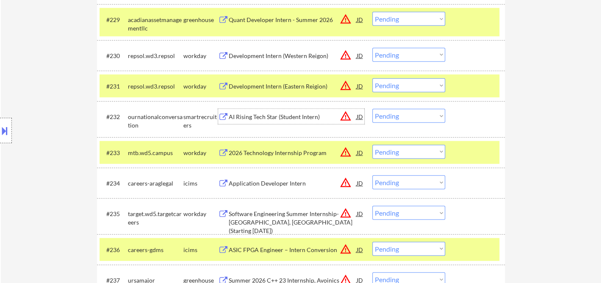
click at [288, 118] on div "AI Rising Tech Star (Student Intern)" at bounding box center [293, 117] width 128 height 8
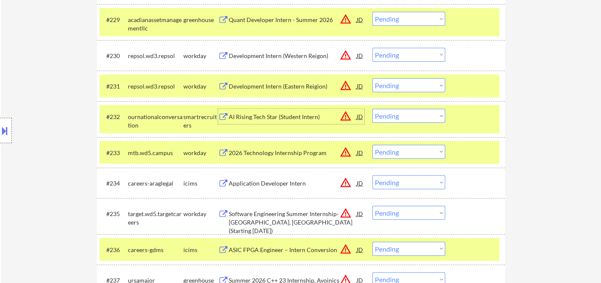
click at [390, 116] on select "Choose an option... Pending Applied Excluded (Questions) Excluded (Expired) Exc…" at bounding box center [408, 116] width 73 height 14
click at [372, 109] on select "Choose an option... Pending Applied Excluded (Questions) Excluded (Expired) Exc…" at bounding box center [408, 116] width 73 height 14
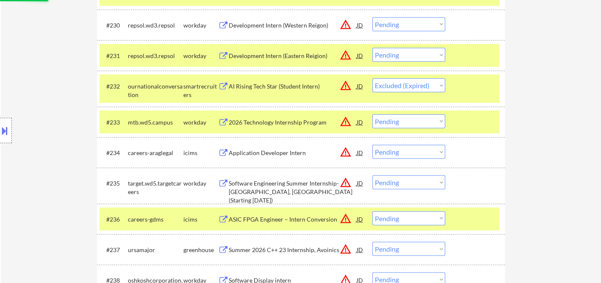
scroll to position [1301, 0]
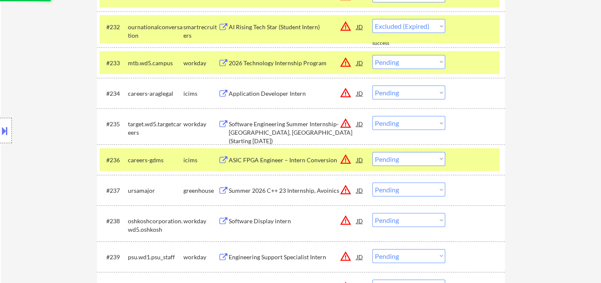
select select ""pending""
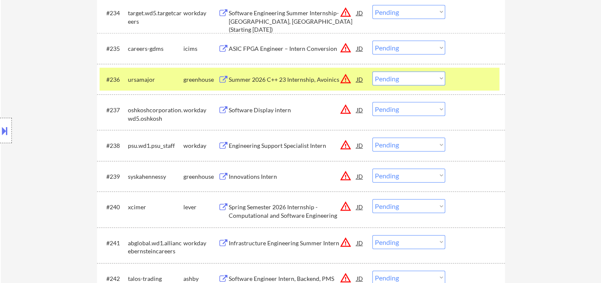
scroll to position [1442, 0]
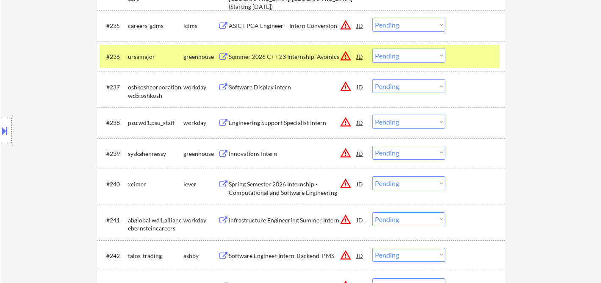
click at [272, 156] on div "Innovations Intern" at bounding box center [293, 154] width 128 height 8
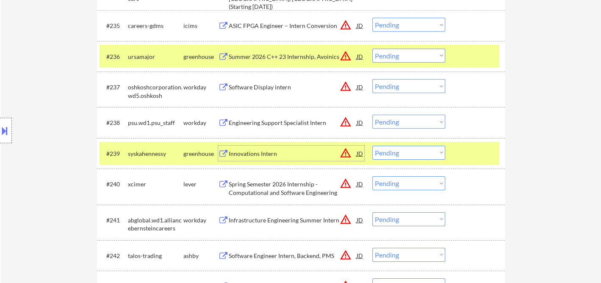
drag, startPoint x: 395, startPoint y: 152, endPoint x: 397, endPoint y: 158, distance: 6.2
click at [395, 152] on select "Choose an option... Pending Applied Excluded (Questions) Excluded (Expired) Exc…" at bounding box center [408, 153] width 73 height 14
click at [372, 146] on select "Choose an option... Pending Applied Excluded (Questions) Excluded (Expired) Exc…" at bounding box center [408, 153] width 73 height 14
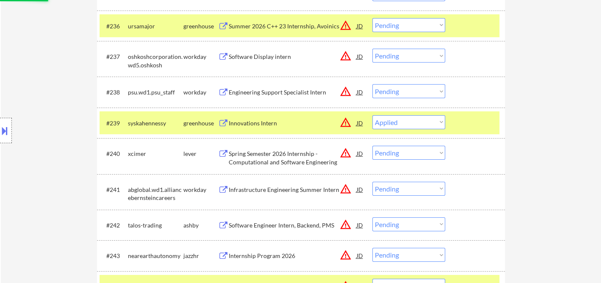
scroll to position [1489, 0]
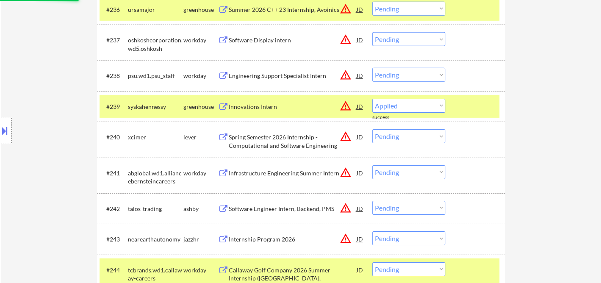
select select ""pending""
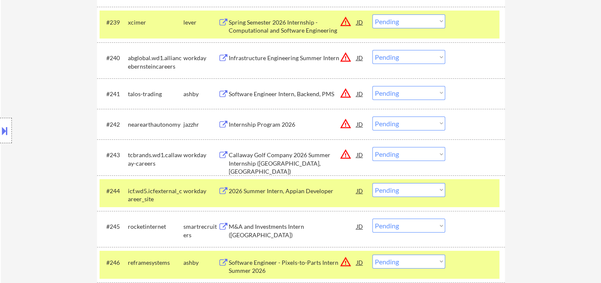
scroll to position [1583, 0]
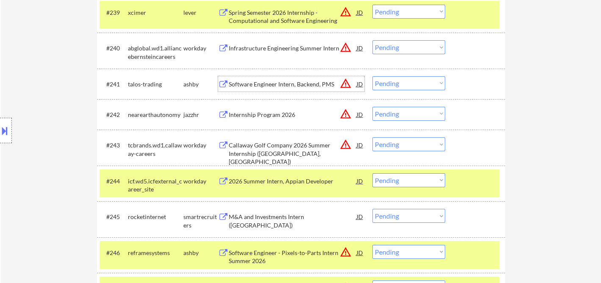
click at [267, 87] on div "Software Engineer Intern, Backend, PMS" at bounding box center [293, 84] width 128 height 8
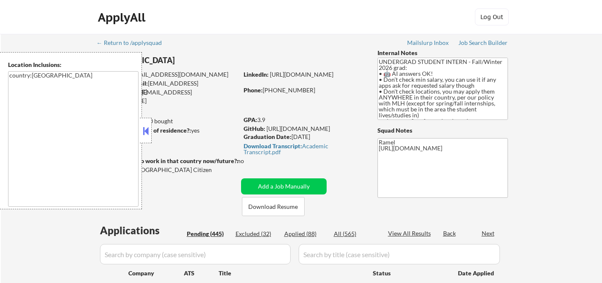
select select ""pending""
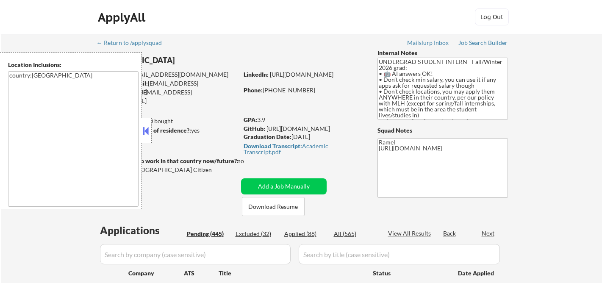
select select ""pending""
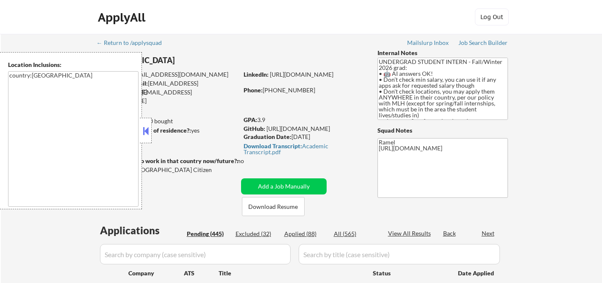
select select ""pending""
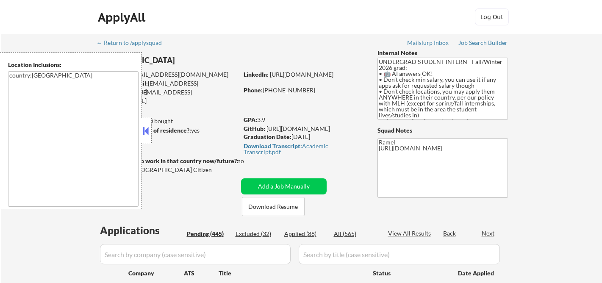
select select ""pending""
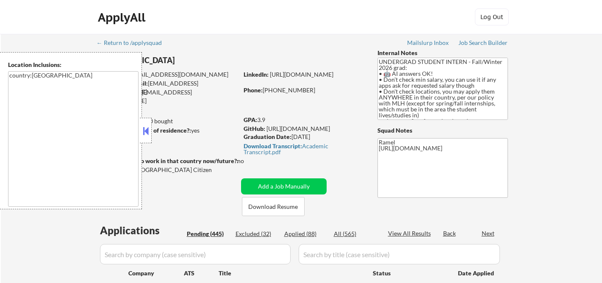
select select ""pending""
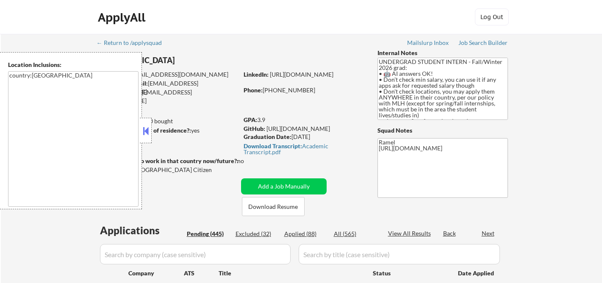
select select ""pending""
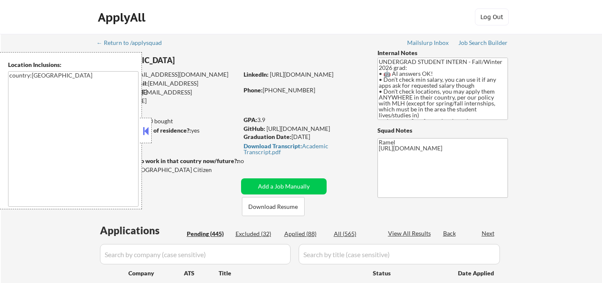
select select ""pending""
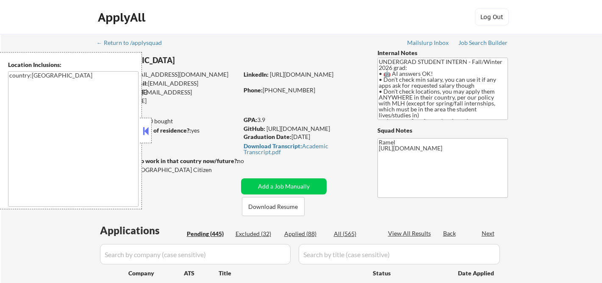
select select ""pending""
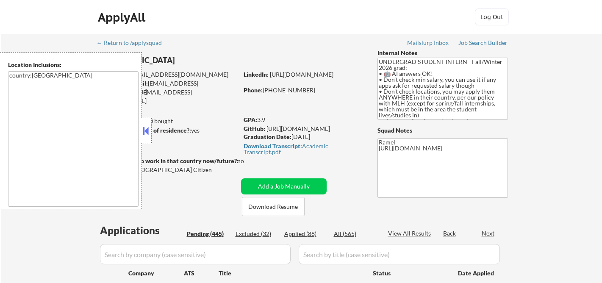
select select ""pending""
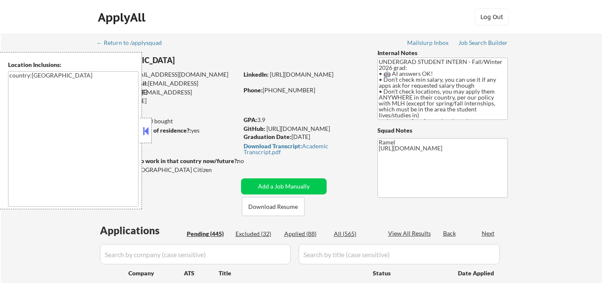
select select ""pending""
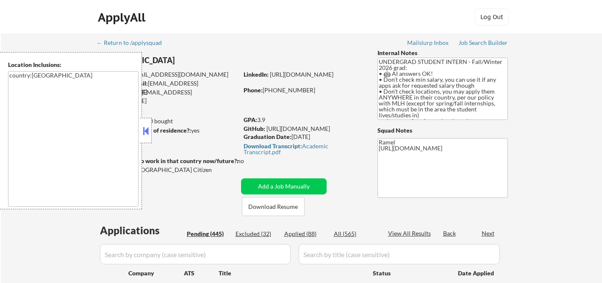
select select ""pending""
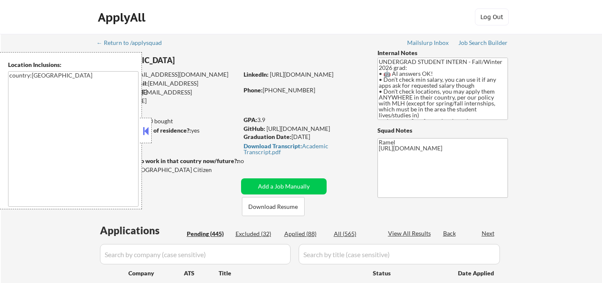
select select ""pending""
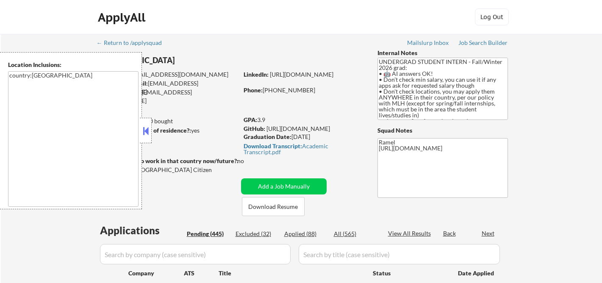
select select ""pending""
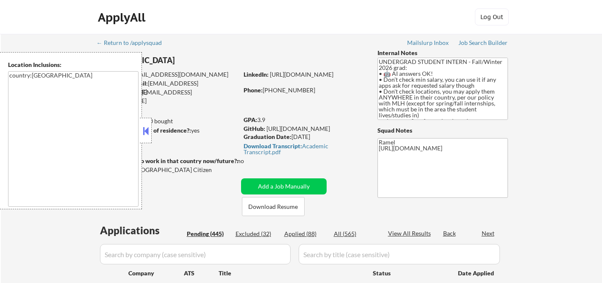
select select ""pending""
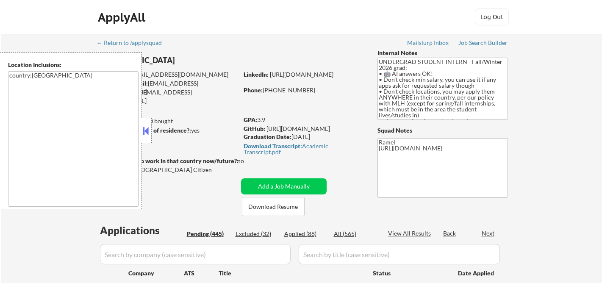
select select ""pending""
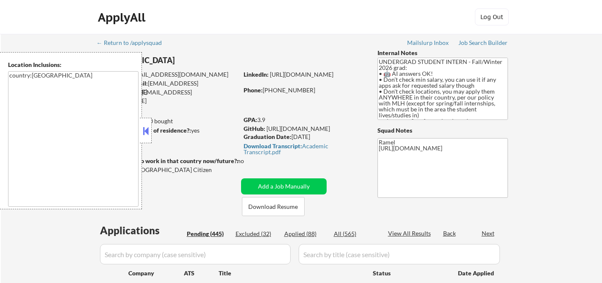
select select ""pending""
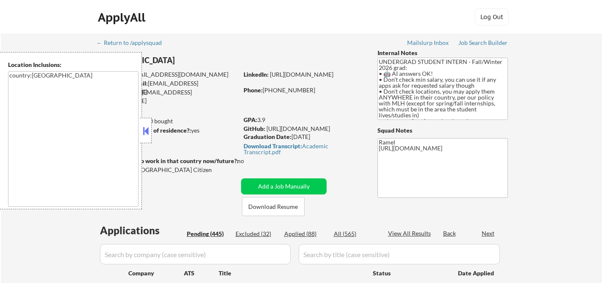
select select ""pending""
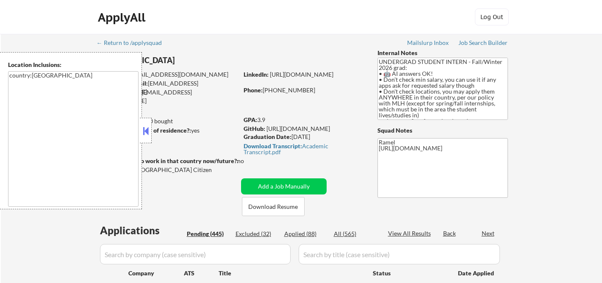
select select ""pending""
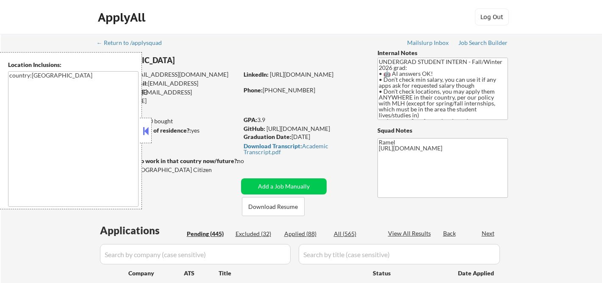
select select ""pending""
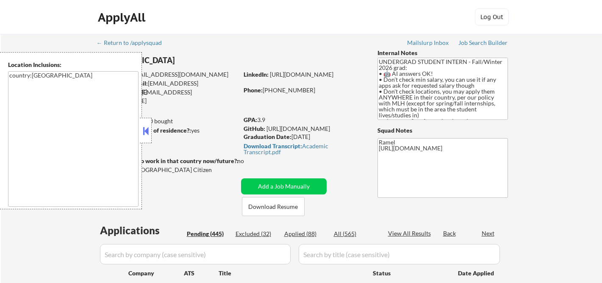
select select ""pending""
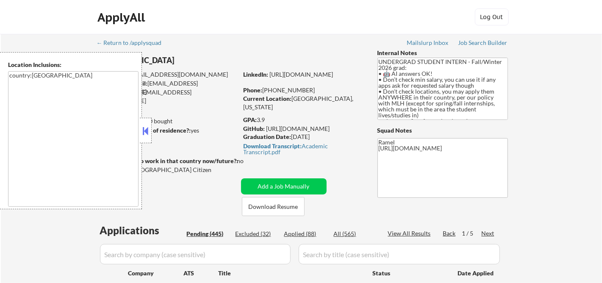
click at [312, 233] on div "Applied (88)" at bounding box center [305, 234] width 42 height 8
click at [406, 233] on div "View All Results" at bounding box center [410, 233] width 45 height 8
select select ""applied""
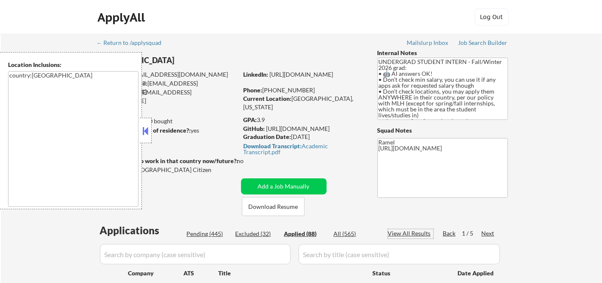
select select ""applied""
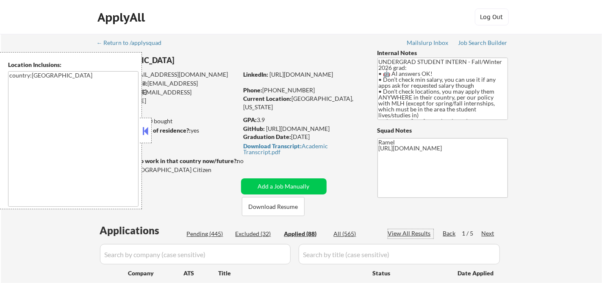
select select ""applied""
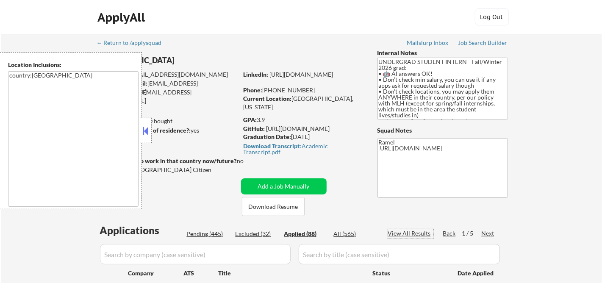
select select ""applied""
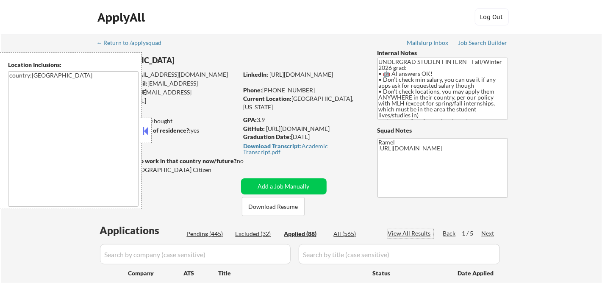
select select ""applied""
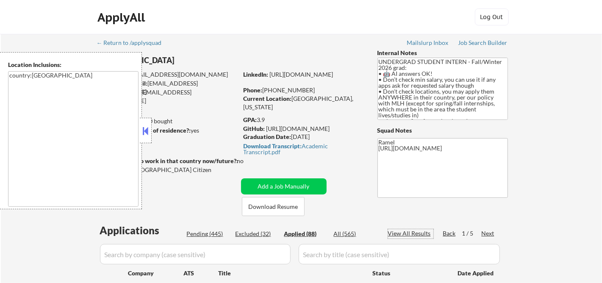
select select ""applied""
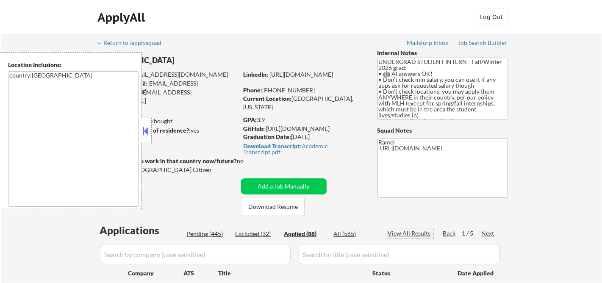
select select ""applied""
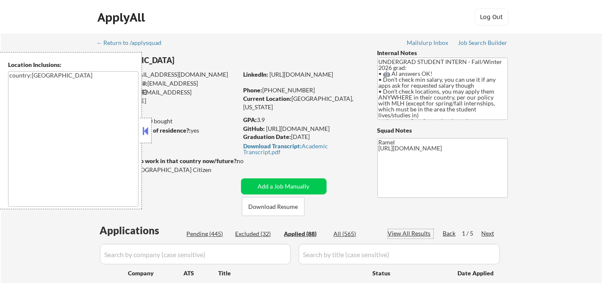
select select ""applied""
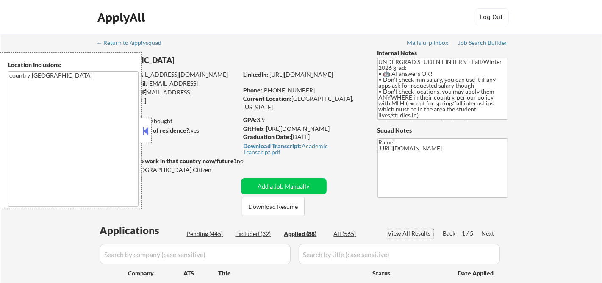
select select ""applied""
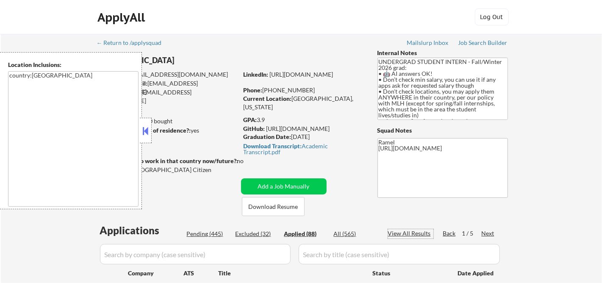
select select ""applied""
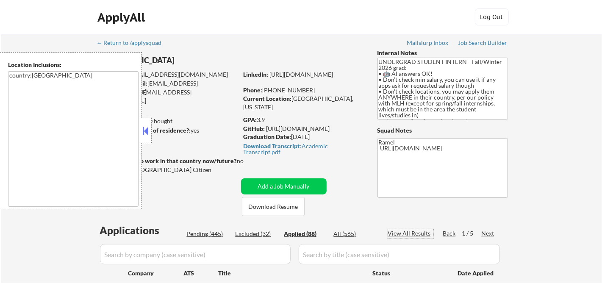
select select ""applied""
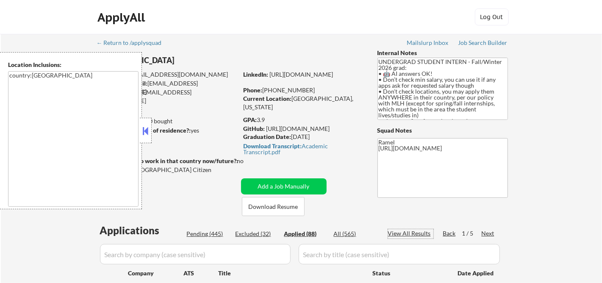
select select ""applied""
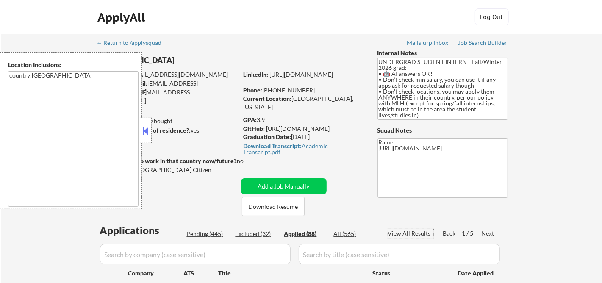
select select ""applied""
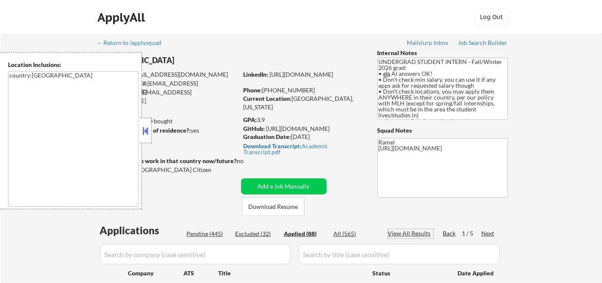
select select ""applied""
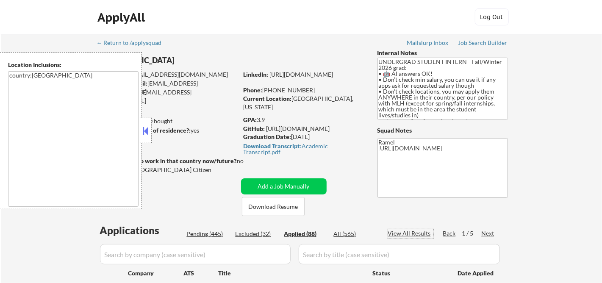
select select ""applied""
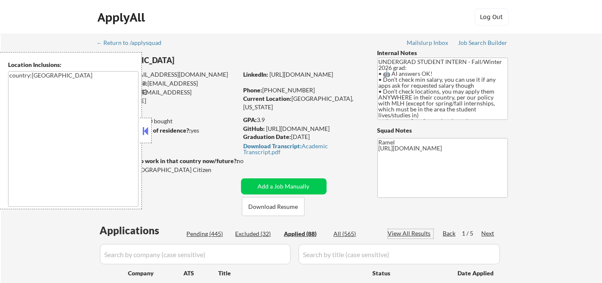
select select ""applied""
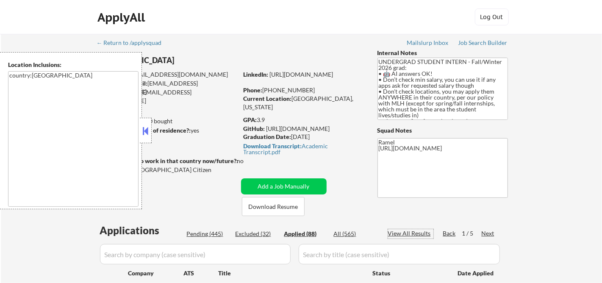
select select ""applied""
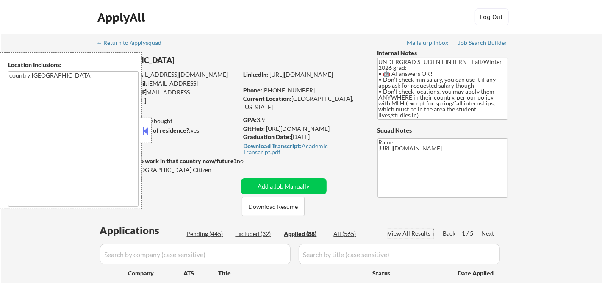
select select ""applied""
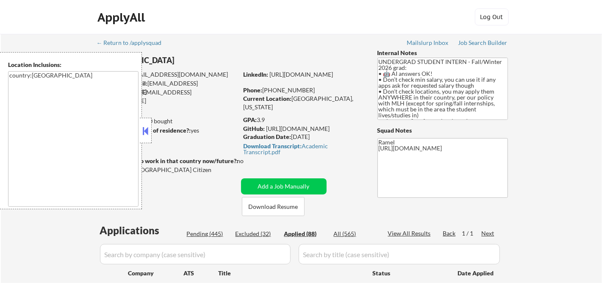
click at [144, 133] on button at bounding box center [145, 131] width 9 height 13
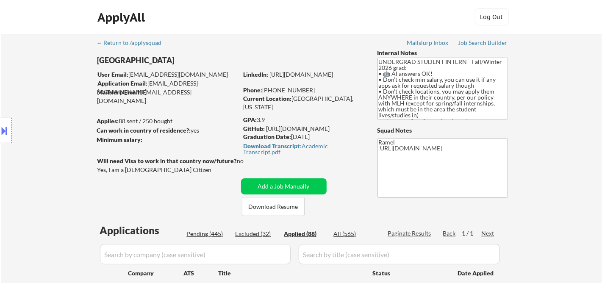
select select ""applied""
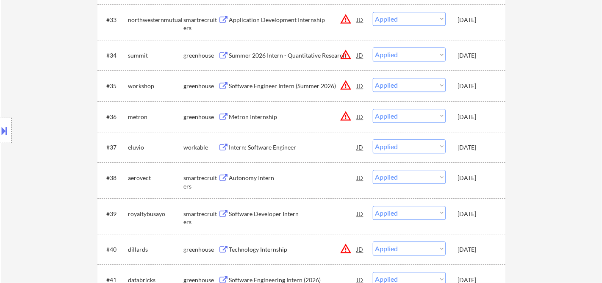
select select ""applied""
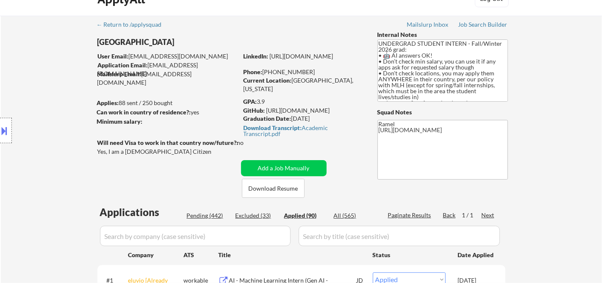
scroll to position [47, 0]
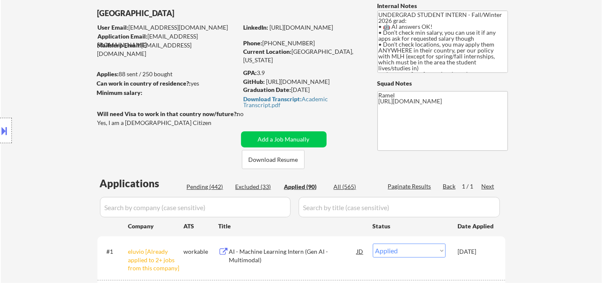
select select ""applied""
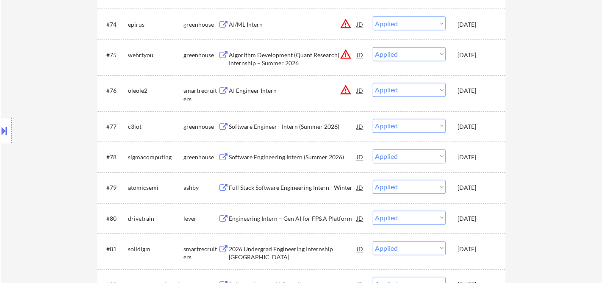
scroll to position [2839, 0]
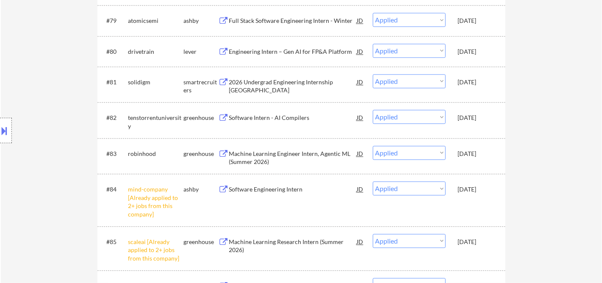
select select ""applied""
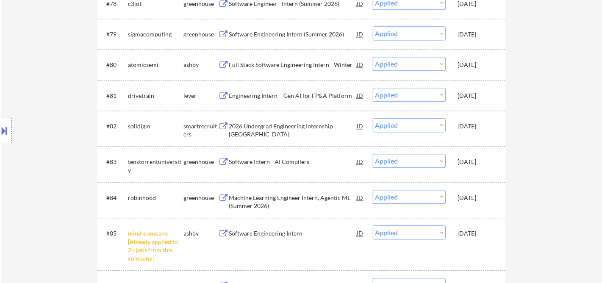
select select ""applied""
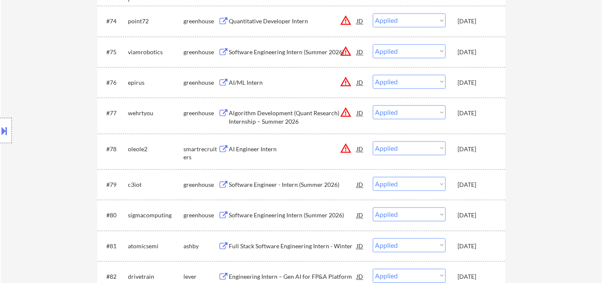
scroll to position [2651, 0]
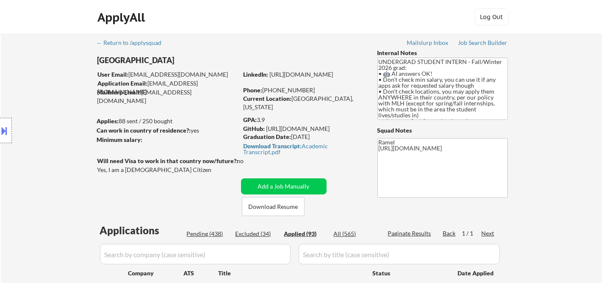
drag, startPoint x: 313, startPoint y: 90, endPoint x: 273, endPoint y: 88, distance: 40.7
click at [273, 88] on div "Phone: +1 (347) 834-7434" at bounding box center [304, 90] width 120 height 8
copy div "347) 834-7434"
drag, startPoint x: 293, startPoint y: 98, endPoint x: 362, endPoint y: 99, distance: 69.1
click at [362, 99] on div "Current Location: Mountain View, California" at bounding box center [304, 102] width 120 height 17
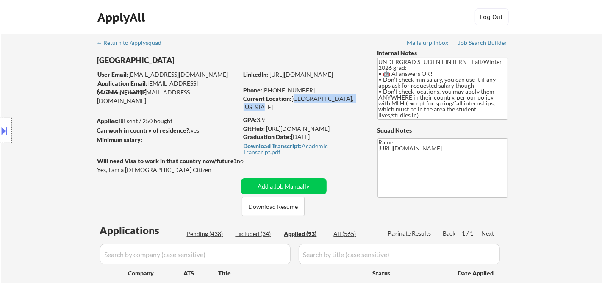
copy div "Mountain View, California"
select select ""applied""
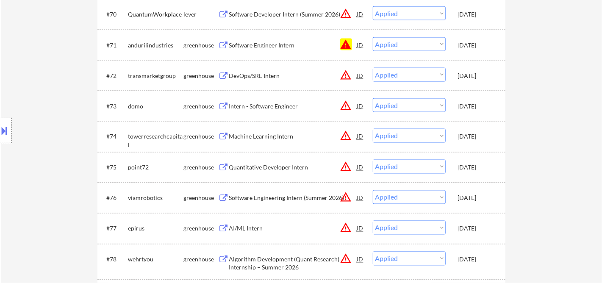
select select ""applied""
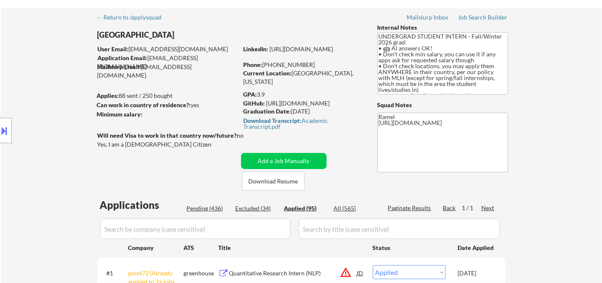
scroll to position [24, 0]
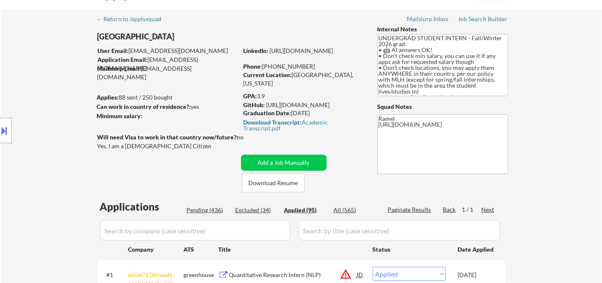
select select ""applied""
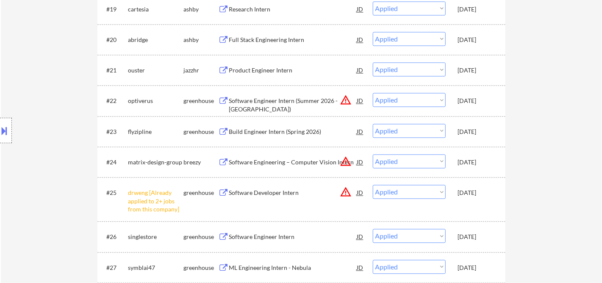
select select ""applied""
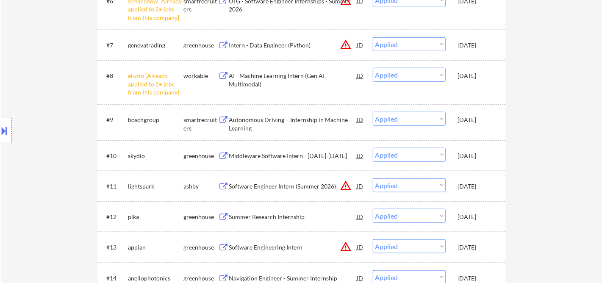
scroll to position [0, 0]
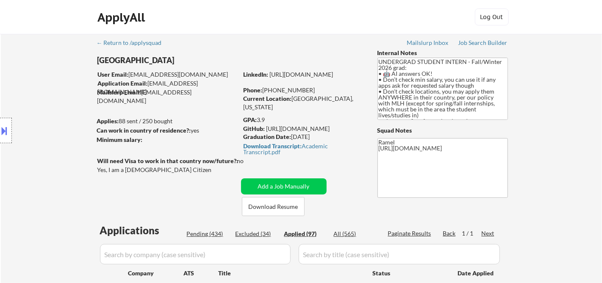
select select ""applied""
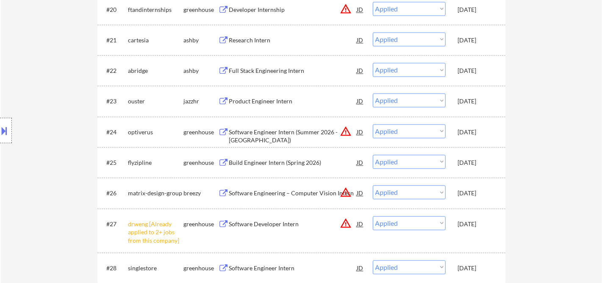
select select ""applied""
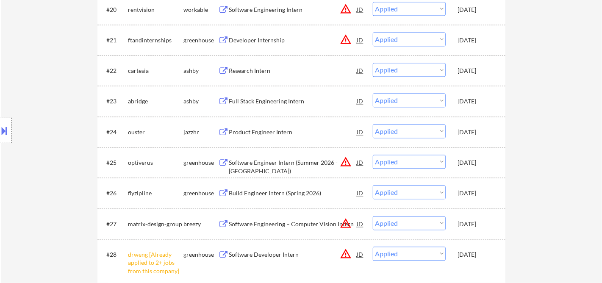
select select ""applied""
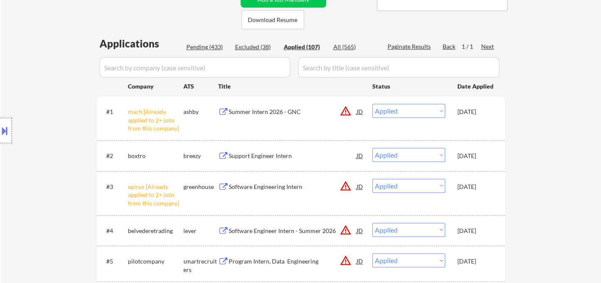
scroll to position [103, 0]
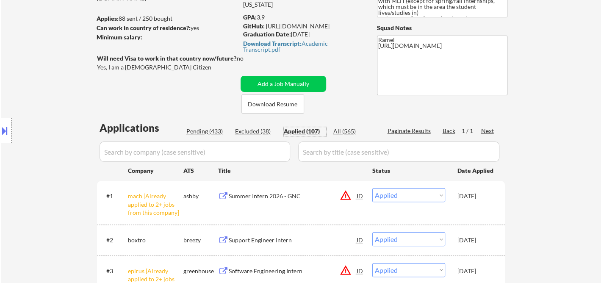
click at [305, 131] on div "Applied (107)" at bounding box center [305, 131] width 42 height 8
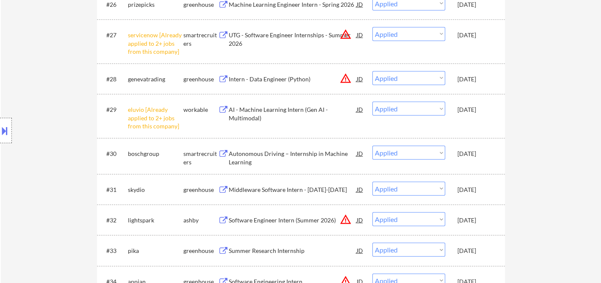
scroll to position [1178, 0]
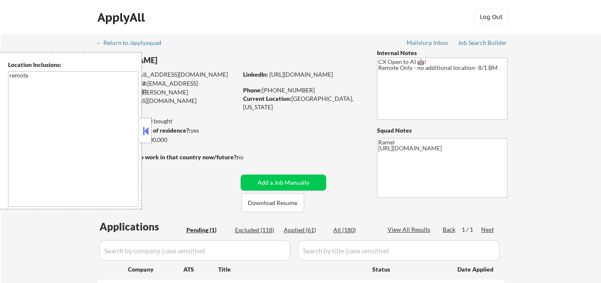
click at [146, 133] on button at bounding box center [145, 131] width 9 height 13
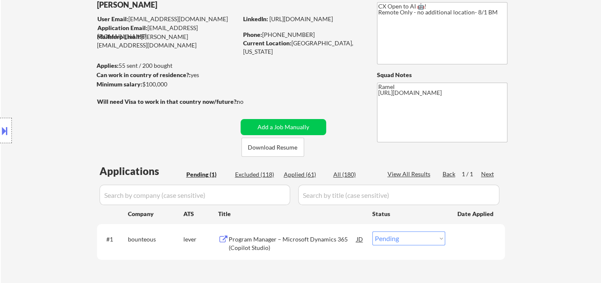
scroll to position [141, 0]
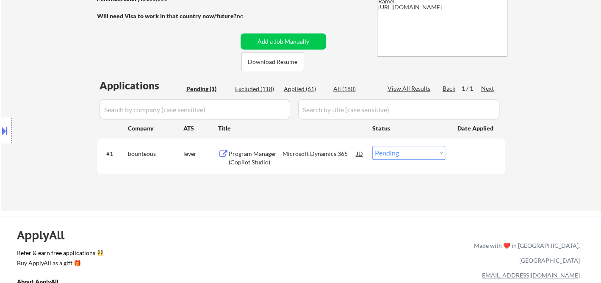
click at [277, 153] on div "Program Manager – Microsoft Dynamics 365 (Copilot Studio)" at bounding box center [293, 158] width 128 height 17
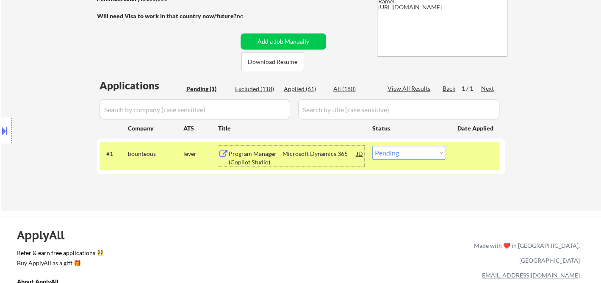
click at [406, 156] on select "Choose an option... Pending Applied Excluded (Questions) Excluded (Expired) Exc…" at bounding box center [408, 153] width 73 height 14
select select ""applied""
click at [372, 146] on select "Choose an option... Pending Applied Excluded (Questions) Excluded (Expired) Exc…" at bounding box center [408, 153] width 73 height 14
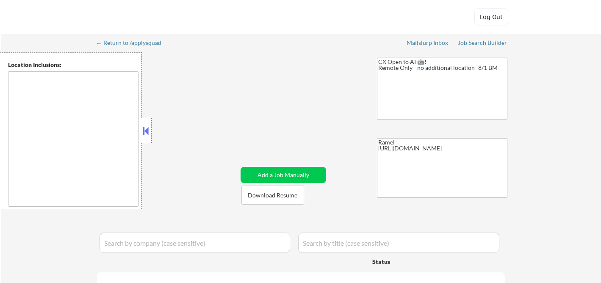
type textarea "remote"
select select ""pending""
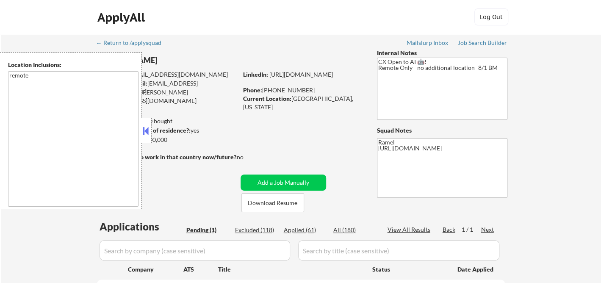
click at [300, 229] on div "Applied (61)" at bounding box center [305, 230] width 42 height 8
click at [147, 128] on button at bounding box center [145, 131] width 9 height 13
select select ""applied""
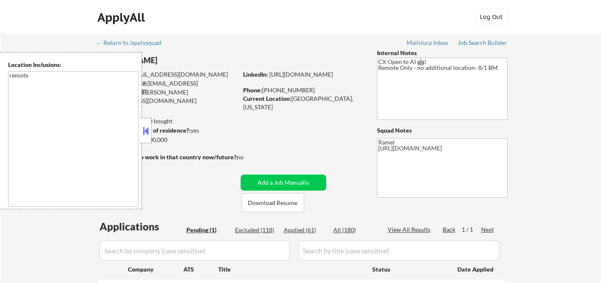
select select ""applied""
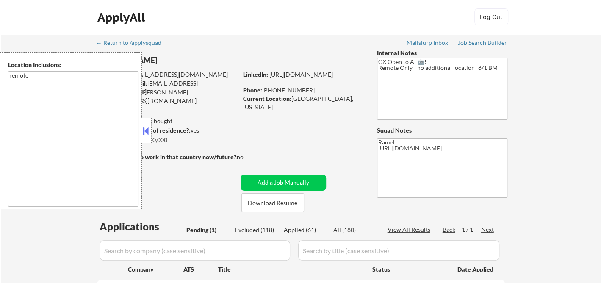
select select ""applied""
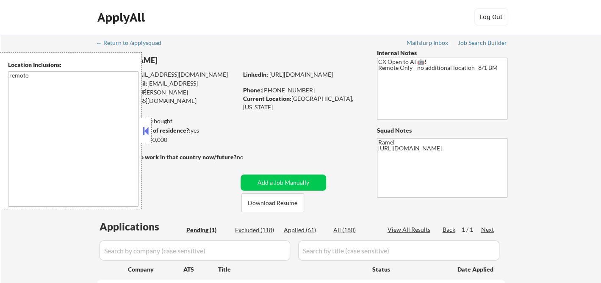
select select ""applied""
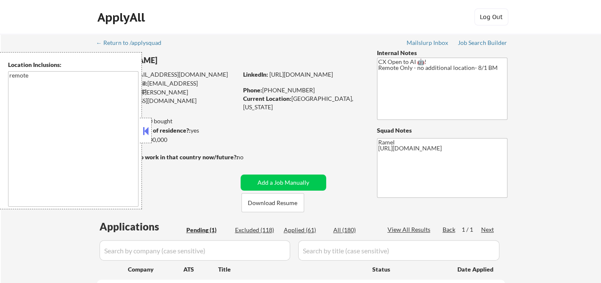
select select ""applied""
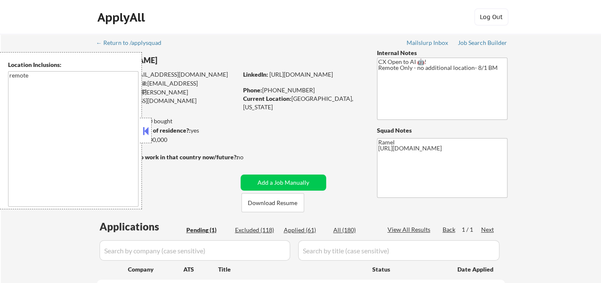
select select ""applied""
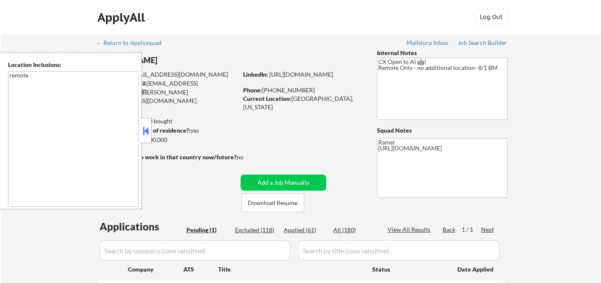
select select ""applied""
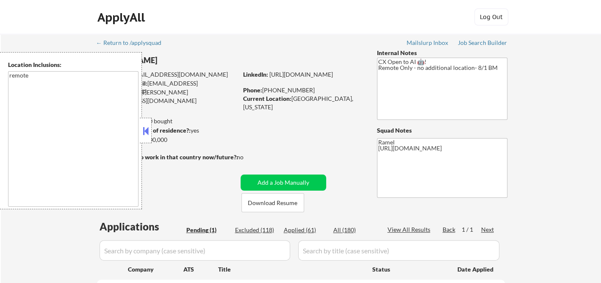
select select ""applied""
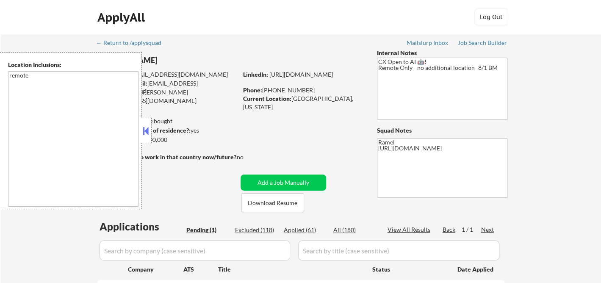
select select ""applied""
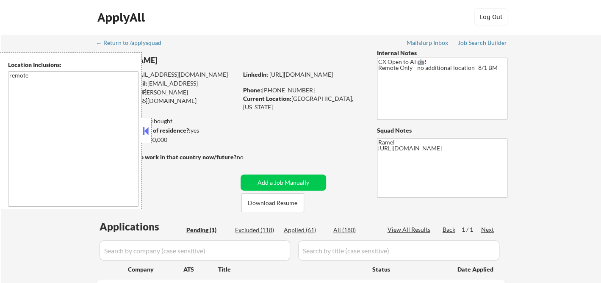
select select ""applied""
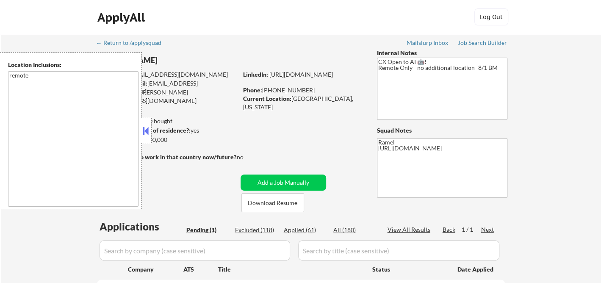
select select ""applied""
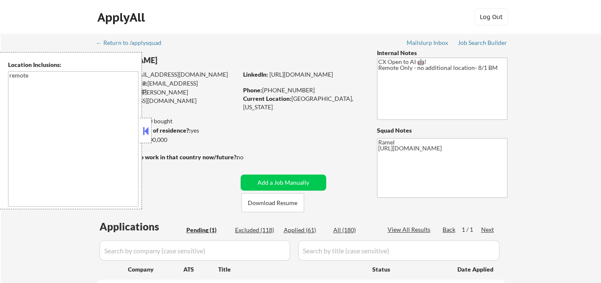
select select ""applied""
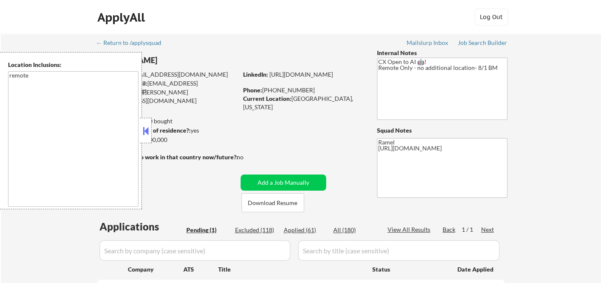
select select ""applied""
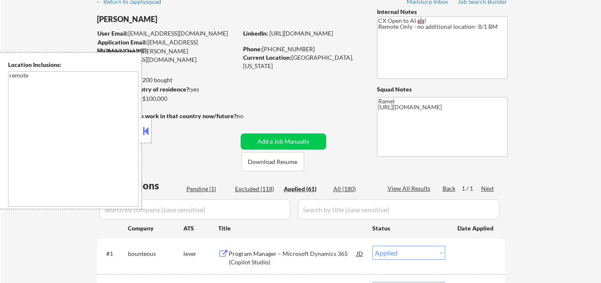
scroll to position [47, 0]
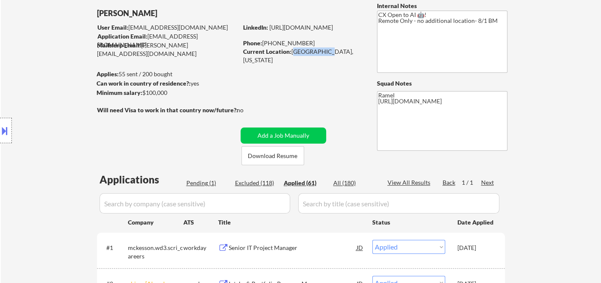
drag, startPoint x: 292, startPoint y: 52, endPoint x: 322, endPoint y: 52, distance: 30.1
click at [322, 52] on div "Current Location: [GEOGRAPHIC_DATA], [US_STATE]" at bounding box center [303, 55] width 120 height 17
copy div "[GEOGRAPHIC_DATA], [GEOGRAPHIC_DATA]"
select select ""applied""
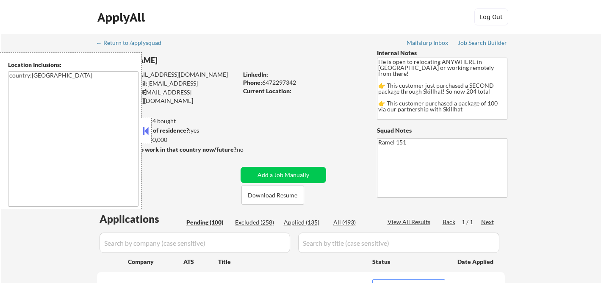
select select ""pending""
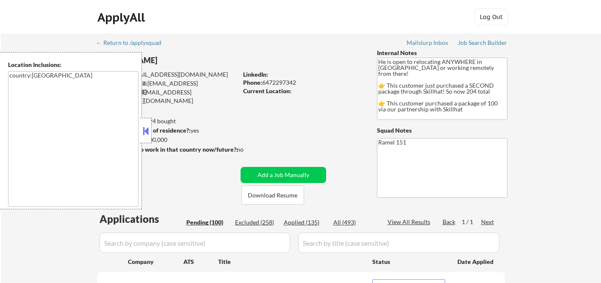
select select ""pending""
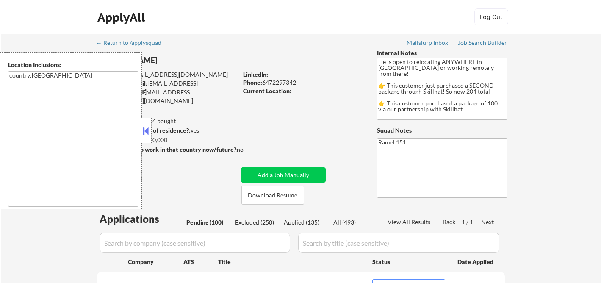
select select ""pending""
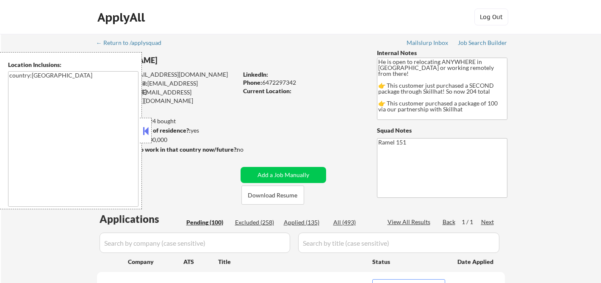
select select ""pending""
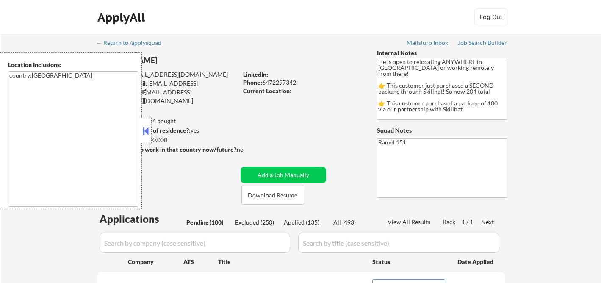
select select ""pending""
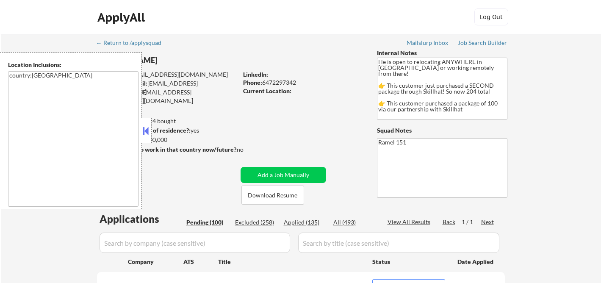
select select ""pending""
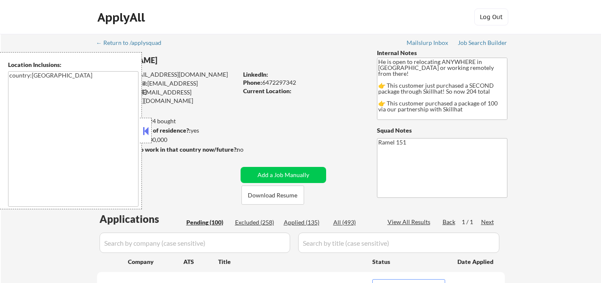
select select ""pending""
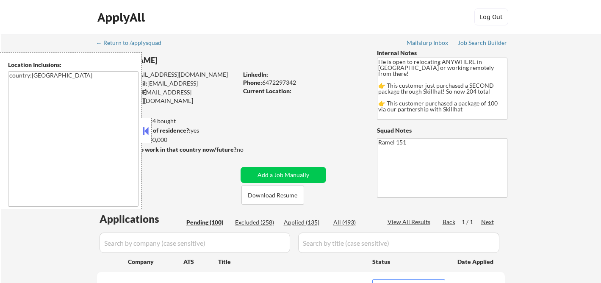
select select ""pending""
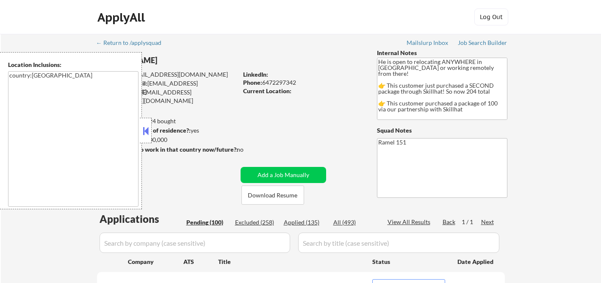
select select ""pending""
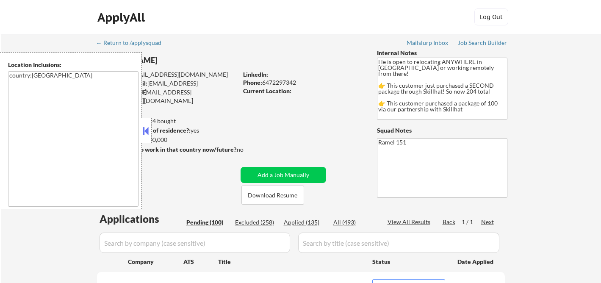
select select ""pending""
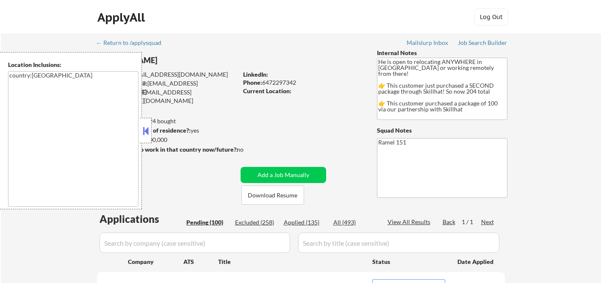
select select ""pending""
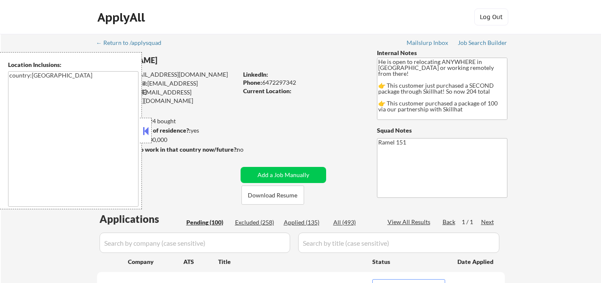
select select ""pending""
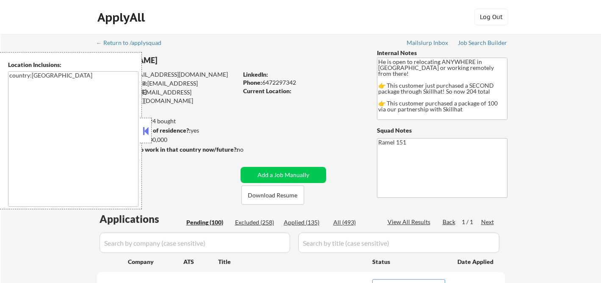
select select ""pending""
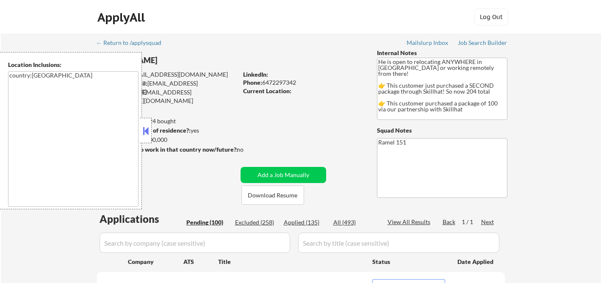
select select ""pending""
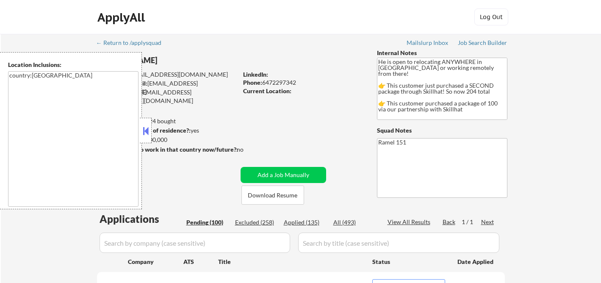
select select ""pending""
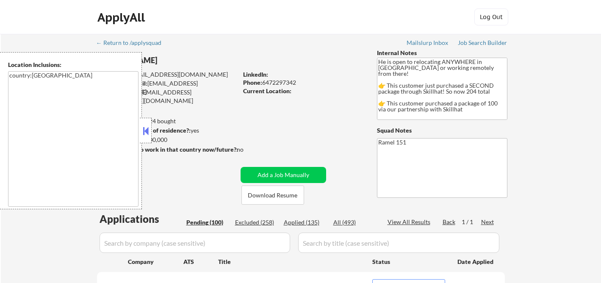
select select ""pending""
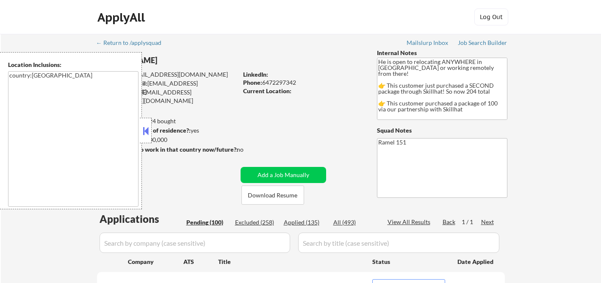
select select ""pending""
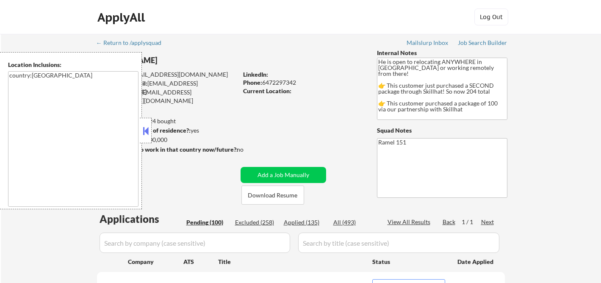
select select ""pending""
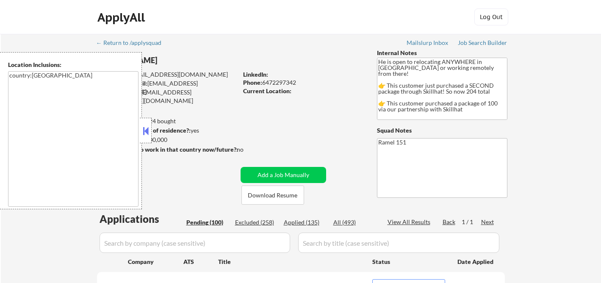
select select ""pending""
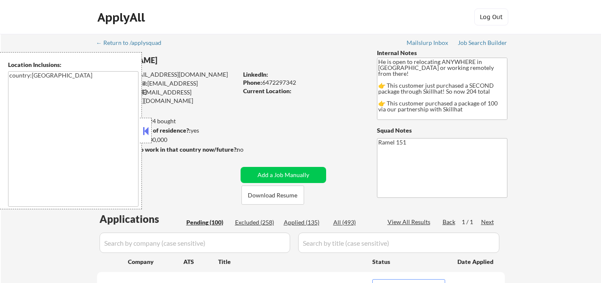
select select ""pending""
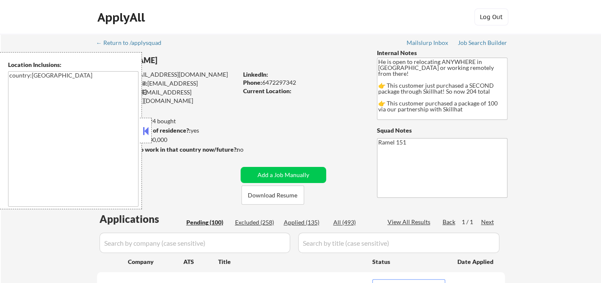
drag, startPoint x: 145, startPoint y: 130, endPoint x: 173, endPoint y: 136, distance: 28.2
click at [145, 130] on button at bounding box center [145, 131] width 9 height 13
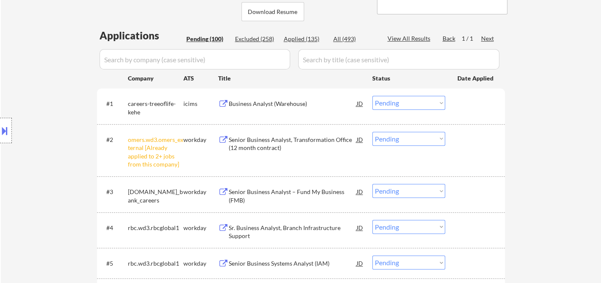
scroll to position [188, 0]
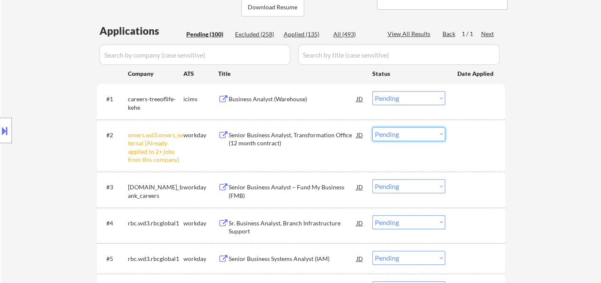
click at [376, 136] on select "Choose an option... Pending Applied Excluded (Questions) Excluded (Expired) Exc…" at bounding box center [408, 134] width 73 height 14
click at [372, 127] on select "Choose an option... Pending Applied Excluded (Questions) Excluded (Expired) Exc…" at bounding box center [408, 134] width 73 height 14
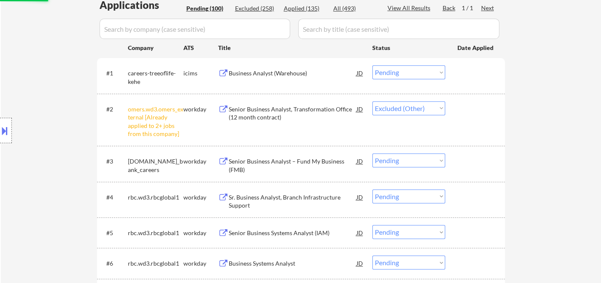
scroll to position [235, 0]
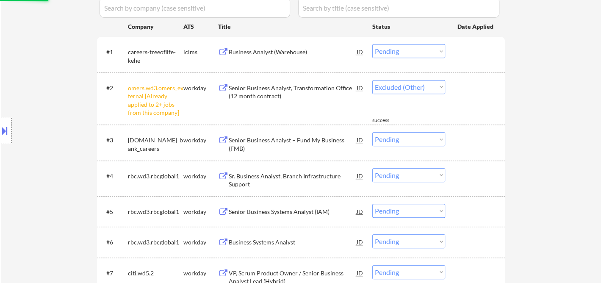
select select ""pending""
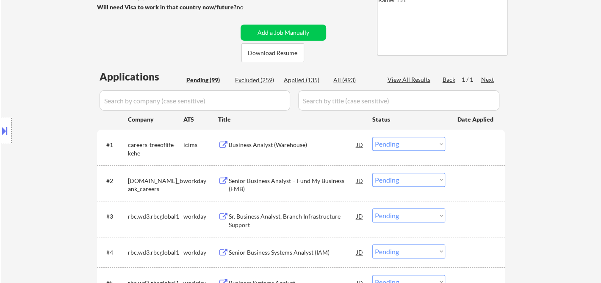
scroll to position [141, 0]
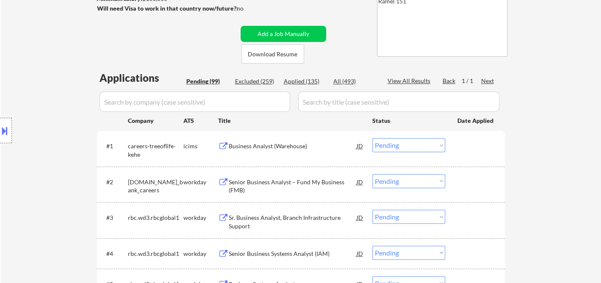
click at [275, 148] on div "Business Analyst (Warehouse)" at bounding box center [293, 146] width 128 height 8
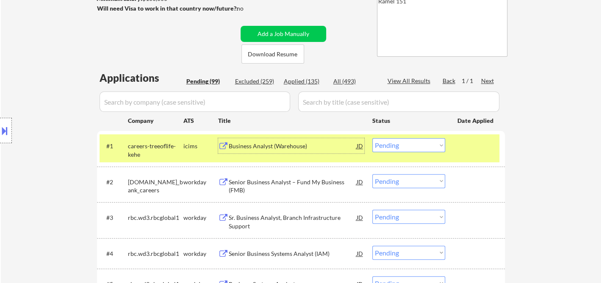
click at [413, 147] on select "Choose an option... Pending Applied Excluded (Questions) Excluded (Expired) Exc…" at bounding box center [408, 145] width 73 height 14
click at [372, 138] on select "Choose an option... Pending Applied Excluded (Questions) Excluded (Expired) Exc…" at bounding box center [408, 145] width 73 height 14
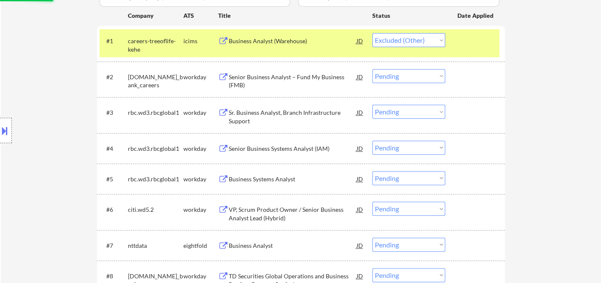
scroll to position [188, 0]
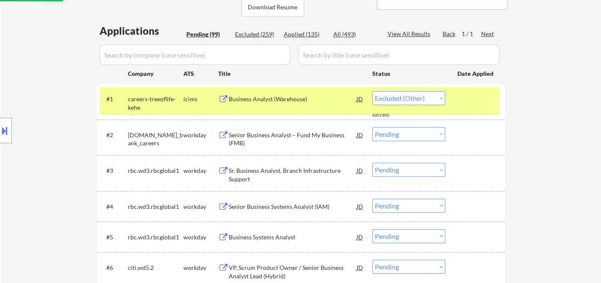
select select ""pending""
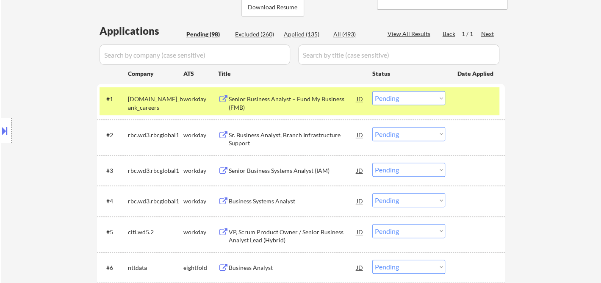
click at [262, 105] on div "Senior Business Analyst – Fund My Business (FMB)" at bounding box center [293, 103] width 128 height 17
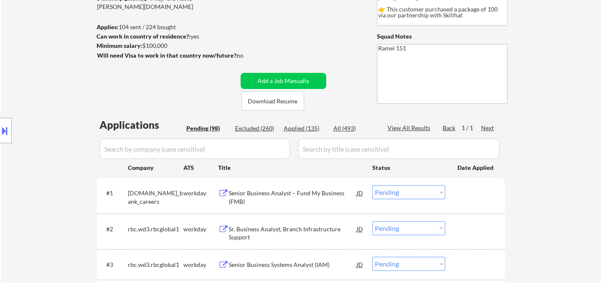
scroll to position [235, 0]
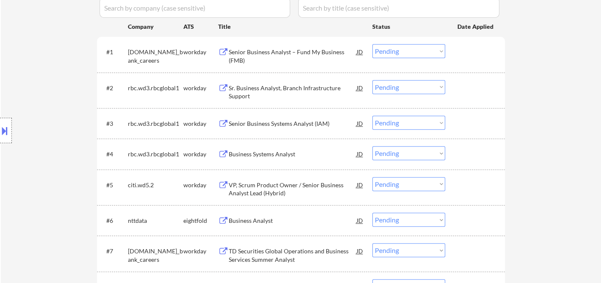
drag, startPoint x: 391, startPoint y: 86, endPoint x: 397, endPoint y: 92, distance: 8.5
click at [391, 86] on select "Choose an option... Pending Applied Excluded (Questions) Excluded (Expired) Exc…" at bounding box center [408, 87] width 73 height 14
select select ""excluded__other_""
click at [372, 80] on select "Choose an option... Pending Applied Excluded (Questions) Excluded (Expired) Exc…" at bounding box center [408, 87] width 73 height 14
click at [399, 128] on select "Choose an option... Pending Applied Excluded (Questions) Excluded (Expired) Exc…" at bounding box center [408, 123] width 73 height 14
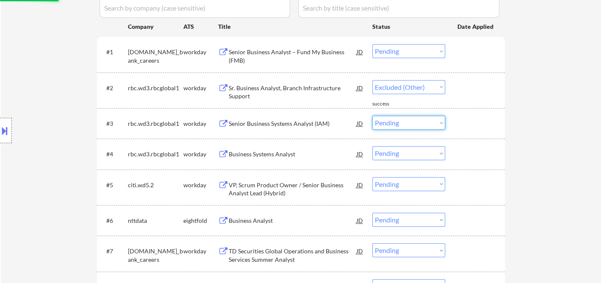
select select ""excluded__other_""
click at [372, 116] on select "Choose an option... Pending Applied Excluded (Questions) Excluded (Expired) Exc…" at bounding box center [408, 123] width 73 height 14
select select ""pending""
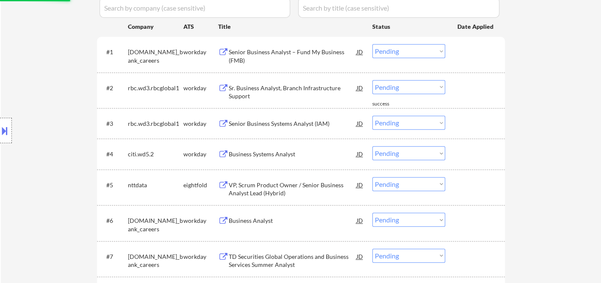
select select ""pending""
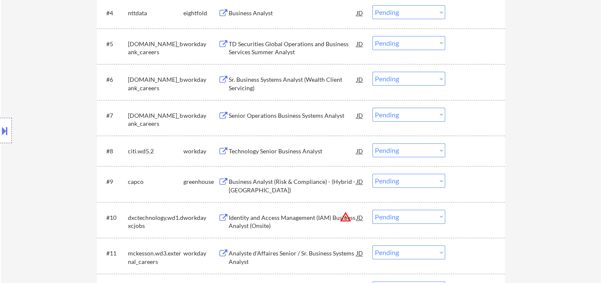
scroll to position [329, 0]
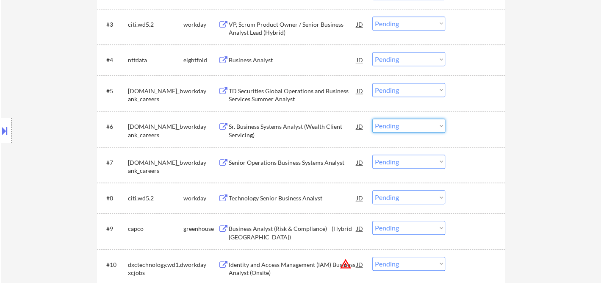
drag, startPoint x: 380, startPoint y: 127, endPoint x: 388, endPoint y: 131, distance: 9.7
click at [380, 127] on select "Choose an option... Pending Applied Excluded (Questions) Excluded (Expired) Exc…" at bounding box center [408, 126] width 73 height 14
click at [372, 119] on select "Choose an option... Pending Applied Excluded (Questions) Excluded (Expired) Exc…" at bounding box center [408, 126] width 73 height 14
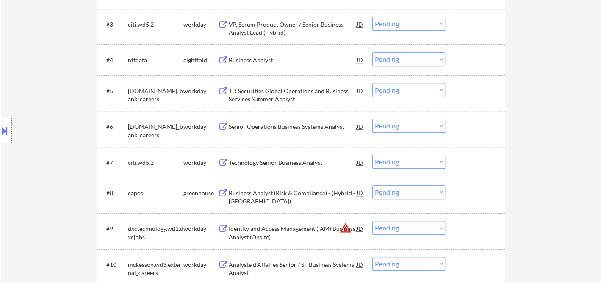
click at [393, 126] on select "Choose an option... Pending Applied Excluded (Questions) Excluded (Expired) Exc…" at bounding box center [408, 126] width 73 height 14
click at [372, 119] on select "Choose an option... Pending Applied Excluded (Questions) Excluded (Expired) Exc…" at bounding box center [408, 126] width 73 height 14
select select ""pending""
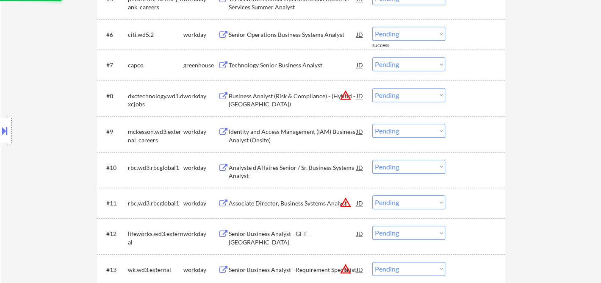
scroll to position [424, 0]
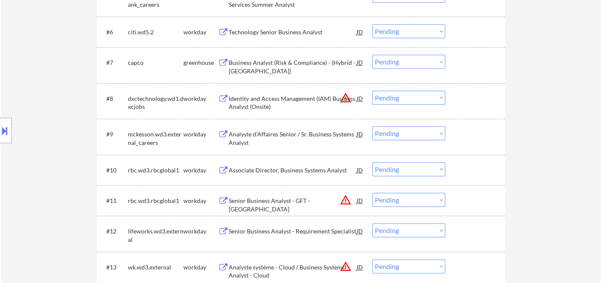
click at [5, 135] on button at bounding box center [4, 131] width 9 height 14
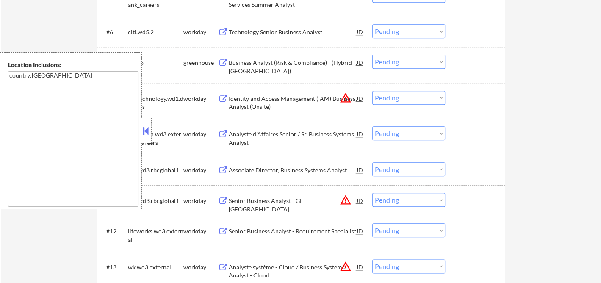
click at [143, 135] on button at bounding box center [145, 131] width 9 height 13
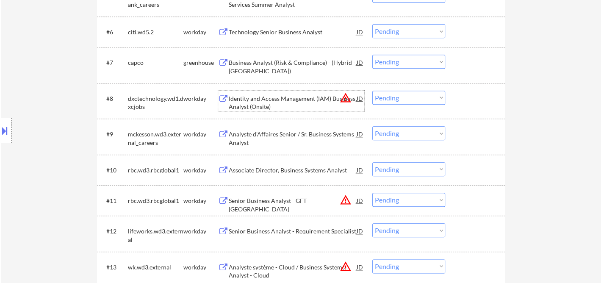
click at [283, 100] on div "Identity and Access Management (IAM) Business Analyst (Onsite)" at bounding box center [293, 102] width 128 height 17
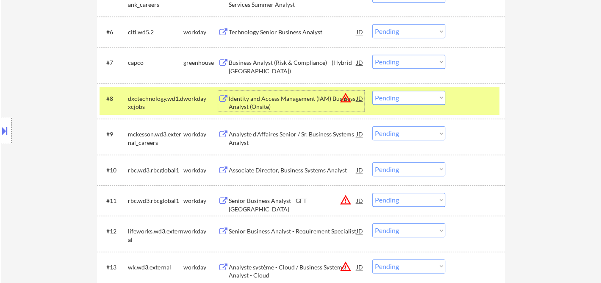
click at [11, 128] on div at bounding box center [6, 130] width 12 height 25
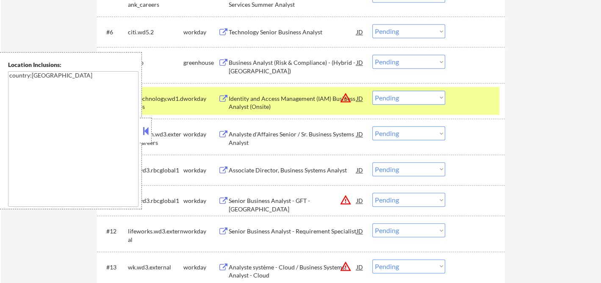
click at [146, 132] on button at bounding box center [145, 131] width 9 height 13
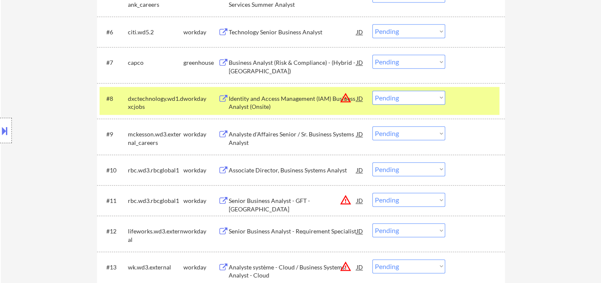
click at [419, 96] on select "Choose an option... Pending Applied Excluded (Questions) Excluded (Expired) Exc…" at bounding box center [408, 98] width 73 height 14
click at [372, 91] on select "Choose an option... Pending Applied Excluded (Questions) Excluded (Expired) Exc…" at bounding box center [408, 98] width 73 height 14
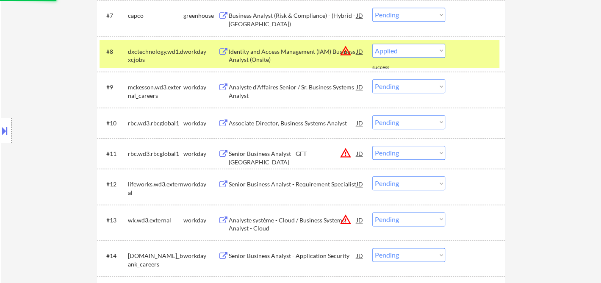
select select ""pending""
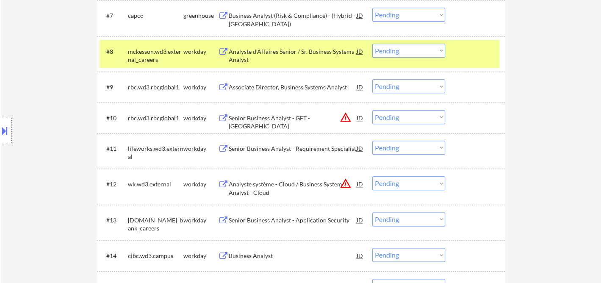
click at [258, 148] on div "Senior Business Analyst - Requirement Specialist" at bounding box center [293, 148] width 128 height 8
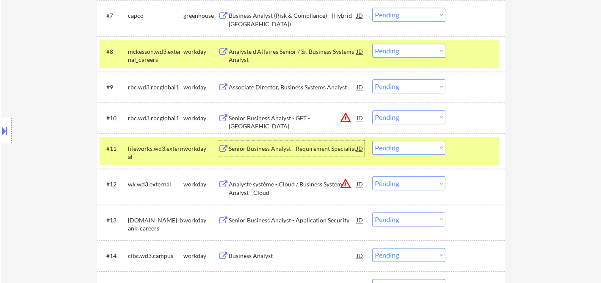
click at [266, 149] on div "Senior Business Analyst - Requirement Specialist" at bounding box center [293, 148] width 128 height 8
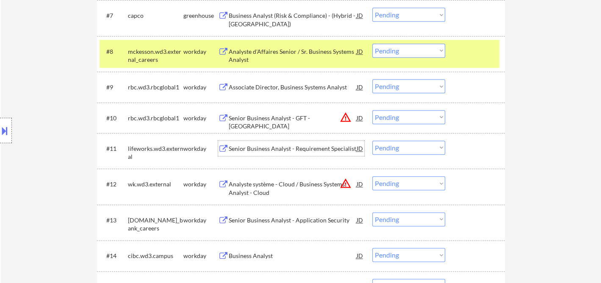
click at [11, 135] on div at bounding box center [6, 130] width 12 height 25
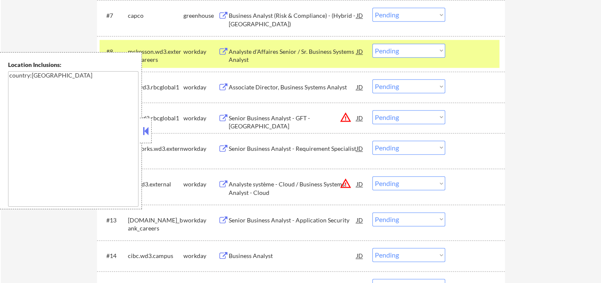
drag, startPoint x: 144, startPoint y: 139, endPoint x: 140, endPoint y: 61, distance: 77.2
click at [144, 138] on div at bounding box center [146, 130] width 12 height 25
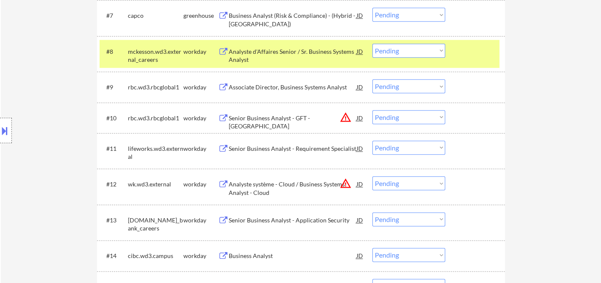
click at [388, 150] on select "Choose an option... Pending Applied Excluded (Questions) Excluded (Expired) Exc…" at bounding box center [408, 148] width 73 height 14
click at [372, 141] on select "Choose an option... Pending Applied Excluded (Questions) Excluded (Expired) Exc…" at bounding box center [408, 148] width 73 height 14
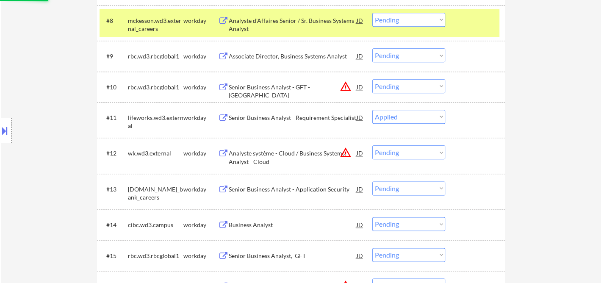
scroll to position [518, 0]
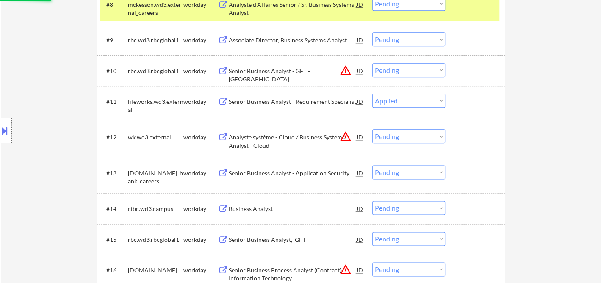
click at [269, 150] on div "#12 wk.wd3.external workday Analyste système - Cloud / Business Systems Analyst…" at bounding box center [300, 139] width 400 height 28
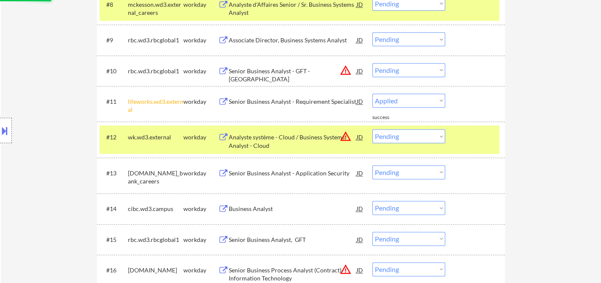
select select ""pending""
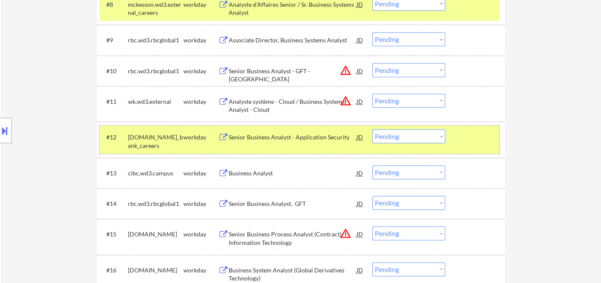
scroll to position [565, 0]
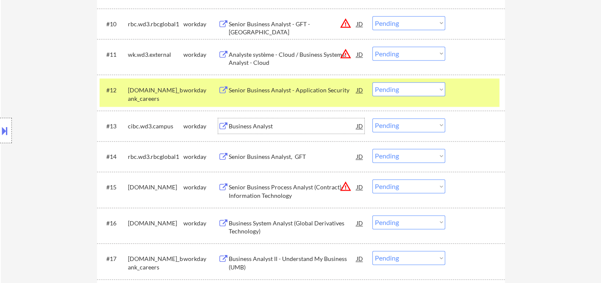
click at [249, 126] on div "Business Analyst" at bounding box center [293, 126] width 128 height 8
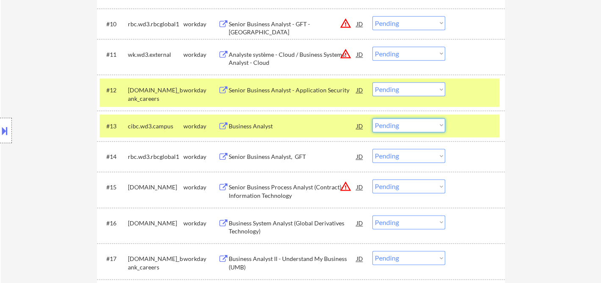
click at [406, 129] on select "Choose an option... Pending Applied Excluded (Questions) Excluded (Expired) Exc…" at bounding box center [408, 125] width 73 height 14
click at [372, 118] on select "Choose an option... Pending Applied Excluded (Questions) Excluded (Expired) Exc…" at bounding box center [408, 125] width 73 height 14
select select ""pending""
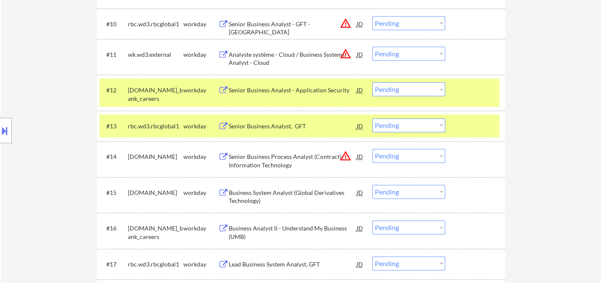
scroll to position [612, 0]
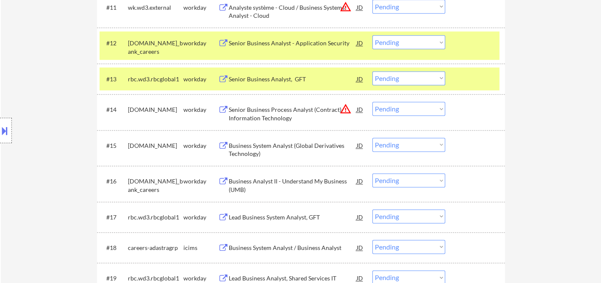
click at [277, 118] on div "Senior Business Process Analyst (Contract)- Information Technology" at bounding box center [293, 113] width 128 height 17
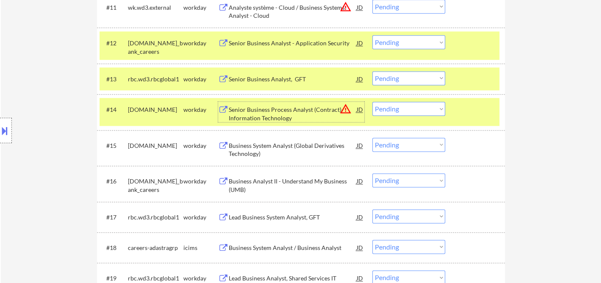
drag, startPoint x: 398, startPoint y: 109, endPoint x: 403, endPoint y: 114, distance: 6.9
click at [398, 109] on select "Choose an option... Pending Applied Excluded (Questions) Excluded (Expired) Exc…" at bounding box center [408, 109] width 73 height 14
click at [372, 102] on select "Choose an option... Pending Applied Excluded (Questions) Excluded (Expired) Exc…" at bounding box center [408, 109] width 73 height 14
select select ""pending""
click at [284, 146] on div "Business System Analyst (Global Derivatives Technology)" at bounding box center [293, 149] width 128 height 17
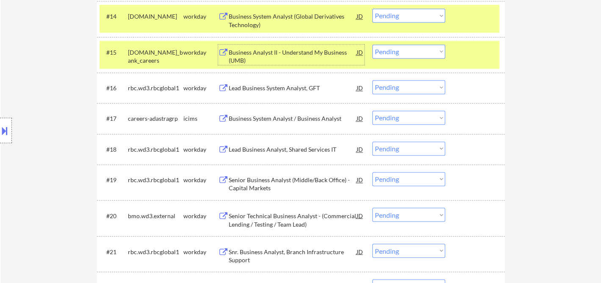
scroll to position [706, 0]
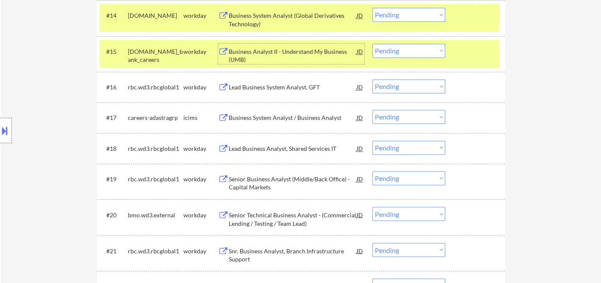
click at [401, 86] on select "Choose an option... Pending Applied Excluded (Questions) Excluded (Expired) Exc…" at bounding box center [408, 86] width 73 height 14
click at [372, 79] on select "Choose an option... Pending Applied Excluded (Questions) Excluded (Expired) Exc…" at bounding box center [408, 86] width 73 height 14
select select ""pending""
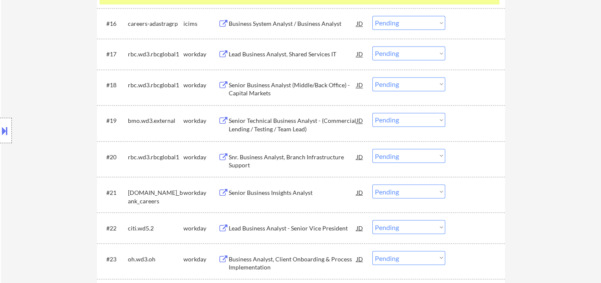
scroll to position [753, 0]
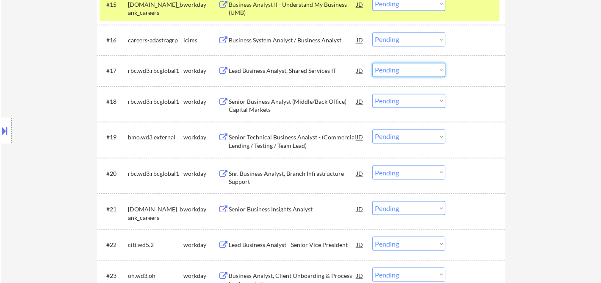
click at [388, 71] on select "Choose an option... Pending Applied Excluded (Questions) Excluded (Expired) Exc…" at bounding box center [408, 70] width 73 height 14
click at [286, 73] on div "Lead Business Analyst, Shared Services IT" at bounding box center [293, 71] width 128 height 8
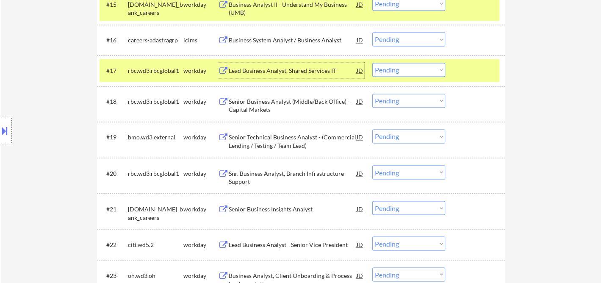
click at [389, 67] on select "Choose an option... Pending Applied Excluded (Questions) Excluded (Expired) Exc…" at bounding box center [408, 70] width 73 height 14
click at [372, 63] on select "Choose an option... Pending Applied Excluded (Questions) Excluded (Expired) Exc…" at bounding box center [408, 70] width 73 height 14
select select ""pending""
click at [282, 106] on div "Senior Business Analyst (Middle/Back Office) - Capital Markets" at bounding box center [293, 105] width 128 height 17
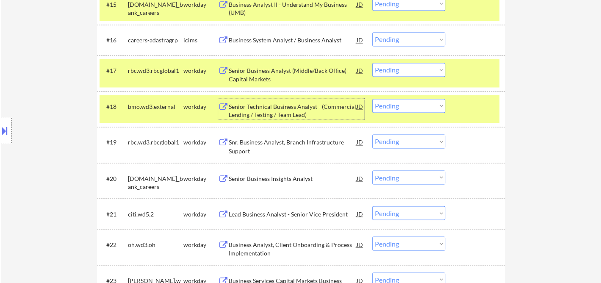
click at [406, 106] on select "Choose an option... Pending Applied Excluded (Questions) Excluded (Expired) Exc…" at bounding box center [408, 106] width 73 height 14
click at [372, 99] on select "Choose an option... Pending Applied Excluded (Questions) Excluded (Expired) Exc…" at bounding box center [408, 106] width 73 height 14
select select ""pending""
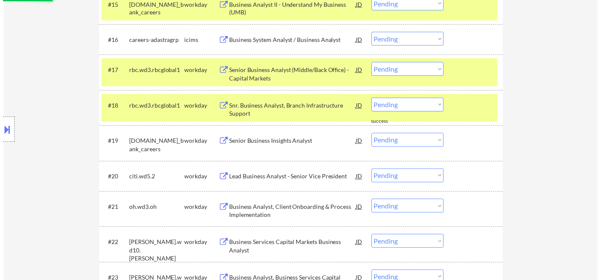
scroll to position [800, 0]
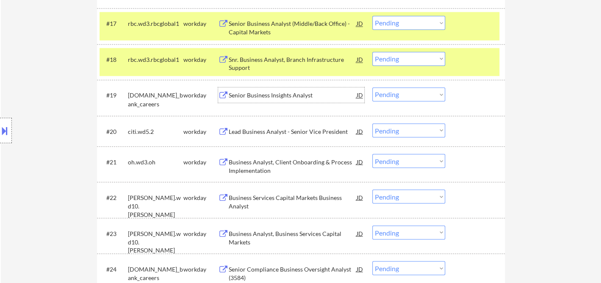
click at [261, 97] on div "Senior Business Insights Analyst" at bounding box center [293, 95] width 128 height 8
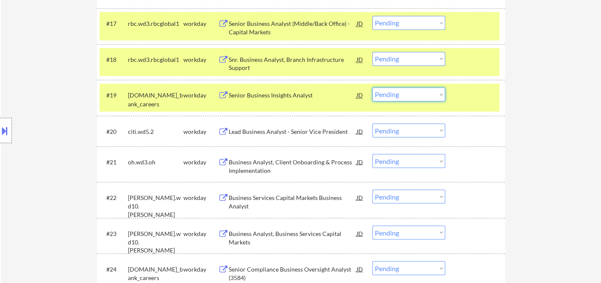
click at [397, 96] on select "Choose an option... Pending Applied Excluded (Questions) Excluded (Expired) Exc…" at bounding box center [408, 94] width 73 height 14
click at [372, 87] on select "Choose an option... Pending Applied Excluded (Questions) Excluded (Expired) Exc…" at bounding box center [408, 94] width 73 height 14
click at [291, 134] on div "Lead Business Analyst - Senior Vice President" at bounding box center [293, 131] width 128 height 8
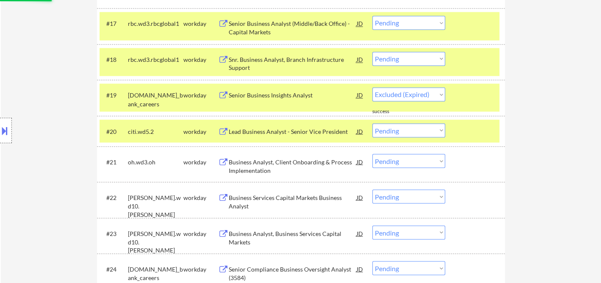
select select ""pending""
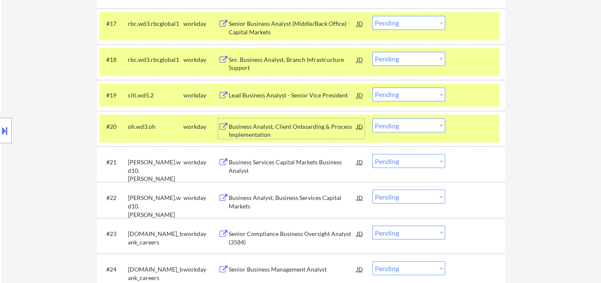
click at [279, 133] on div "Business Analyst, Client Onboarding & Process Implementation" at bounding box center [293, 130] width 128 height 17
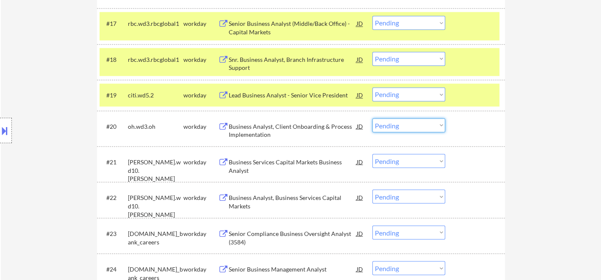
click at [404, 131] on select "Choose an option... Pending Applied Excluded (Questions) Excluded (Expired) Exc…" at bounding box center [408, 125] width 73 height 14
click at [372, 118] on select "Choose an option... Pending Applied Excluded (Questions) Excluded (Expired) Exc…" at bounding box center [408, 125] width 73 height 14
select select ""pending""
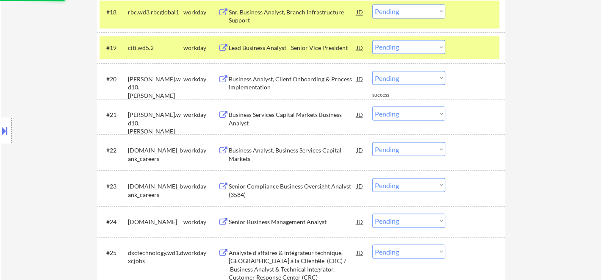
click at [288, 114] on div "Business Services Capital Markets Business Analyst" at bounding box center [293, 118] width 128 height 17
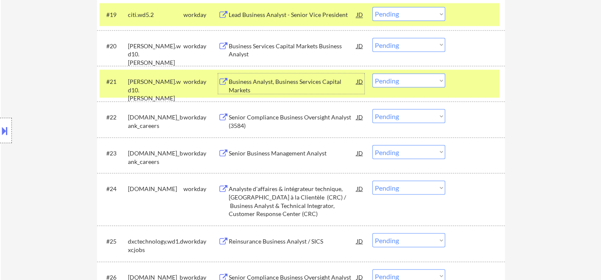
scroll to position [894, 0]
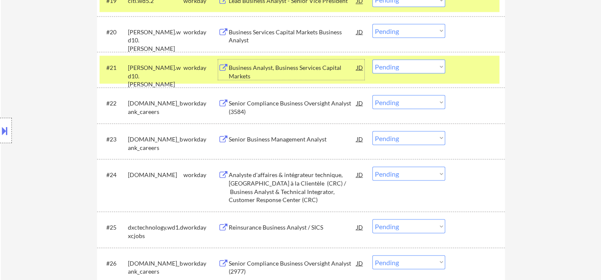
click at [279, 72] on div "Business Analyst, Business Services Capital Markets" at bounding box center [293, 71] width 128 height 17
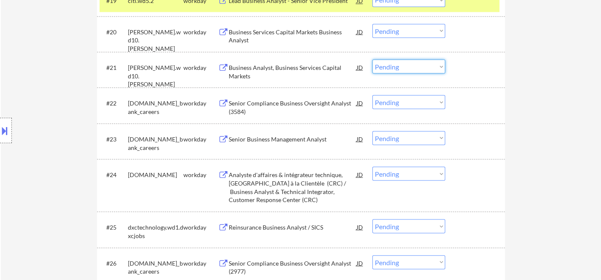
click at [406, 70] on select "Choose an option... Pending Applied Excluded (Questions) Excluded (Expired) Exc…" at bounding box center [408, 66] width 73 height 14
drag, startPoint x: 413, startPoint y: 134, endPoint x: 410, endPoint y: 142, distance: 8.6
click at [412, 134] on select "Choose an option... Pending Applied Excluded (Questions) Excluded (Expired) Exc…" at bounding box center [408, 138] width 73 height 14
click at [372, 131] on select "Choose an option... Pending Applied Excluded (Questions) Excluded (Expired) Exc…" at bounding box center [408, 138] width 73 height 14
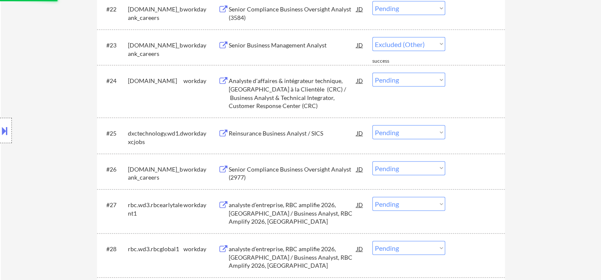
scroll to position [988, 0]
click at [297, 104] on div "Analyste d'affaires & intégrateur technique, [GEOGRAPHIC_DATA] à la Clientèle (…" at bounding box center [293, 92] width 128 height 33
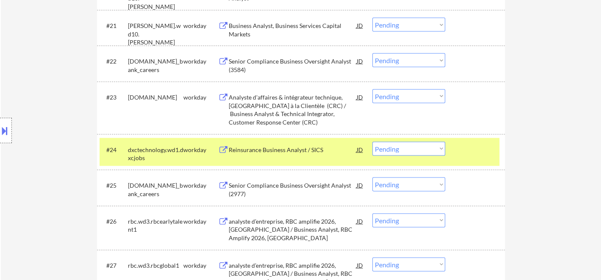
scroll to position [889, 0]
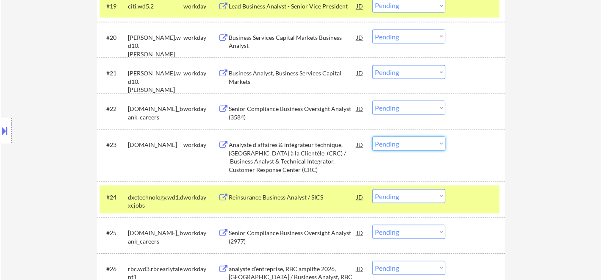
click at [397, 145] on select "Choose an option... Pending Applied Excluded (Questions) Excluded (Expired) Exc…" at bounding box center [408, 143] width 73 height 14
click at [372, 136] on select "Choose an option... Pending Applied Excluded (Questions) Excluded (Expired) Exc…" at bounding box center [408, 143] width 73 height 14
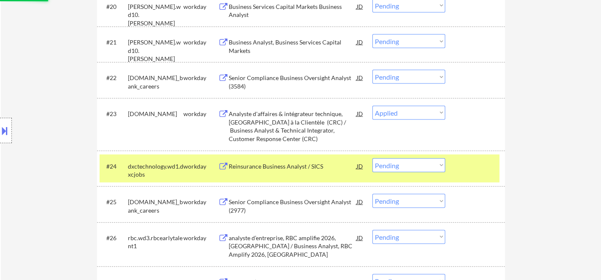
scroll to position [936, 0]
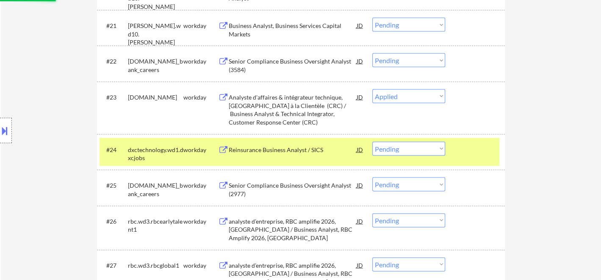
click at [273, 151] on div "Reinsurance Business Analyst / SICS" at bounding box center [293, 150] width 128 height 8
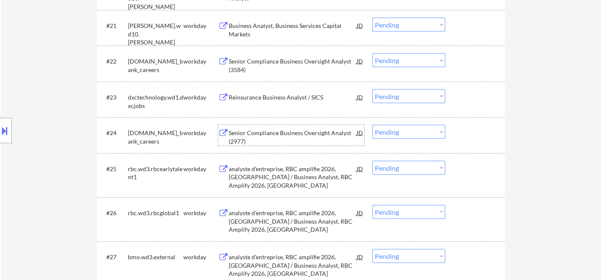
click at [394, 91] on select "Choose an option... Pending Applied Excluded (Questions) Excluded (Expired) Exc…" at bounding box center [408, 96] width 73 height 14
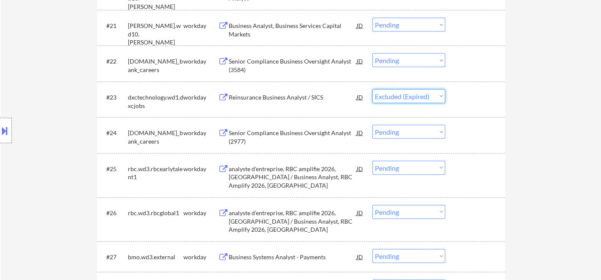
click at [372, 89] on select "Choose an option... Pending Applied Excluded (Questions) Excluded (Expired) Exc…" at bounding box center [408, 96] width 73 height 14
select select ""pending""
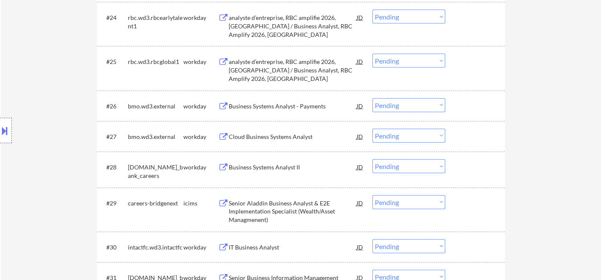
scroll to position [1030, 0]
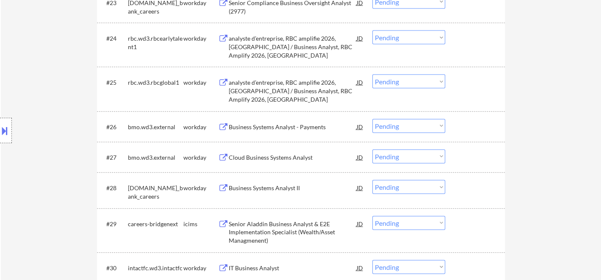
click at [271, 128] on div "Business Systems Analyst - Payments" at bounding box center [293, 127] width 128 height 8
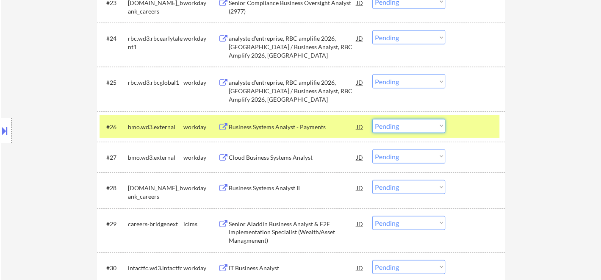
click at [400, 128] on select "Choose an option... Pending Applied Excluded (Questions) Excluded (Expired) Exc…" at bounding box center [408, 126] width 73 height 14
click at [372, 119] on select "Choose an option... Pending Applied Excluded (Questions) Excluded (Expired) Exc…" at bounding box center [408, 126] width 73 height 14
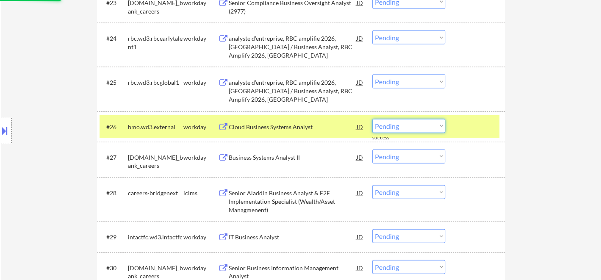
click at [394, 125] on select "Choose an option... Pending Applied Excluded (Questions) Excluded (Expired) Exc…" at bounding box center [408, 126] width 73 height 14
click at [372, 119] on select "Choose an option... Pending Applied Excluded (Questions) Excluded (Expired) Exc…" at bounding box center [408, 126] width 73 height 14
select select ""pending""
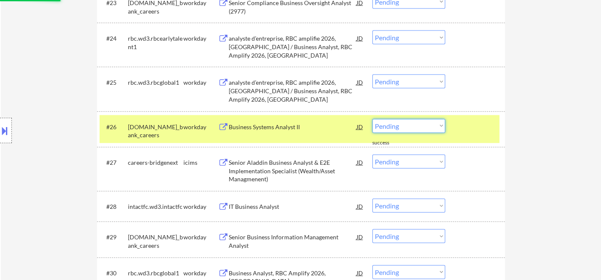
drag, startPoint x: 405, startPoint y: 126, endPoint x: 408, endPoint y: 131, distance: 6.1
click at [405, 126] on select "Choose an option... Pending Applied Excluded (Questions) Excluded (Expired) Exc…" at bounding box center [408, 126] width 73 height 14
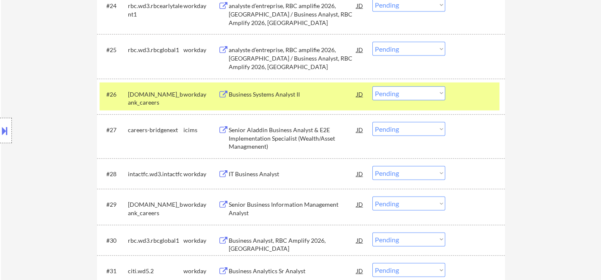
scroll to position [1077, 0]
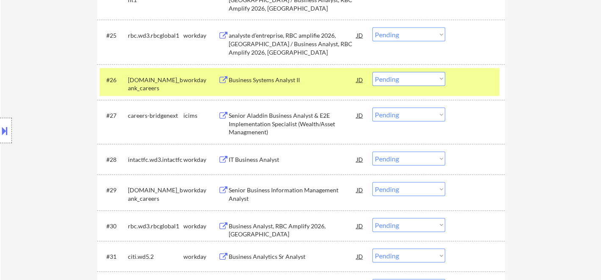
click at [263, 160] on div "IT Business Analyst" at bounding box center [293, 159] width 128 height 8
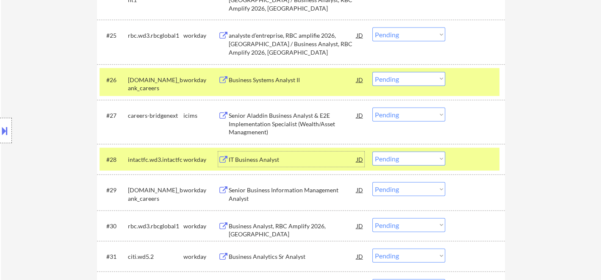
click at [402, 158] on select "Choose an option... Pending Applied Excluded (Questions) Excluded (Expired) Exc…" at bounding box center [408, 159] width 73 height 14
click at [372, 152] on select "Choose an option... Pending Applied Excluded (Questions) Excluded (Expired) Exc…" at bounding box center [408, 159] width 73 height 14
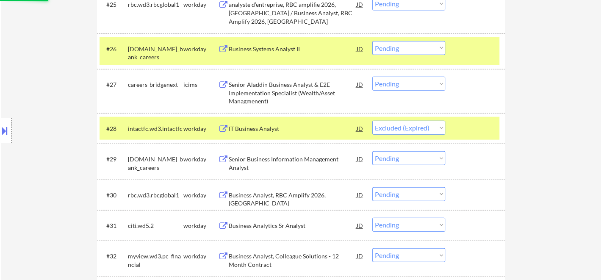
scroll to position [1124, 0]
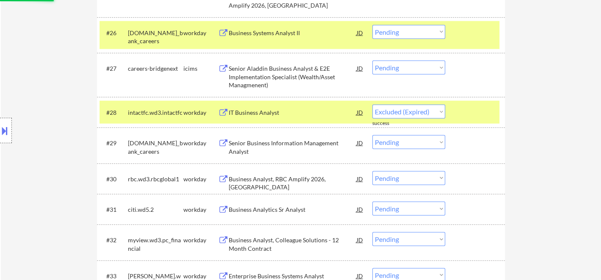
select select ""pending""
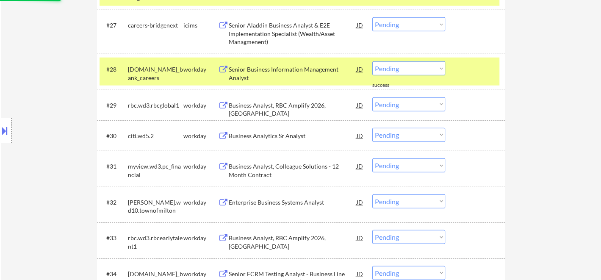
scroll to position [1218, 0]
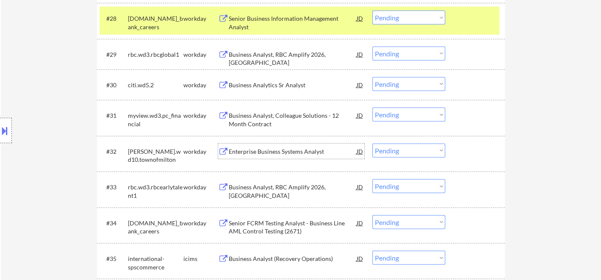
click at [283, 154] on div "Enterprise Business Systems Analyst" at bounding box center [293, 151] width 128 height 8
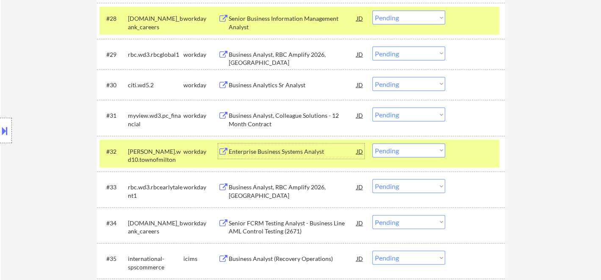
click at [391, 153] on select "Choose an option... Pending Applied Excluded (Questions) Excluded (Expired) Exc…" at bounding box center [408, 151] width 73 height 14
click at [372, 144] on select "Choose an option... Pending Applied Excluded (Questions) Excluded (Expired) Exc…" at bounding box center [408, 151] width 73 height 14
select select ""pending""
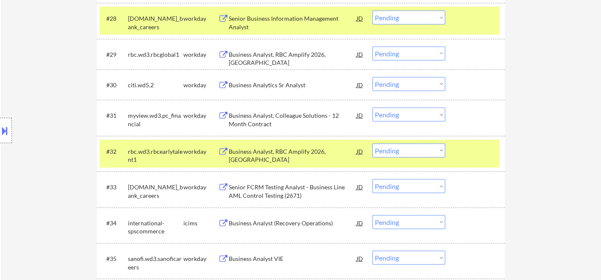
click at [311, 147] on div "Business Analyst, RBC Amplify 2026, [GEOGRAPHIC_DATA]" at bounding box center [293, 155] width 128 height 17
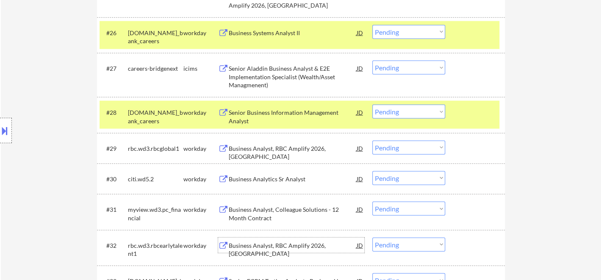
scroll to position [1171, 0]
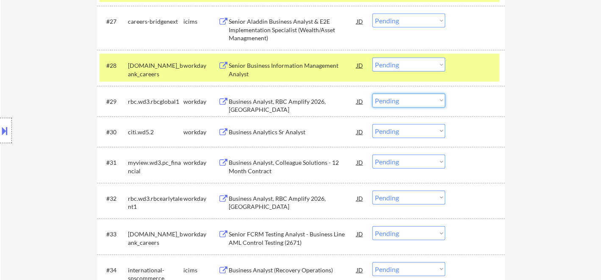
click at [401, 94] on select "Choose an option... Pending Applied Excluded (Questions) Excluded (Expired) Exc…" at bounding box center [408, 101] width 73 height 14
click at [372, 94] on select "Choose an option... Pending Applied Excluded (Questions) Excluded (Expired) Exc…" at bounding box center [408, 101] width 73 height 14
select select ""pending""
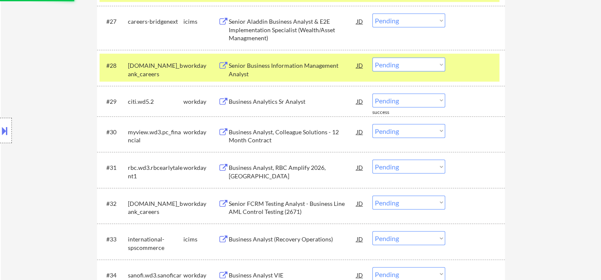
click at [266, 135] on div "Business Analyst, Colleague Solutions - 12 Month Contract" at bounding box center [293, 136] width 128 height 17
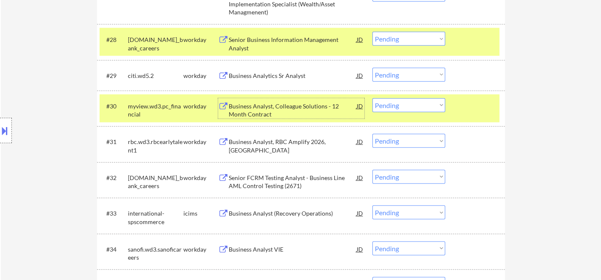
scroll to position [1218, 0]
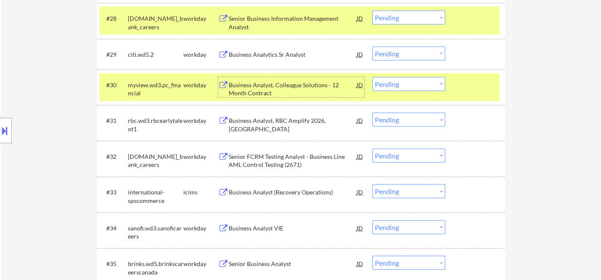
click at [410, 120] on select "Choose an option... Pending Applied Excluded (Questions) Excluded (Expired) Exc…" at bounding box center [408, 120] width 73 height 14
click at [372, 113] on select "Choose an option... Pending Applied Excluded (Questions) Excluded (Expired) Exc…" at bounding box center [408, 120] width 73 height 14
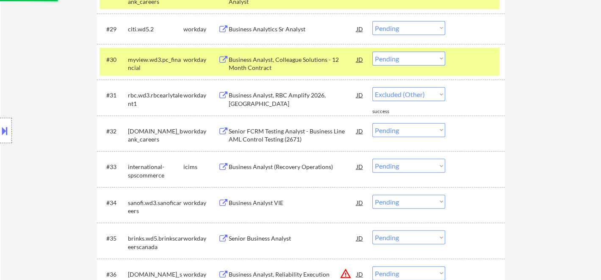
scroll to position [1265, 0]
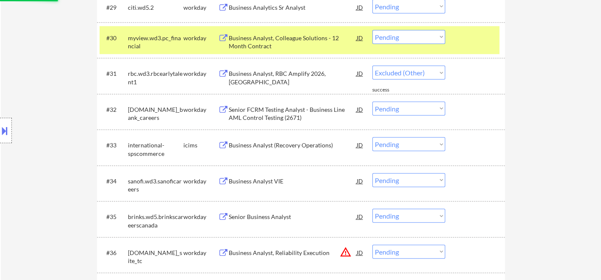
select select ""pending""
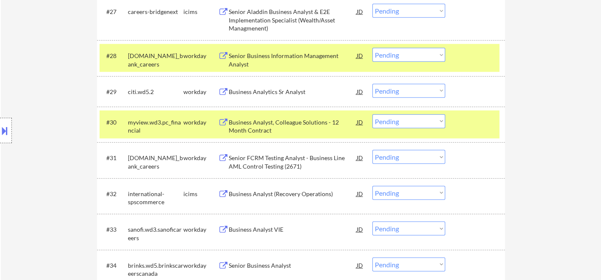
scroll to position [1171, 0]
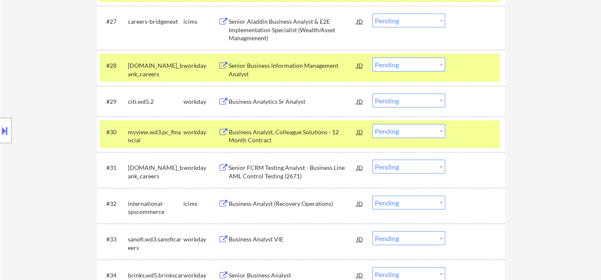
click at [403, 135] on select "Choose an option... Pending Applied Excluded (Questions) Excluded (Expired) Exc…" at bounding box center [408, 131] width 73 height 14
click at [372, 124] on select "Choose an option... Pending Applied Excluded (Questions) Excluded (Expired) Exc…" at bounding box center [408, 131] width 73 height 14
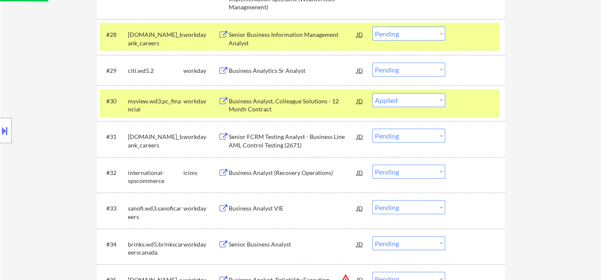
scroll to position [1218, 0]
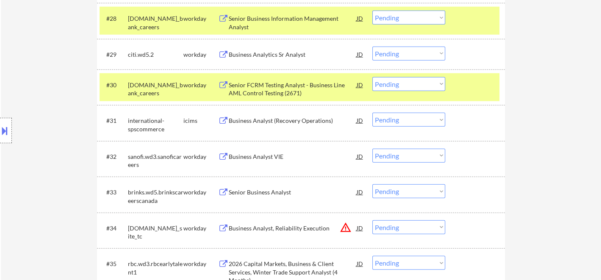
click at [397, 84] on select "Choose an option... Pending Applied Excluded (Questions) Excluded (Expired) Exc…" at bounding box center [408, 84] width 73 height 14
click at [372, 77] on select "Choose an option... Pending Applied Excluded (Questions) Excluded (Expired) Exc…" at bounding box center [408, 84] width 73 height 14
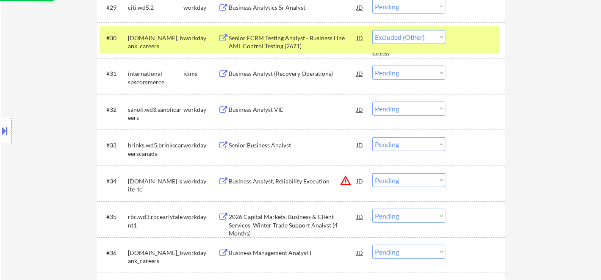
select select ""pending""
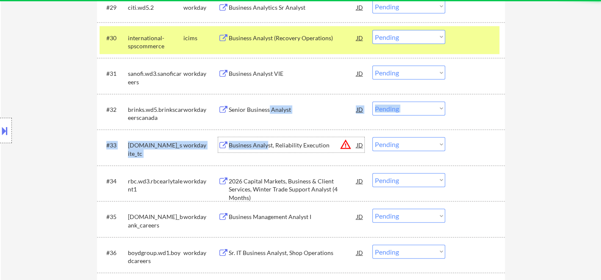
drag, startPoint x: 266, startPoint y: 147, endPoint x: 268, endPoint y: 116, distance: 31.4
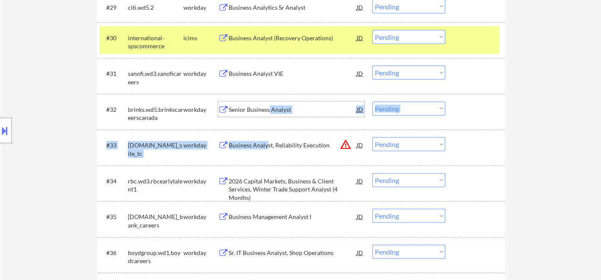
click at [270, 109] on div "Senior Business Analyst" at bounding box center [293, 109] width 128 height 8
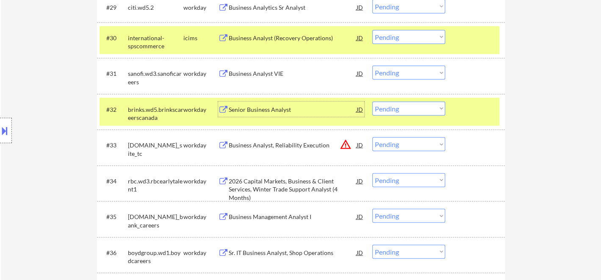
click at [383, 108] on select "Choose an option... Pending Applied Excluded (Questions) Excluded (Expired) Exc…" at bounding box center [408, 109] width 73 height 14
click at [372, 102] on select "Choose an option... Pending Applied Excluded (Questions) Excluded (Expired) Exc…" at bounding box center [408, 109] width 73 height 14
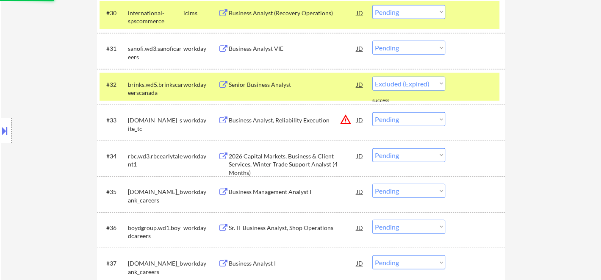
scroll to position [1312, 0]
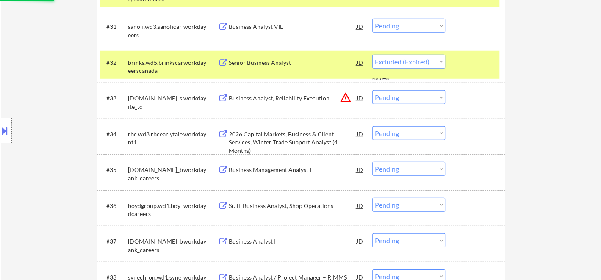
select select ""pending""
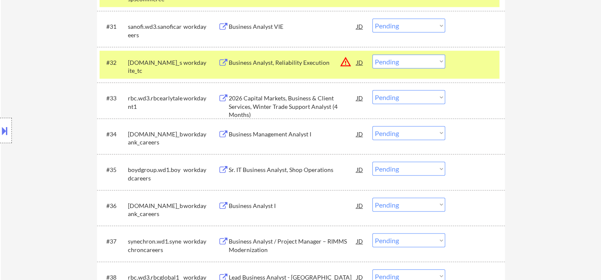
click at [263, 172] on div "Sr. IT Business Analyst, Shop Operations" at bounding box center [293, 170] width 128 height 8
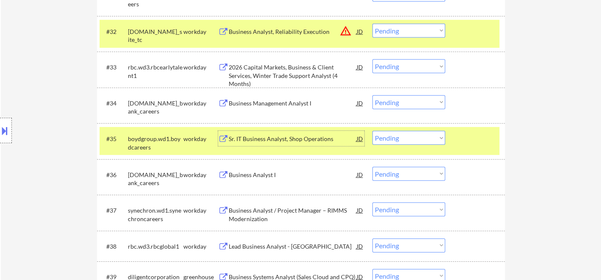
scroll to position [1359, 0]
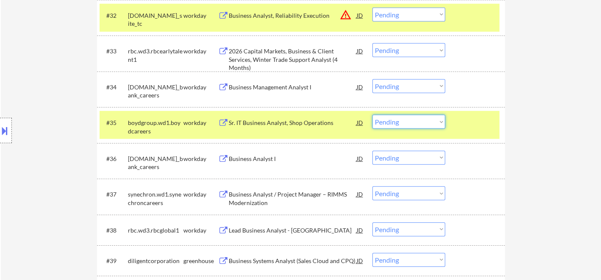
click at [404, 121] on select "Choose an option... Pending Applied Excluded (Questions) Excluded (Expired) Exc…" at bounding box center [408, 122] width 73 height 14
click at [372, 115] on select "Choose an option... Pending Applied Excluded (Questions) Excluded (Expired) Exc…" at bounding box center [408, 122] width 73 height 14
select select ""pending""
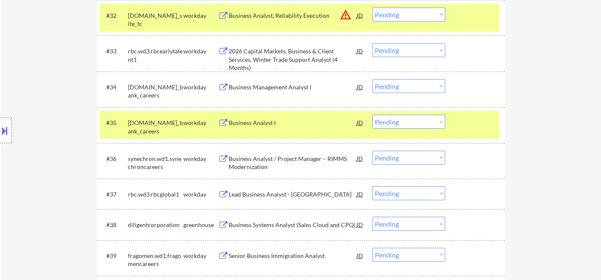
click at [261, 162] on div "Business Analyst / Project Manager – RIMMS Modernization" at bounding box center [293, 163] width 128 height 17
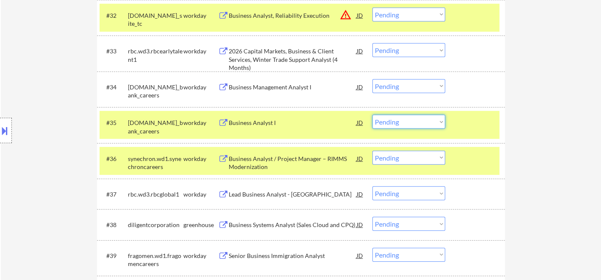
click at [407, 123] on select "Choose an option... Pending Applied Excluded (Questions) Excluded (Expired) Exc…" at bounding box center [408, 122] width 73 height 14
click at [540, 153] on div "← Return to /applysquad Mailslurp Inbox Job Search Builder [PERSON_NAME] User E…" at bounding box center [301, 68] width 600 height 2786
drag, startPoint x: 417, startPoint y: 159, endPoint x: 420, endPoint y: 163, distance: 4.8
click at [417, 160] on select "Choose an option... Pending Applied Excluded (Questions) Excluded (Expired) Exc…" at bounding box center [408, 158] width 73 height 14
click at [372, 151] on select "Choose an option... Pending Applied Excluded (Questions) Excluded (Expired) Exc…" at bounding box center [408, 158] width 73 height 14
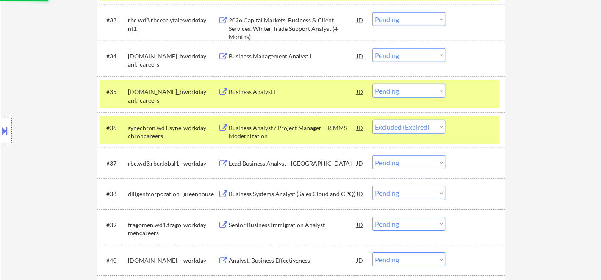
scroll to position [1406, 0]
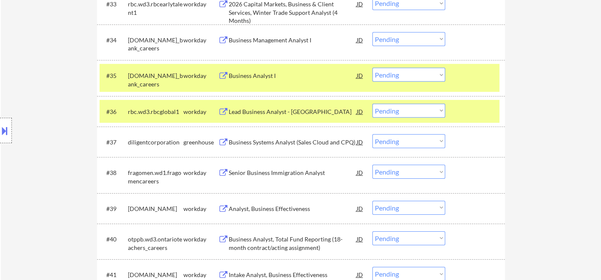
click at [397, 106] on select "Choose an option... Pending Applied Excluded (Questions) Excluded (Expired) Exc…" at bounding box center [408, 111] width 73 height 14
click at [372, 104] on select "Choose an option... Pending Applied Excluded (Questions) Excluded (Expired) Exc…" at bounding box center [408, 111] width 73 height 14
click at [288, 146] on div "Business Systems Analyst (Sales Cloud and CPQ)" at bounding box center [293, 141] width 128 height 15
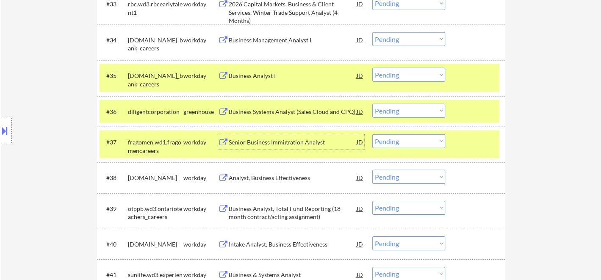
drag, startPoint x: 395, startPoint y: 104, endPoint x: 401, endPoint y: 111, distance: 9.0
click at [395, 104] on select "Choose an option... Pending Applied Excluded (Questions) Excluded (Expired) Exc…" at bounding box center [408, 111] width 73 height 14
click at [372, 104] on select "Choose an option... Pending Applied Excluded (Questions) Excluded (Expired) Exc…" at bounding box center [408, 111] width 73 height 14
click at [274, 139] on div "Senior Business Immigration Analyst" at bounding box center [293, 142] width 128 height 8
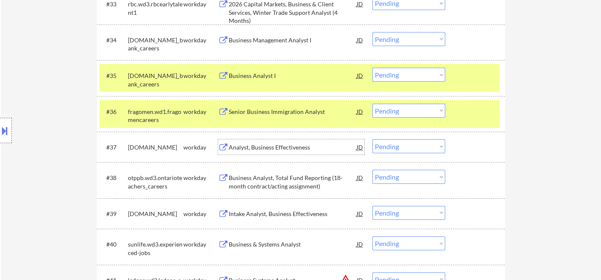
click at [397, 108] on select "Choose an option... Pending Applied Excluded (Questions) Excluded (Expired) Exc…" at bounding box center [408, 111] width 73 height 14
click at [372, 104] on select "Choose an option... Pending Applied Excluded (Questions) Excluded (Expired) Exc…" at bounding box center [408, 111] width 73 height 14
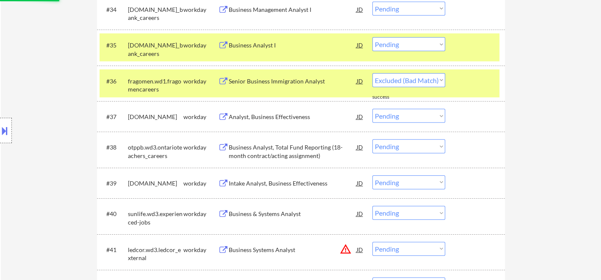
scroll to position [1454, 0]
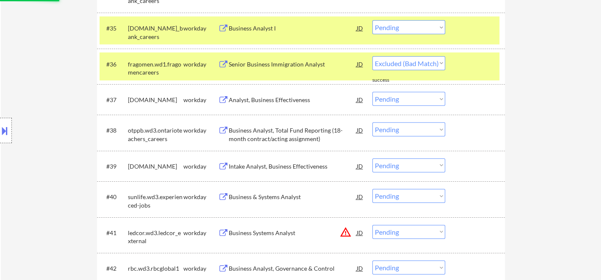
select select ""pending""
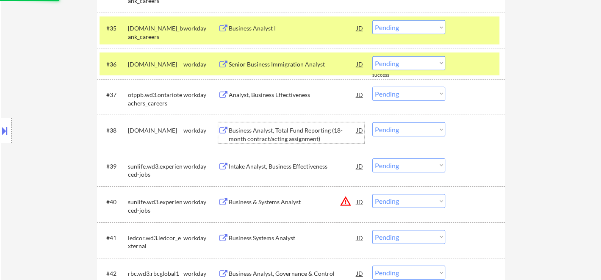
click at [288, 139] on div "Business Analyst, Total Fund Reporting (18-month contract/acting assignment)" at bounding box center [293, 134] width 128 height 17
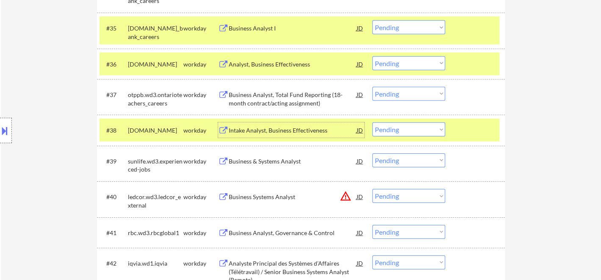
click at [386, 132] on select "Choose an option... Pending Applied Excluded (Questions) Excluded (Expired) Exc…" at bounding box center [408, 129] width 73 height 14
click at [372, 122] on select "Choose an option... Pending Applied Excluded (Questions) Excluded (Expired) Exc…" at bounding box center [408, 129] width 73 height 14
click at [255, 158] on div "Business & Systems Analyst" at bounding box center [293, 161] width 128 height 8
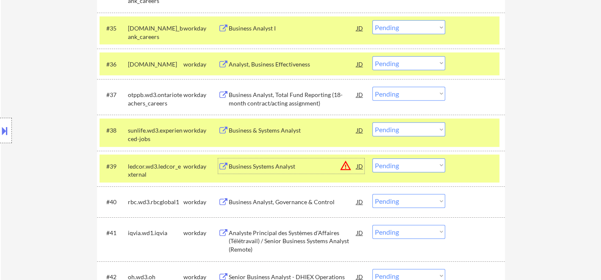
drag, startPoint x: 386, startPoint y: 125, endPoint x: 391, endPoint y: 132, distance: 8.7
click at [386, 125] on select "Choose an option... Pending Applied Excluded (Questions) Excluded (Expired) Exc…" at bounding box center [408, 129] width 73 height 14
click at [372, 122] on select "Choose an option... Pending Applied Excluded (Questions) Excluded (Expired) Exc…" at bounding box center [408, 129] width 73 height 14
select select ""pending""
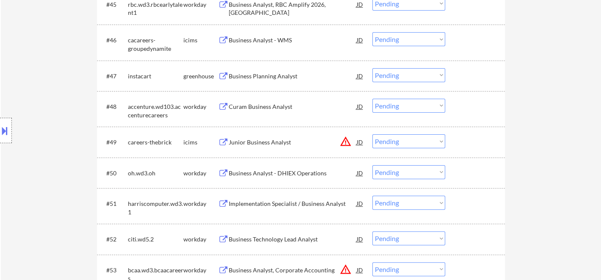
scroll to position [1877, 0]
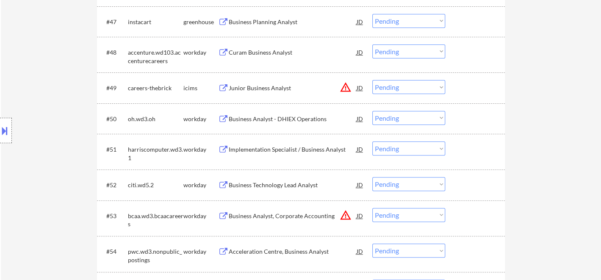
click at [285, 151] on div "Implementation Specialist / Business Analyst" at bounding box center [293, 149] width 128 height 8
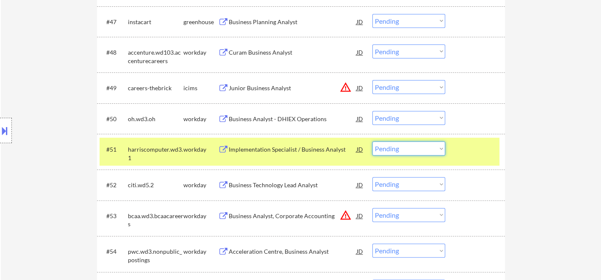
click at [396, 150] on select "Choose an option... Pending Applied Excluded (Questions) Excluded (Expired) Exc…" at bounding box center [408, 148] width 73 height 14
click at [372, 141] on select "Choose an option... Pending Applied Excluded (Questions) Excluded (Expired) Exc…" at bounding box center [408, 148] width 73 height 14
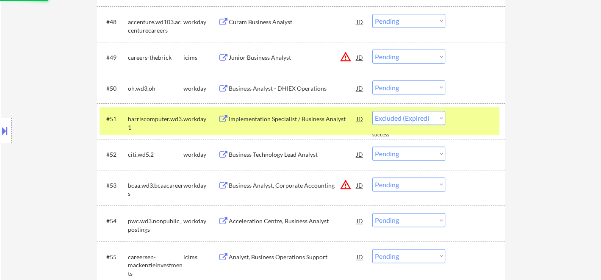
scroll to position [1924, 0]
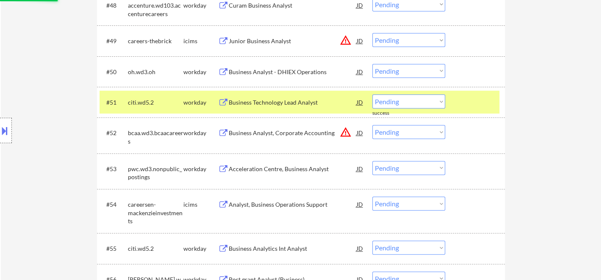
drag, startPoint x: 420, startPoint y: 100, endPoint x: 420, endPoint y: 106, distance: 6.4
click at [420, 100] on select "Choose an option... Pending Applied Excluded (Questions) Excluded (Expired) Exc…" at bounding box center [408, 101] width 73 height 14
click at [372, 94] on select "Choose an option... Pending Applied Excluded (Questions) Excluded (Expired) Exc…" at bounding box center [408, 101] width 73 height 14
click at [266, 134] on div "Business Analyst, Corporate Accounting" at bounding box center [293, 133] width 128 height 8
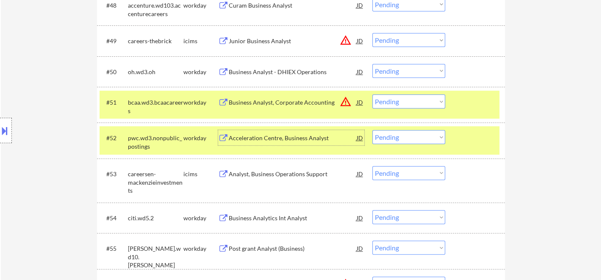
click at [394, 98] on select "Choose an option... Pending Applied Excluded (Questions) Excluded (Expired) Exc…" at bounding box center [408, 101] width 73 height 14
click at [372, 94] on select "Choose an option... Pending Applied Excluded (Questions) Excluded (Expired) Exc…" at bounding box center [408, 101] width 73 height 14
click at [259, 138] on div "Acceleration Centre, Business Analyst" at bounding box center [293, 138] width 128 height 8
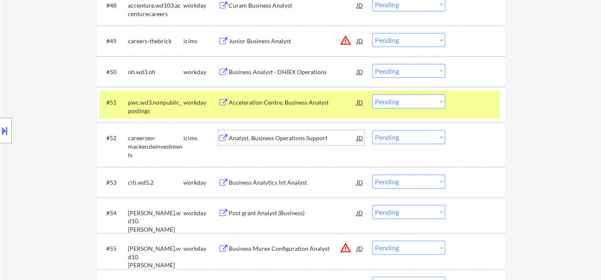
drag, startPoint x: 417, startPoint y: 103, endPoint x: 416, endPoint y: 107, distance: 4.4
click at [417, 103] on select "Choose an option... Pending Applied Excluded (Questions) Excluded (Expired) Exc…" at bounding box center [408, 101] width 73 height 14
click at [372, 94] on select "Choose an option... Pending Applied Excluded (Questions) Excluded (Expired) Exc…" at bounding box center [408, 101] width 73 height 14
select select ""pending""
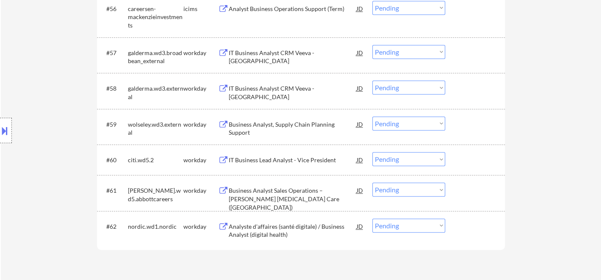
scroll to position [2207, 0]
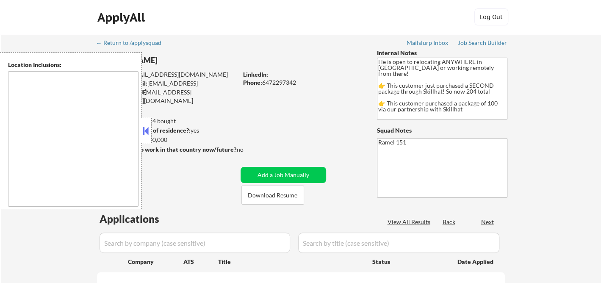
type textarea "country:[GEOGRAPHIC_DATA]"
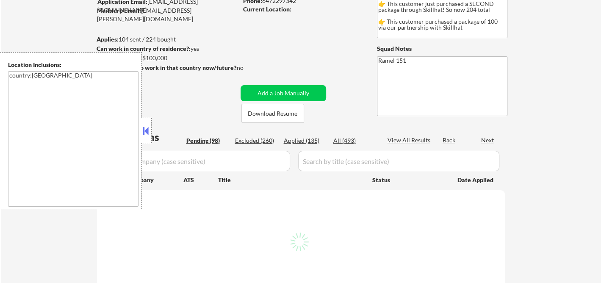
scroll to position [94, 0]
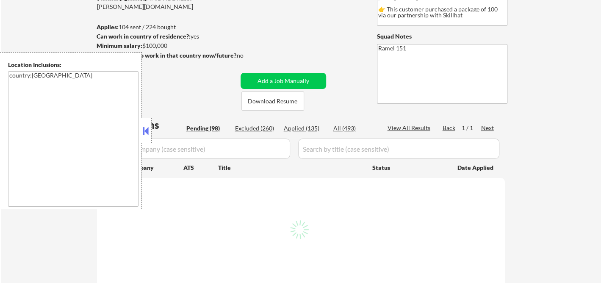
click at [310, 128] on div "Applied (135)" at bounding box center [305, 128] width 42 height 8
select select ""pending""
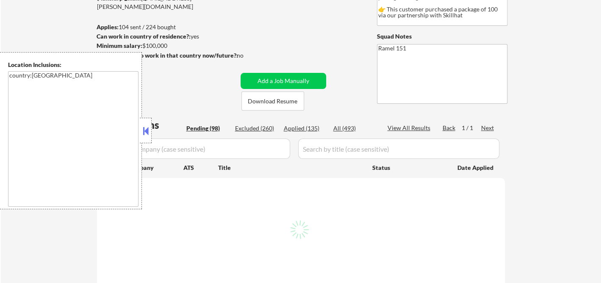
select select ""pending""
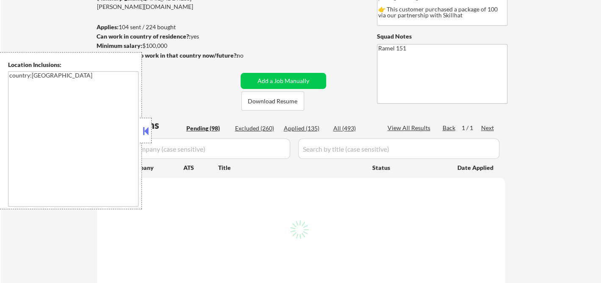
select select ""pending""
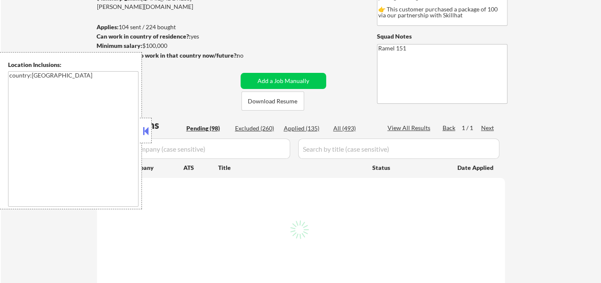
select select ""pending""
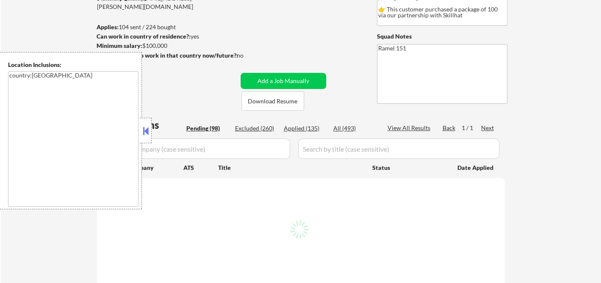
select select ""pending""
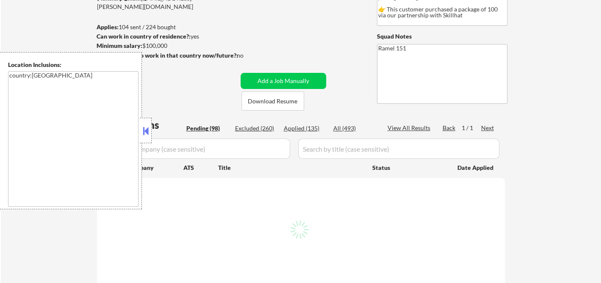
select select ""pending""
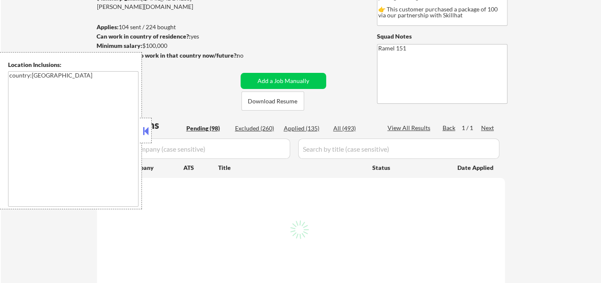
select select ""pending""
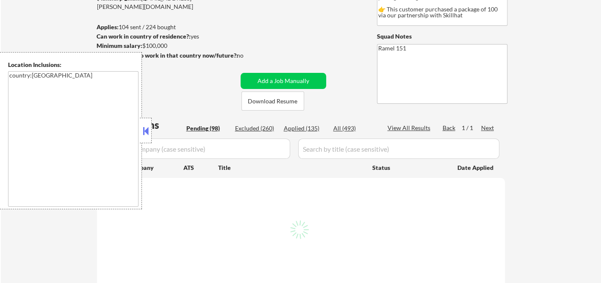
select select ""pending""
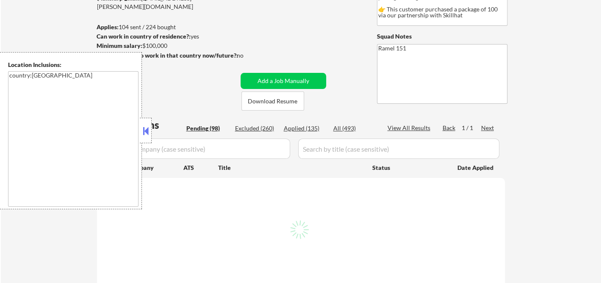
select select ""pending""
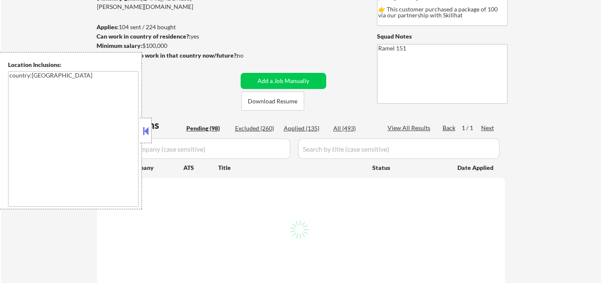
select select ""pending""
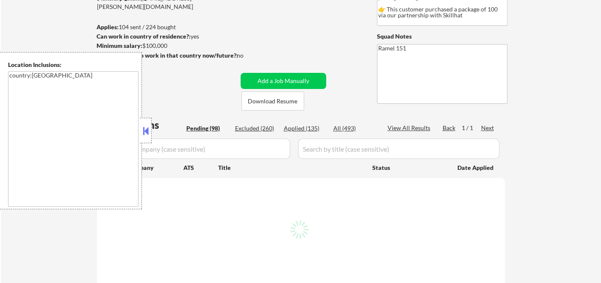
select select ""pending""
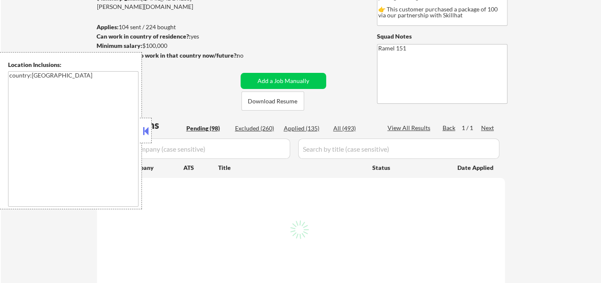
select select ""pending""
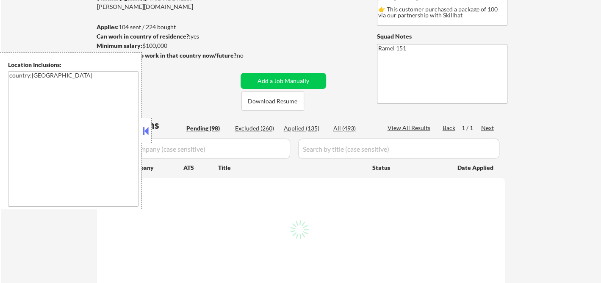
select select ""pending""
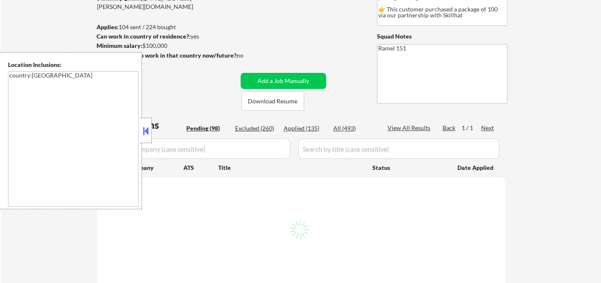
select select ""pending""
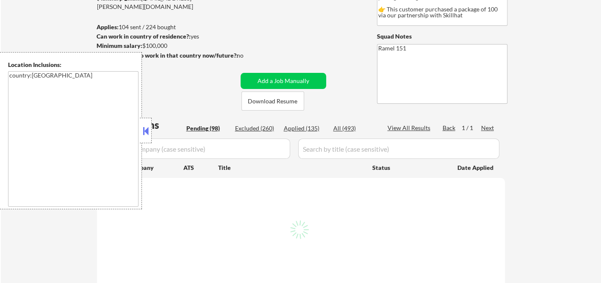
select select ""pending""
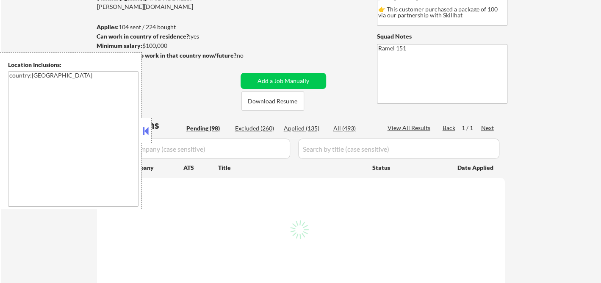
select select ""pending""
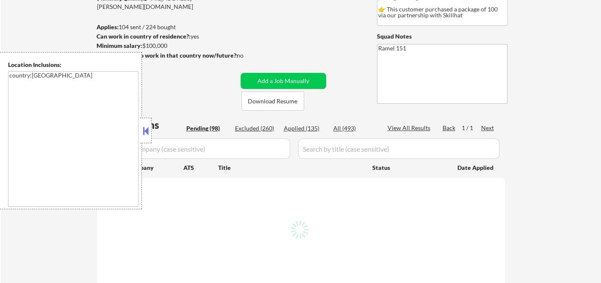
select select ""pending""
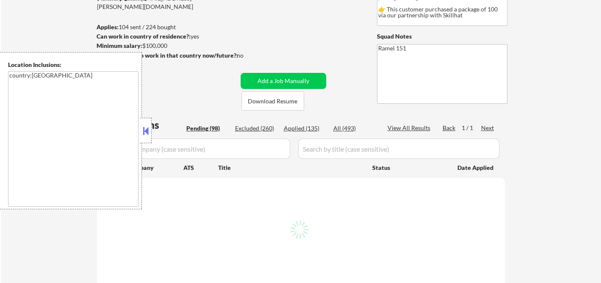
select select ""pending""
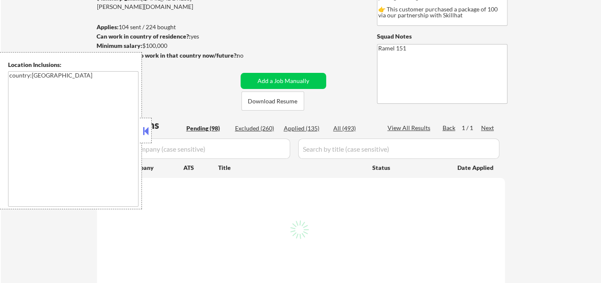
select select ""pending""
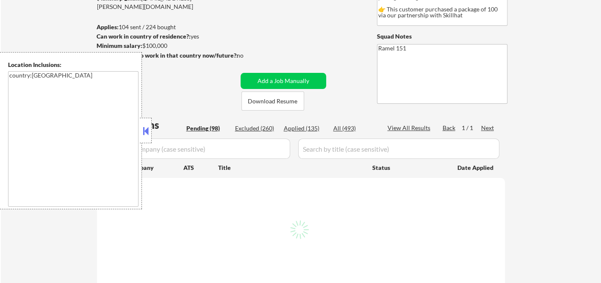
select select ""pending""
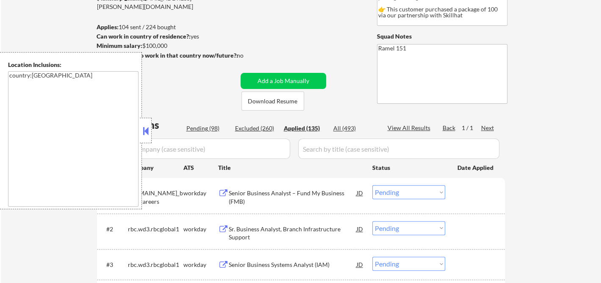
click at [316, 128] on div "Applied (135)" at bounding box center [305, 128] width 42 height 8
select select ""applied""
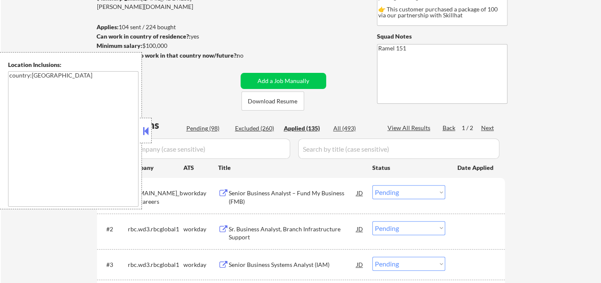
select select ""applied""
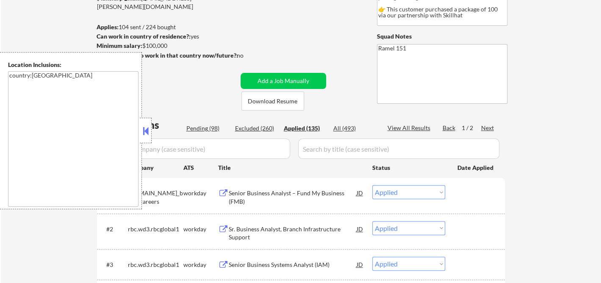
select select ""applied""
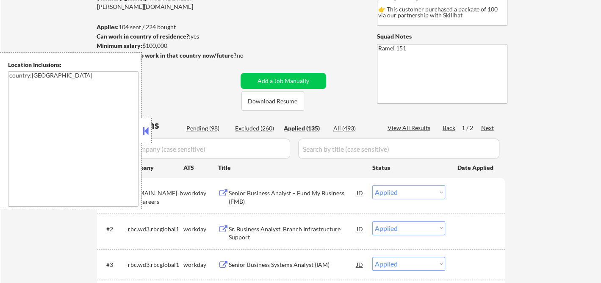
select select ""applied""
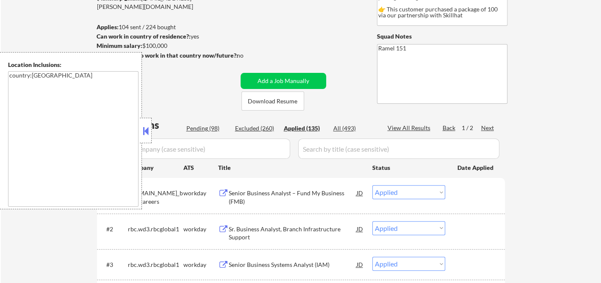
select select ""applied""
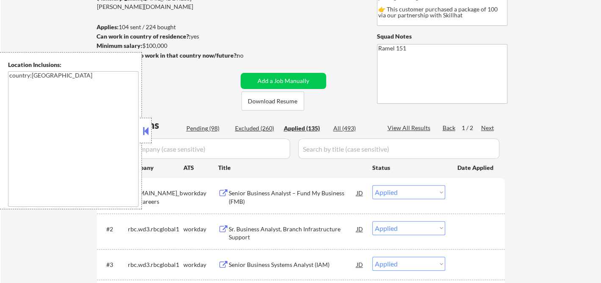
select select ""applied""
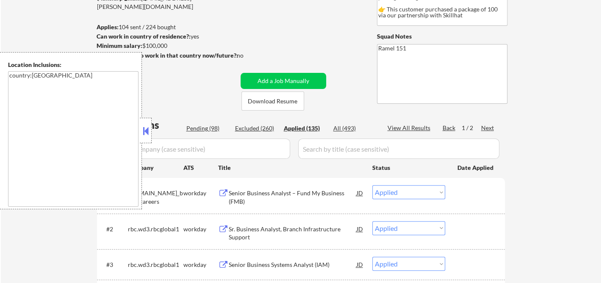
select select ""applied""
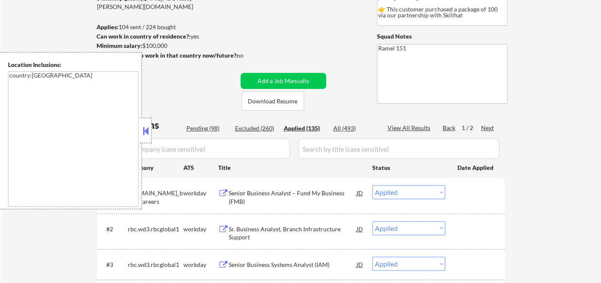
select select ""applied""
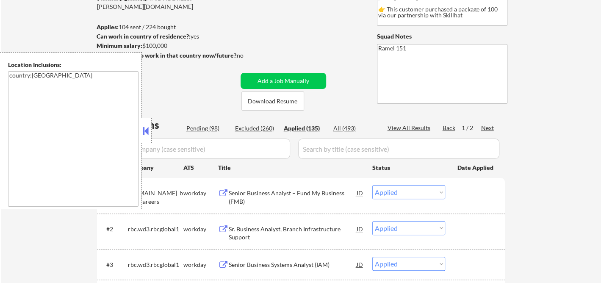
select select ""applied""
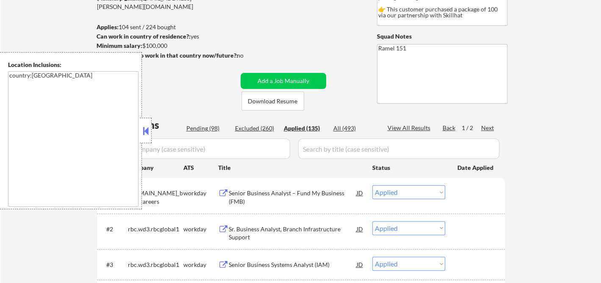
select select ""applied""
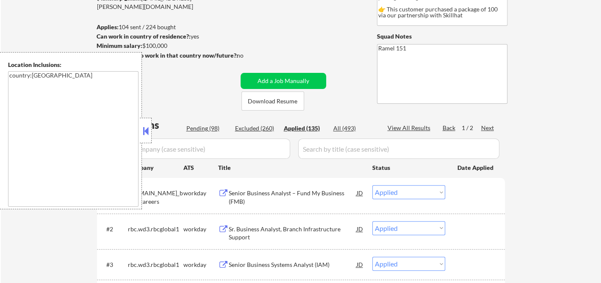
select select ""applied""
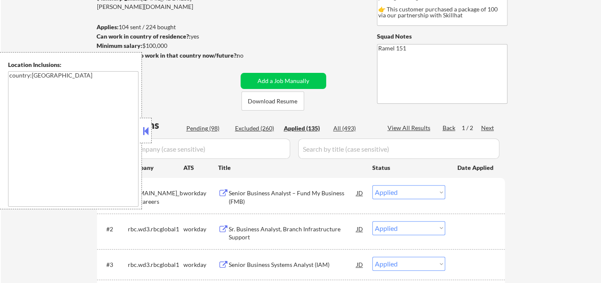
select select ""applied""
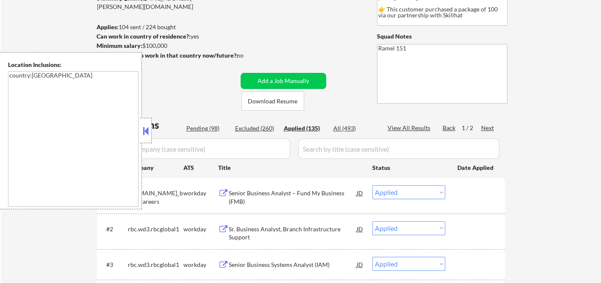
select select ""applied""
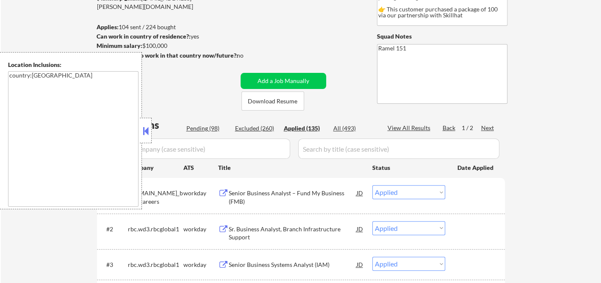
select select ""applied""
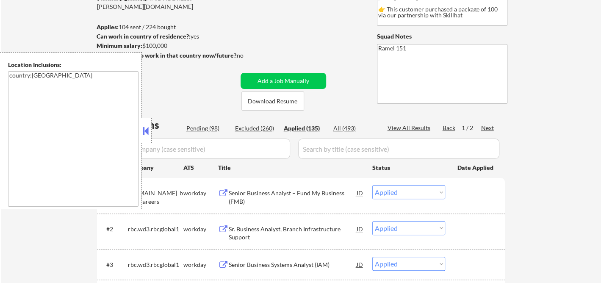
select select ""applied""
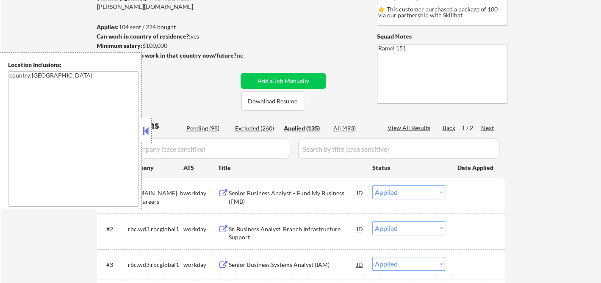
select select ""applied""
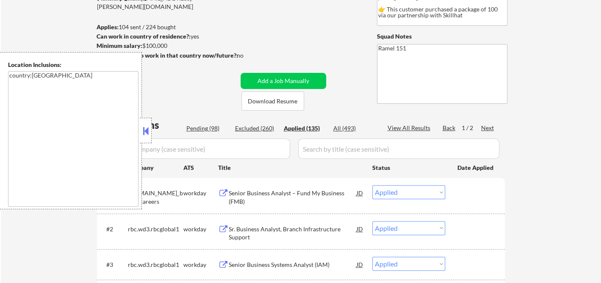
select select ""applied""
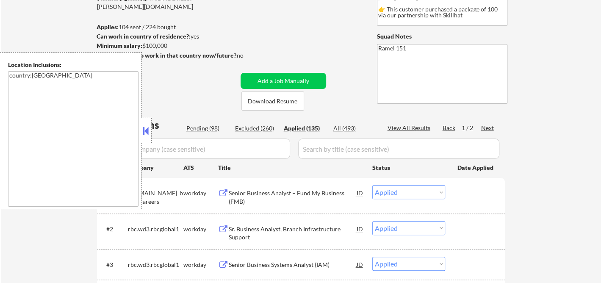
select select ""applied""
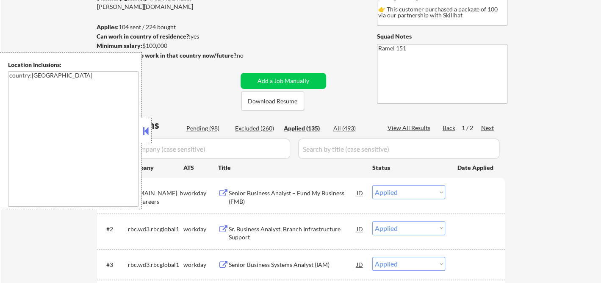
select select ""applied""
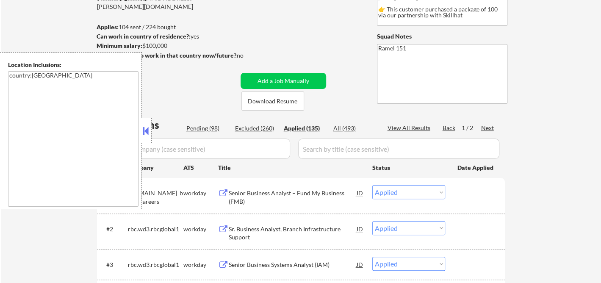
select select ""applied""
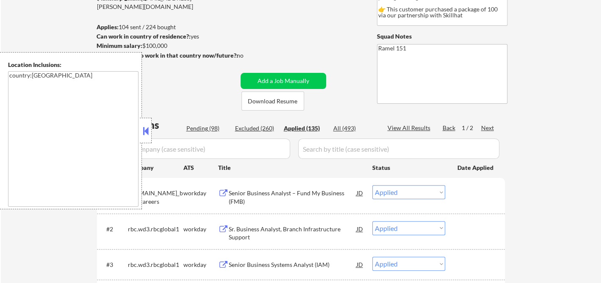
select select ""applied""
click at [148, 129] on button at bounding box center [145, 131] width 9 height 13
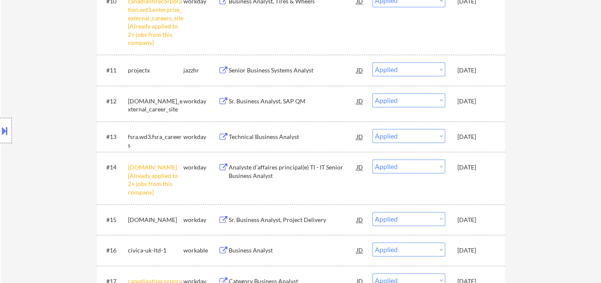
scroll to position [0, 0]
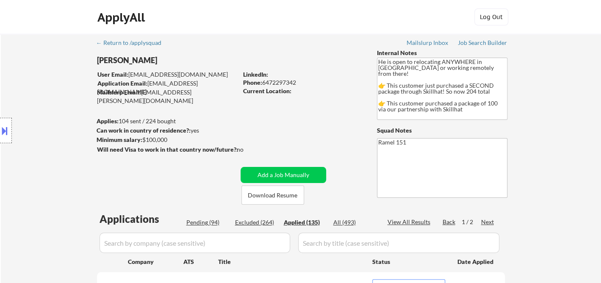
click at [290, 81] on div "Phone: [PHONE_NUMBER]" at bounding box center [303, 82] width 120 height 8
copy div "6472297342"
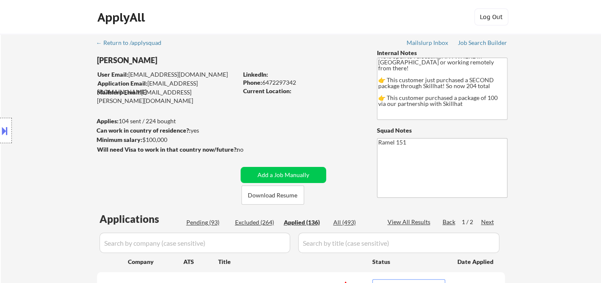
click at [288, 84] on div "Phone: [PHONE_NUMBER]" at bounding box center [303, 82] width 120 height 8
copy div "6472297342"
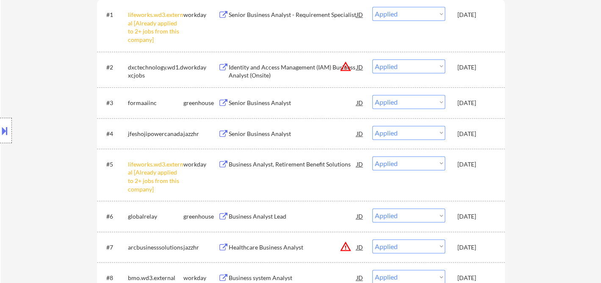
scroll to position [178, 0]
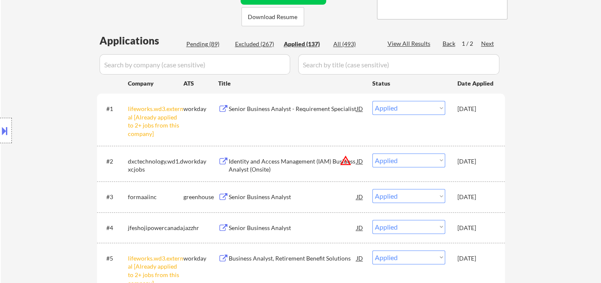
click at [408, 44] on div "View All Results" at bounding box center [410, 43] width 45 height 8
select select ""applied""
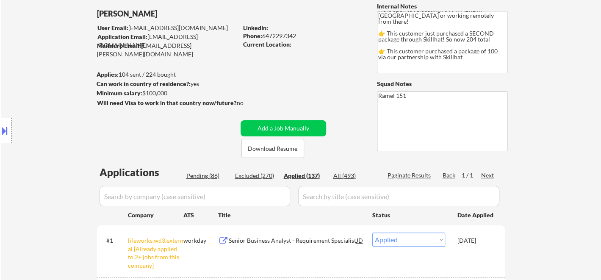
scroll to position [0, 0]
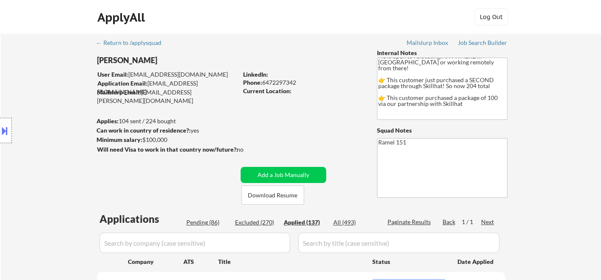
click at [280, 83] on div "Phone: [PHONE_NUMBER]" at bounding box center [303, 82] width 120 height 8
copy div "6472297342"
click at [283, 84] on div "Phone: [PHONE_NUMBER]" at bounding box center [303, 82] width 120 height 8
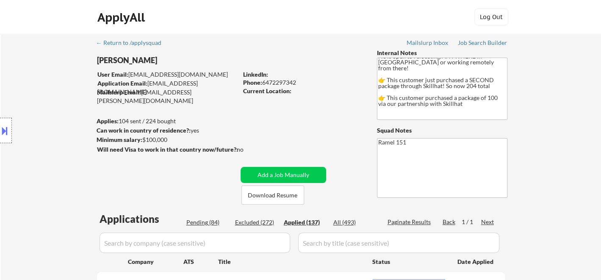
copy div "6472297342"
click at [277, 81] on div "Phone: [PHONE_NUMBER]" at bounding box center [303, 82] width 120 height 8
copy div "6472297342"
click at [32, 83] on div "Location Inclusions: country:[GEOGRAPHIC_DATA]" at bounding box center [76, 130] width 152 height 157
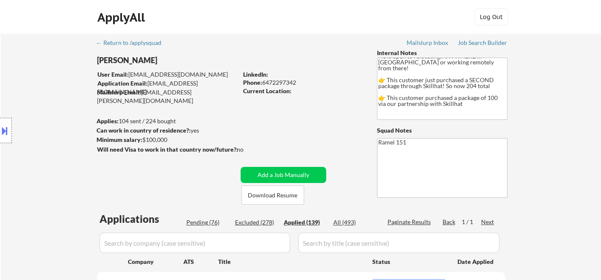
click at [272, 80] on div "Phone: [PHONE_NUMBER]" at bounding box center [303, 82] width 120 height 8
copy div "6472297342"
click at [281, 81] on div "Phone: [PHONE_NUMBER]" at bounding box center [303, 82] width 120 height 8
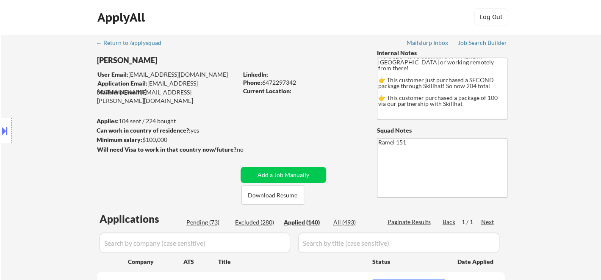
copy div "6472297342"
click at [282, 79] on div "Phone: [PHONE_NUMBER]" at bounding box center [303, 82] width 120 height 8
copy div "6472297342"
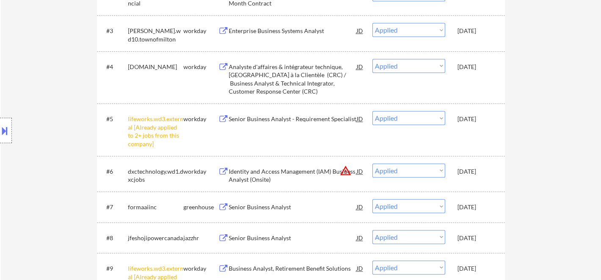
scroll to position [282, 0]
